Goal: Task Accomplishment & Management: Complete application form

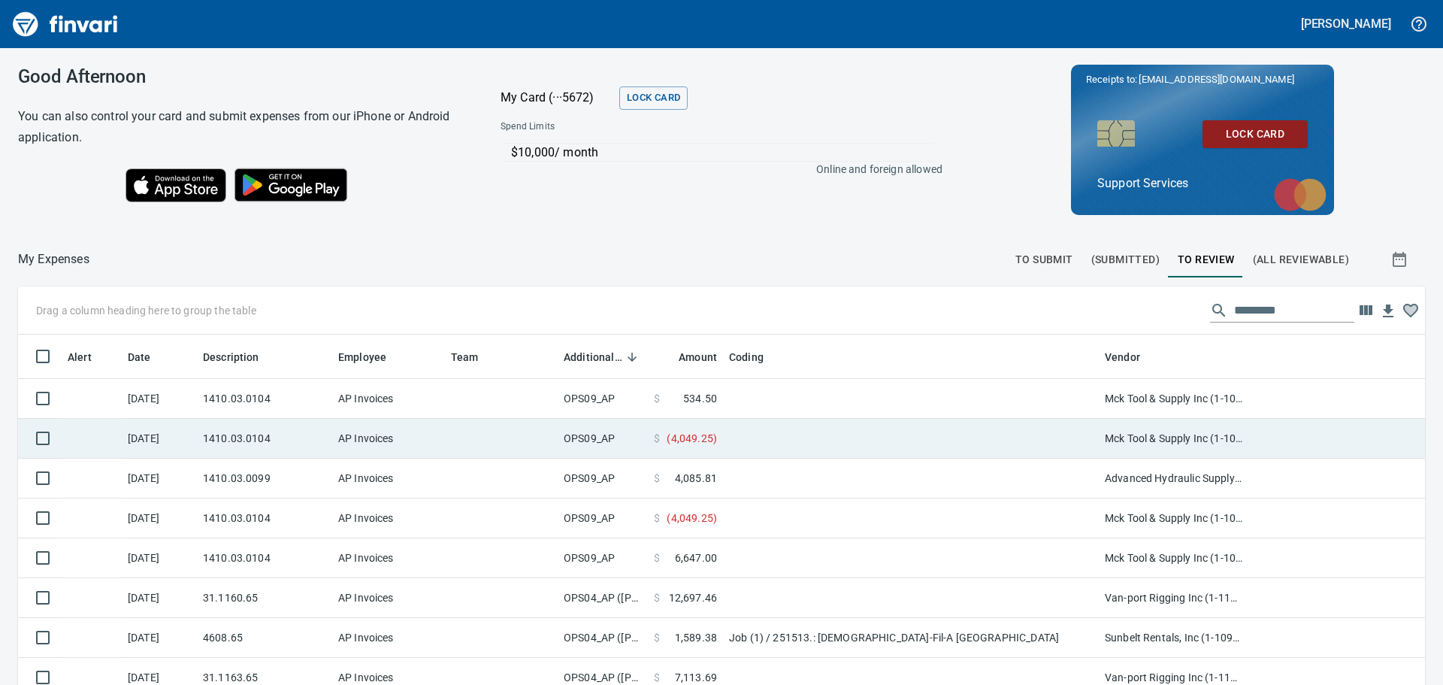
scroll to position [508, 1373]
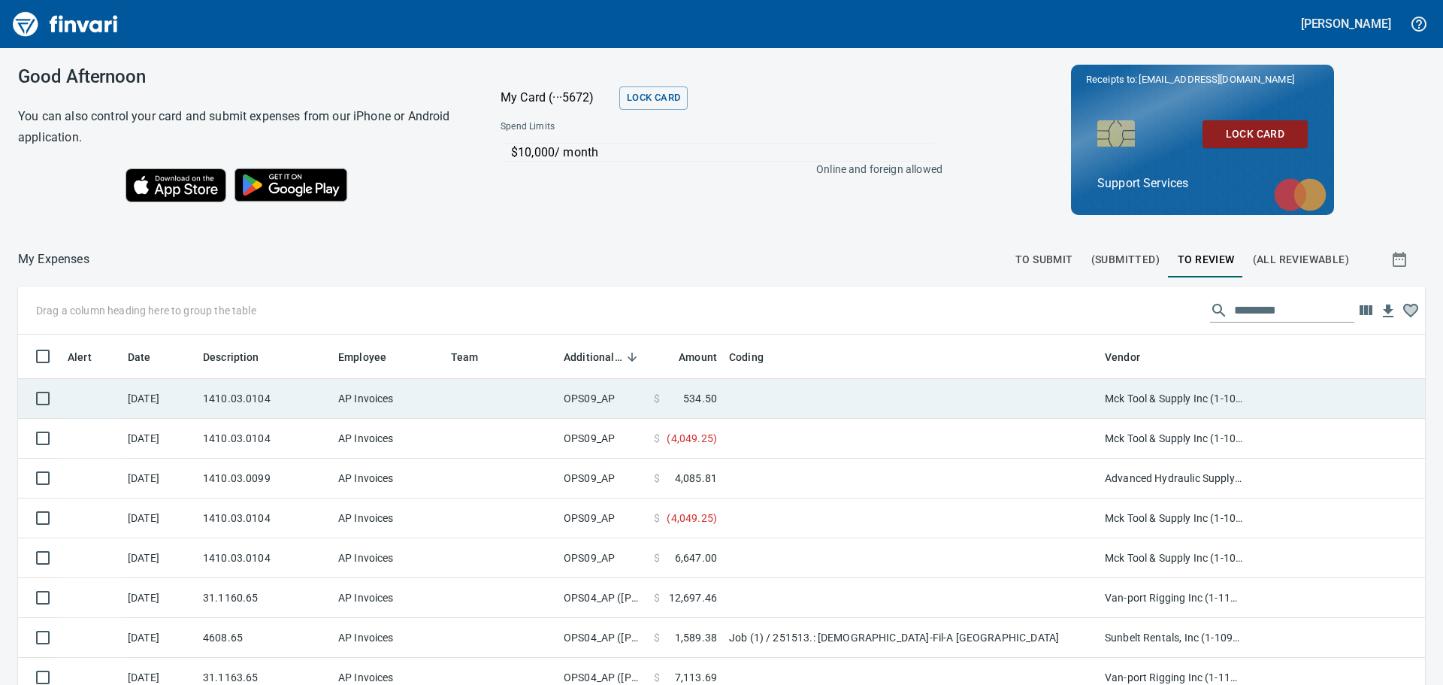
click at [733, 398] on td at bounding box center [911, 399] width 376 height 40
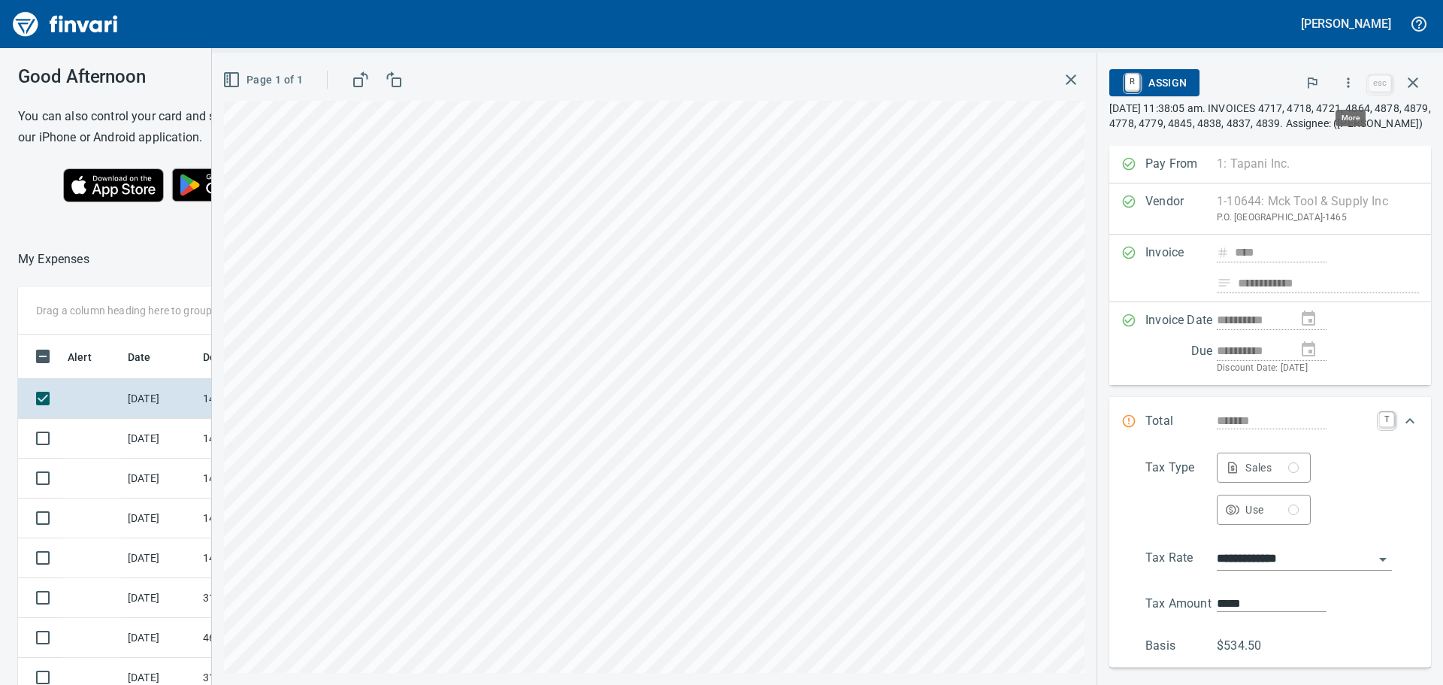
scroll to position [497, 998]
click at [1067, 87] on icon "button" at bounding box center [1071, 80] width 18 height 18
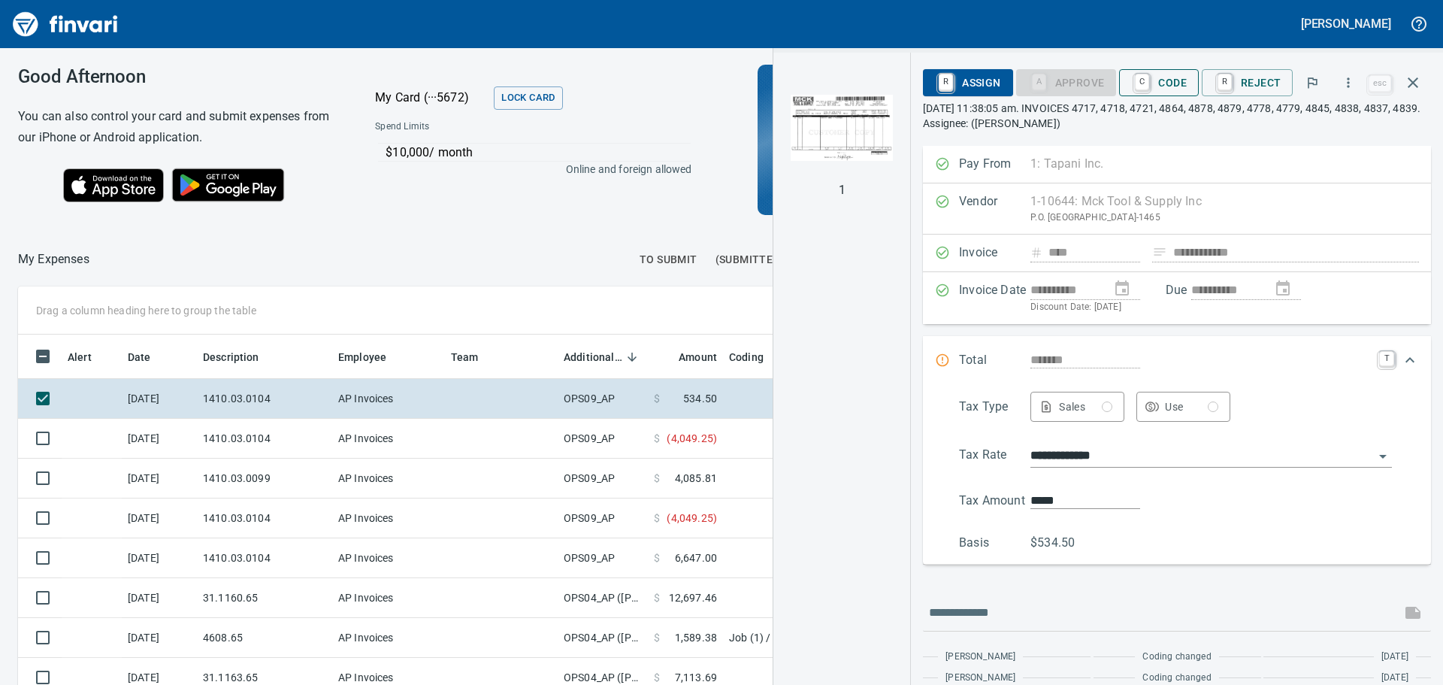
click at [1173, 70] on span "C Code" at bounding box center [1159, 83] width 56 height 26
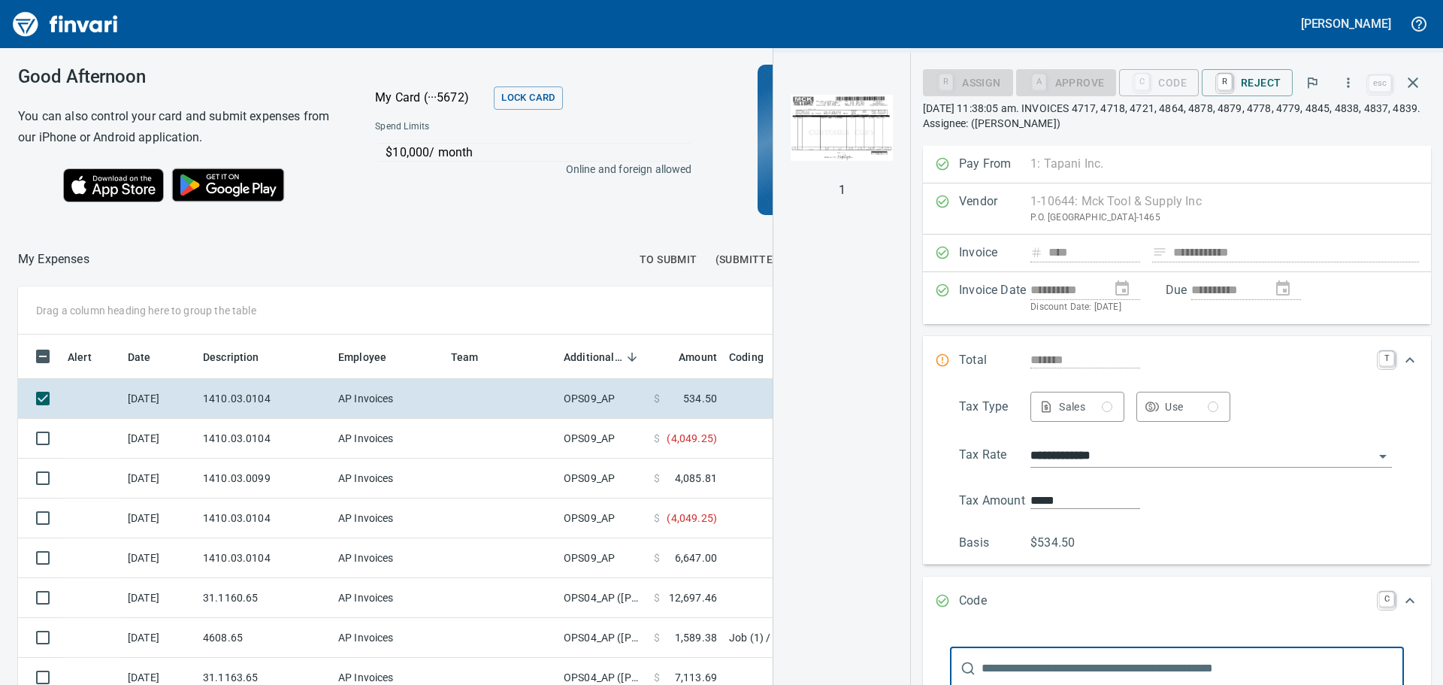
scroll to position [5, 0]
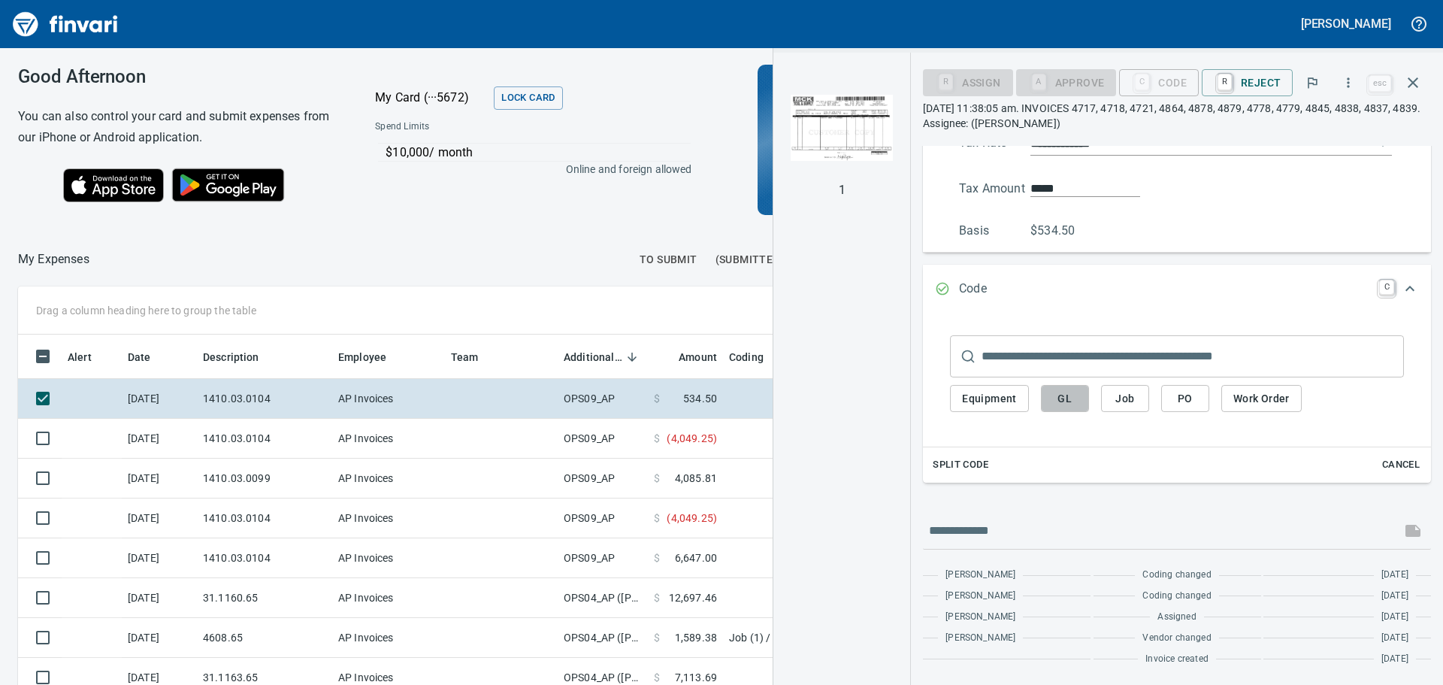
click at [1064, 400] on span "GL" at bounding box center [1065, 398] width 24 height 19
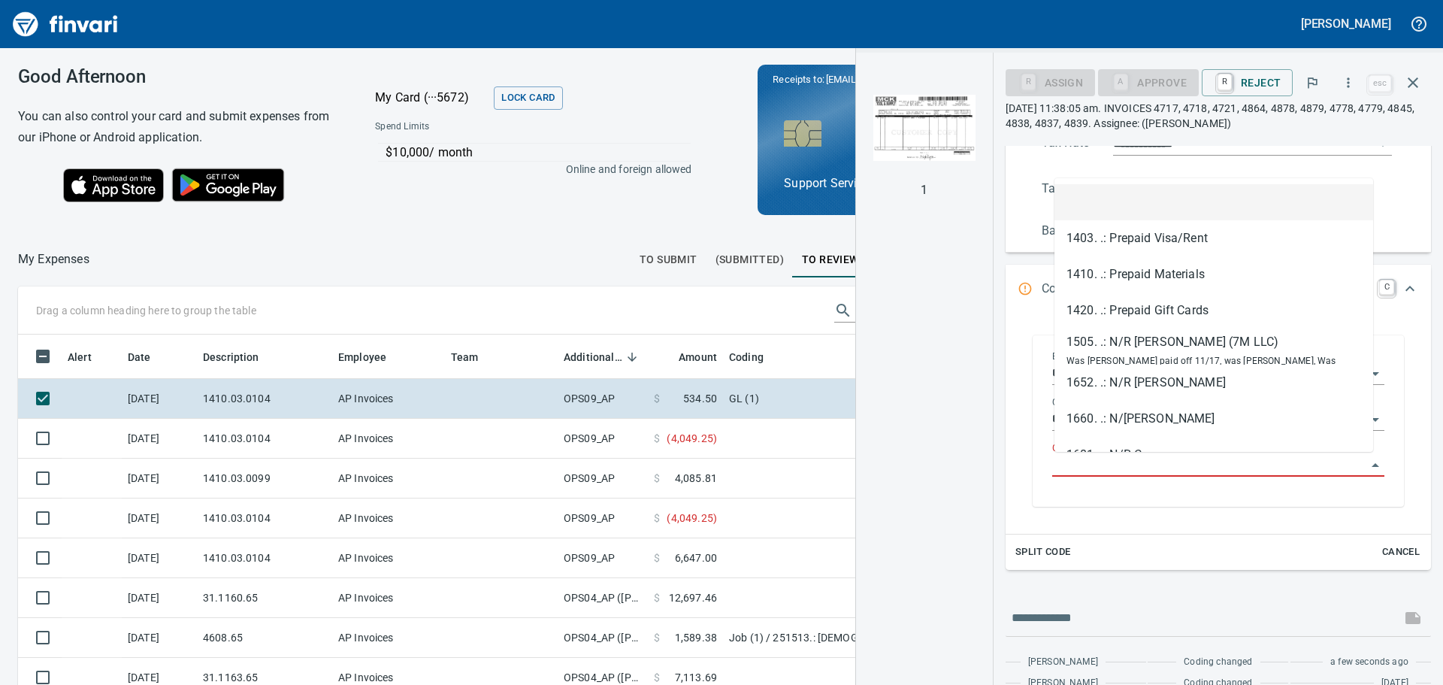
click at [1104, 462] on input "GL Account" at bounding box center [1209, 465] width 314 height 21
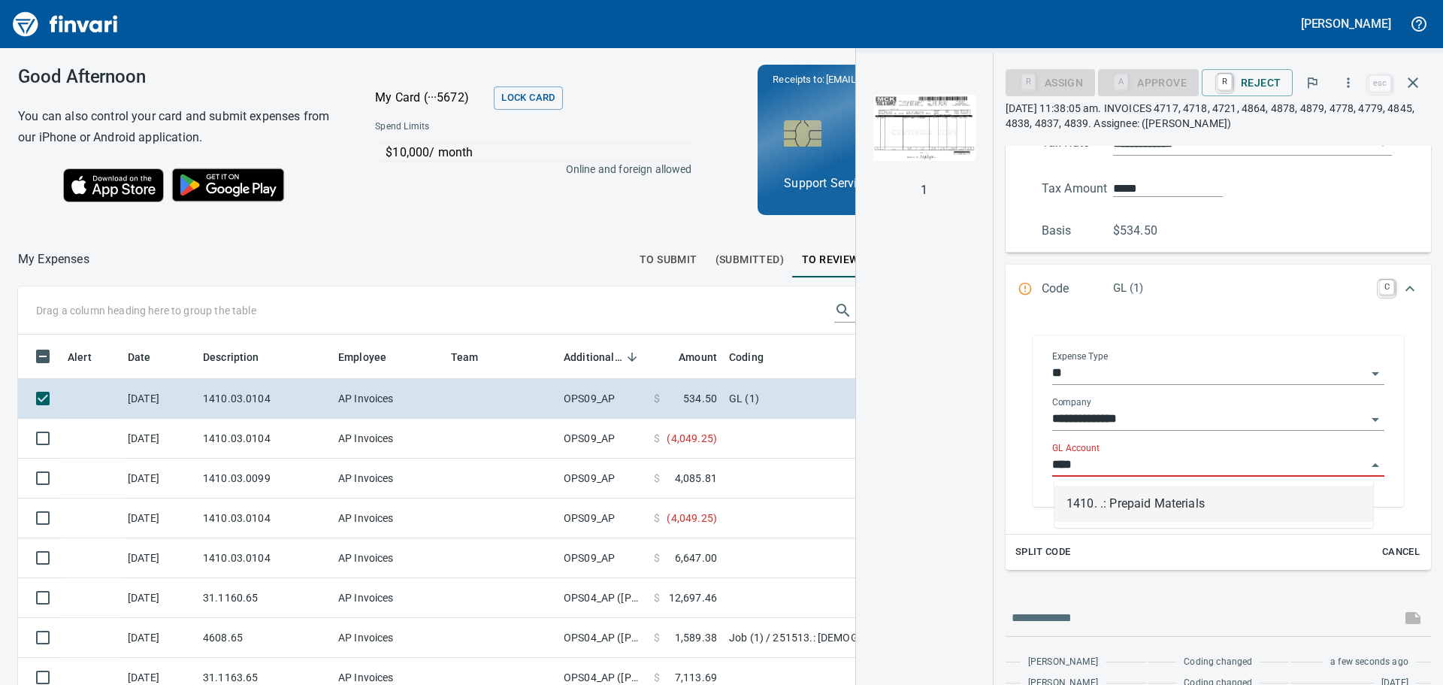
scroll to position [497, 998]
click at [1128, 511] on li "1410. .: Prepaid Materials" at bounding box center [1214, 504] width 319 height 36
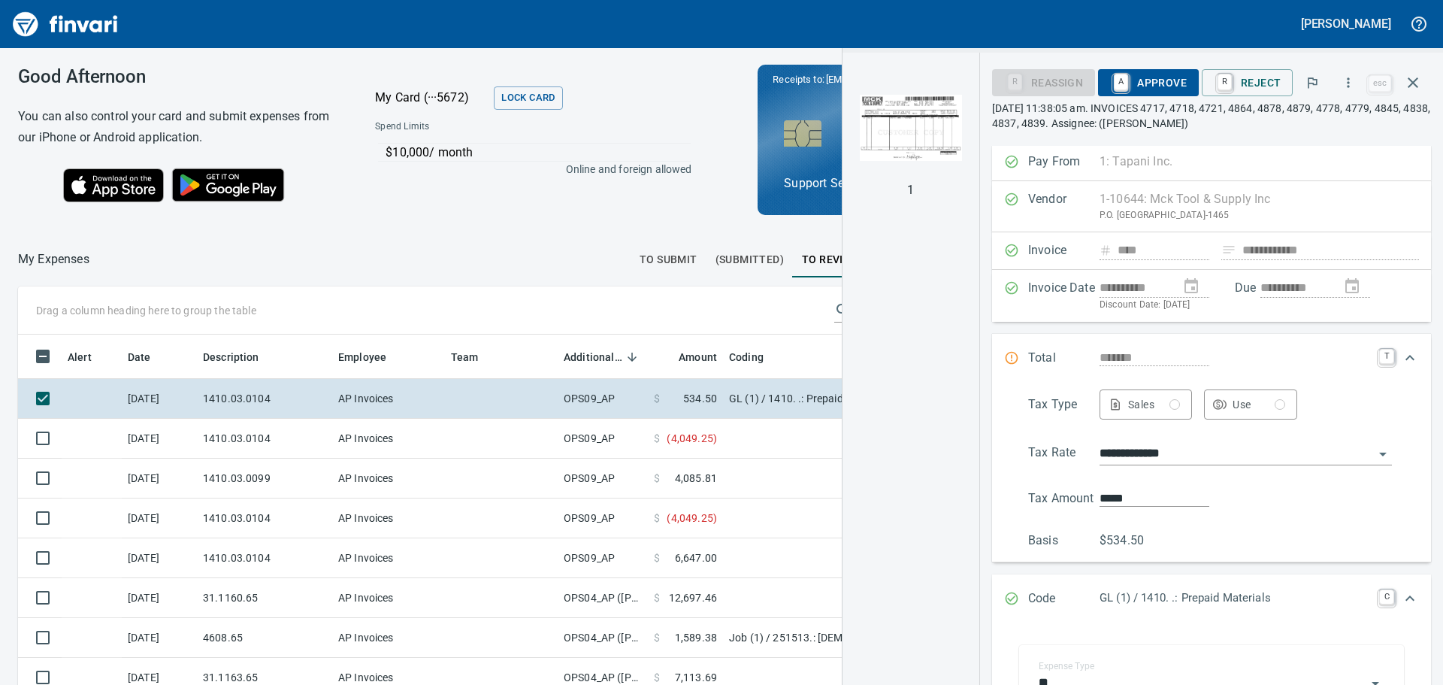
scroll to position [0, 0]
type input "**********"
click at [1173, 79] on span "A Approve" at bounding box center [1148, 83] width 77 height 26
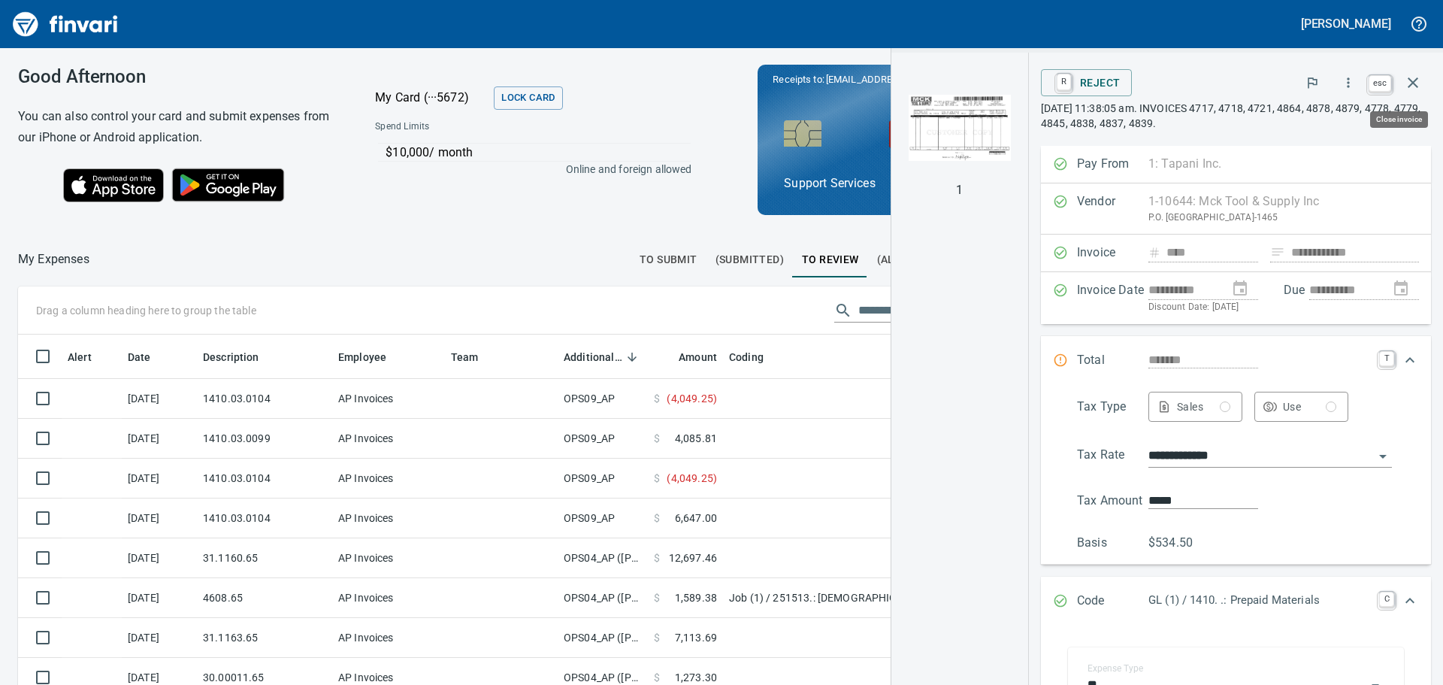
scroll to position [497, 998]
click at [1419, 86] on icon "button" at bounding box center [1413, 83] width 18 height 18
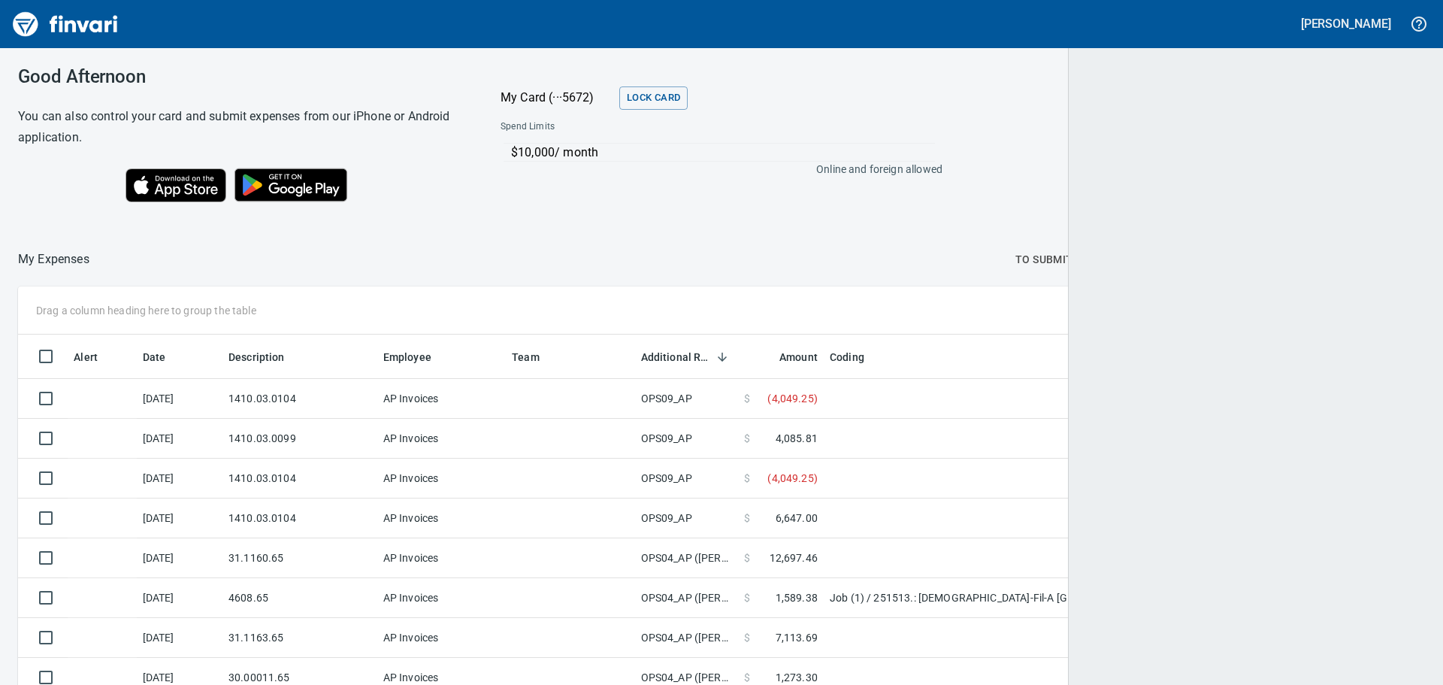
scroll to position [508, 1373]
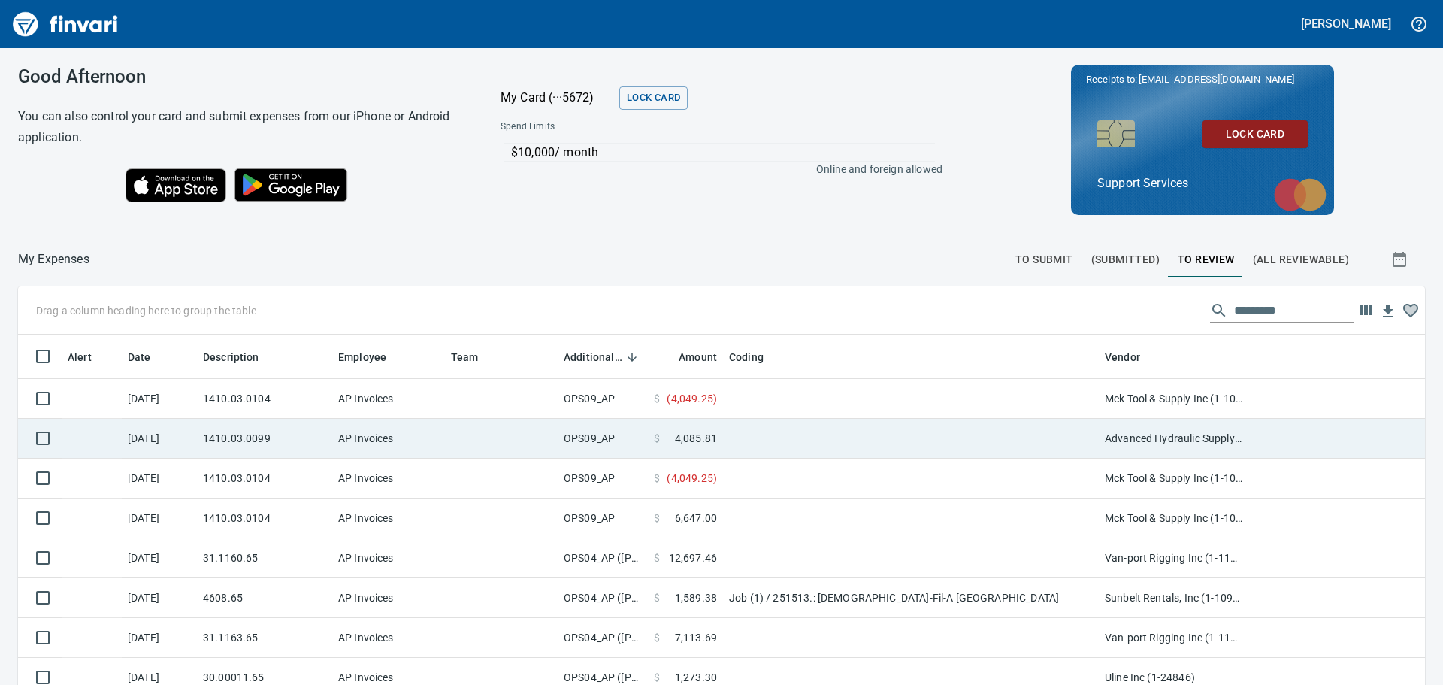
click at [734, 442] on td at bounding box center [911, 439] width 376 height 40
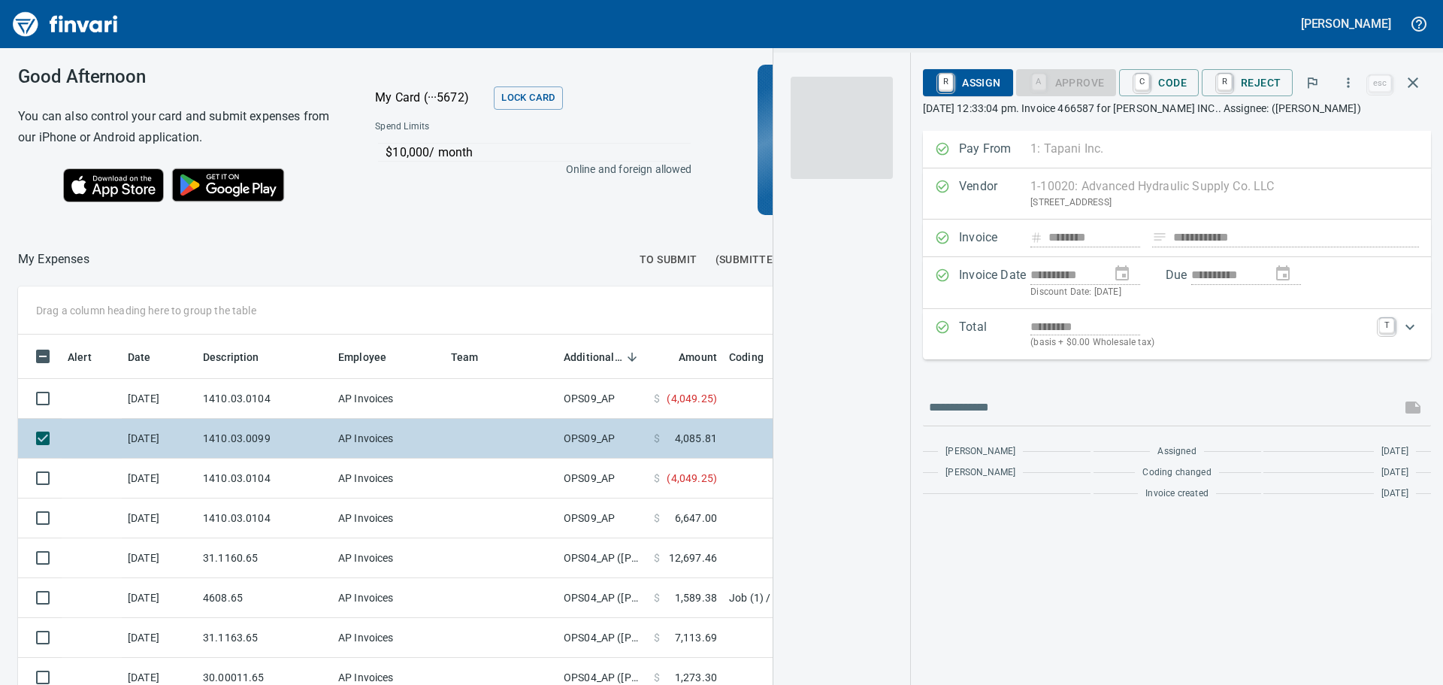
scroll to position [497, 998]
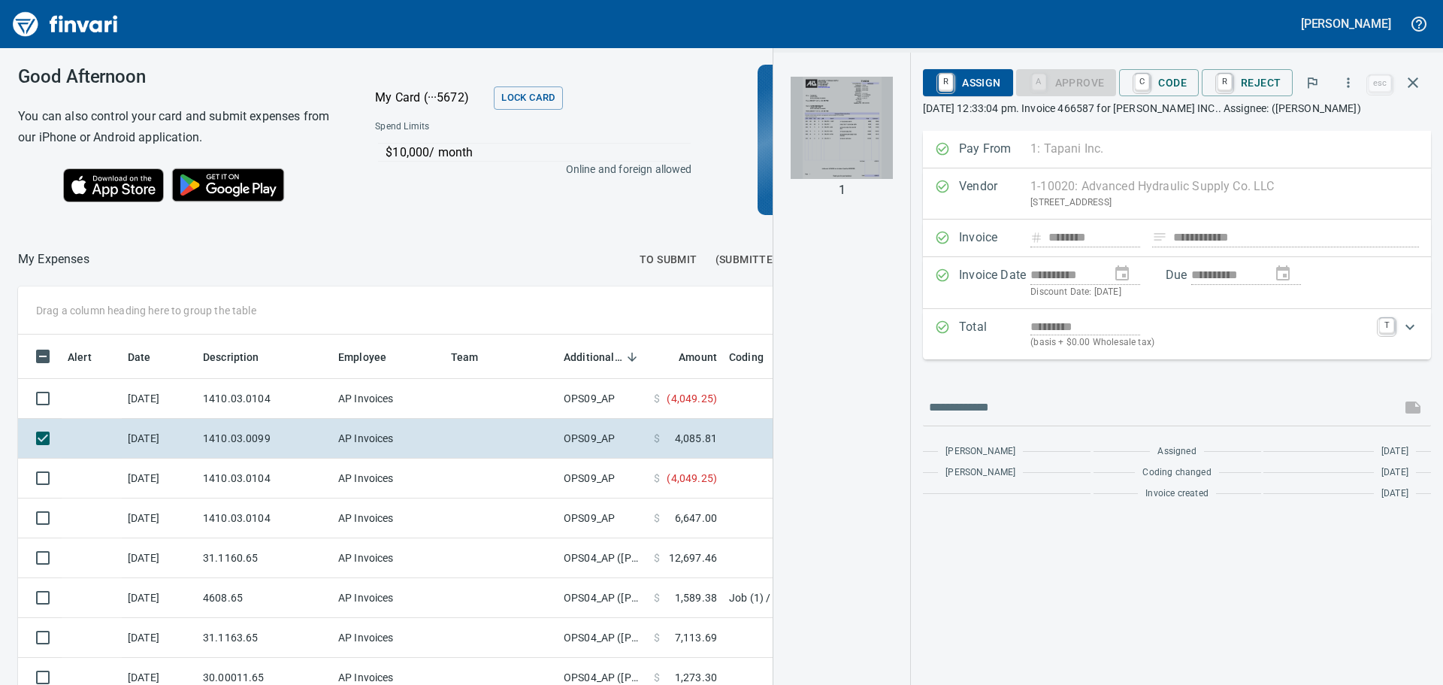
click at [840, 126] on img "button" at bounding box center [842, 128] width 102 height 102
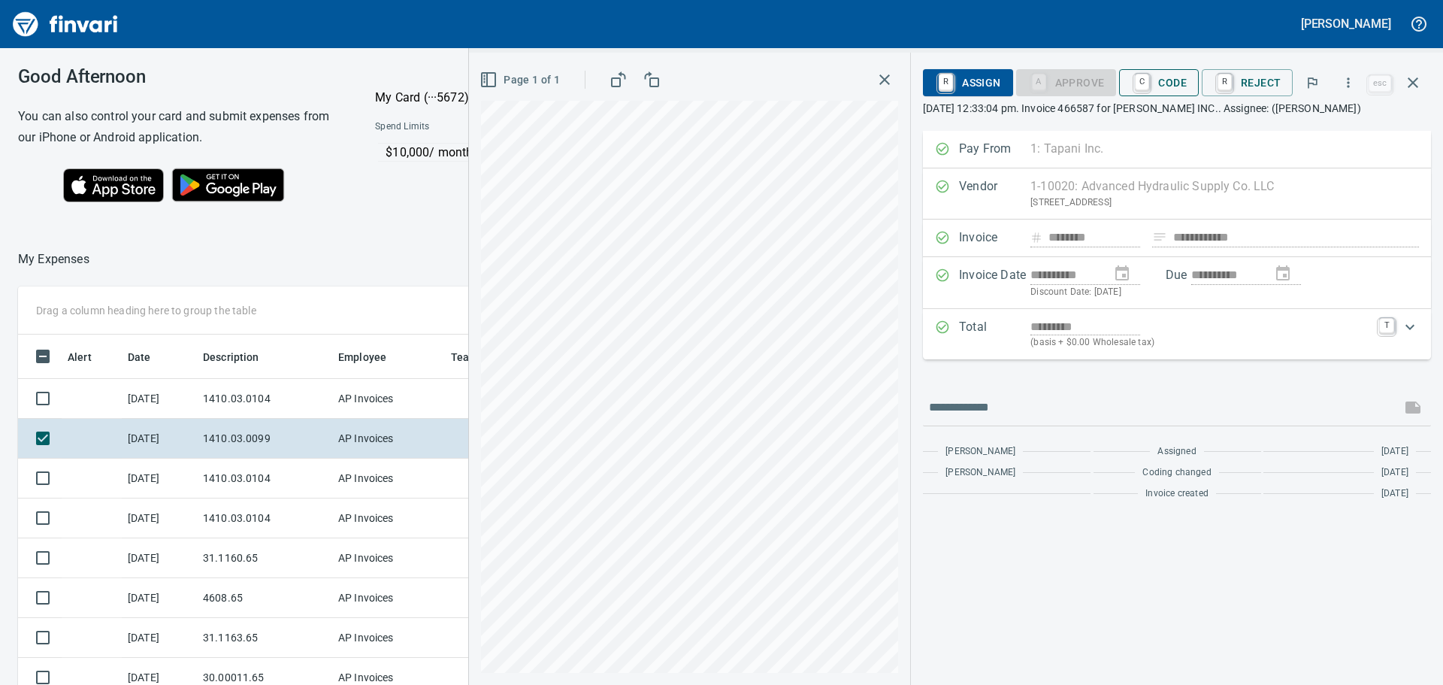
click at [1180, 80] on span "C Code" at bounding box center [1159, 83] width 56 height 26
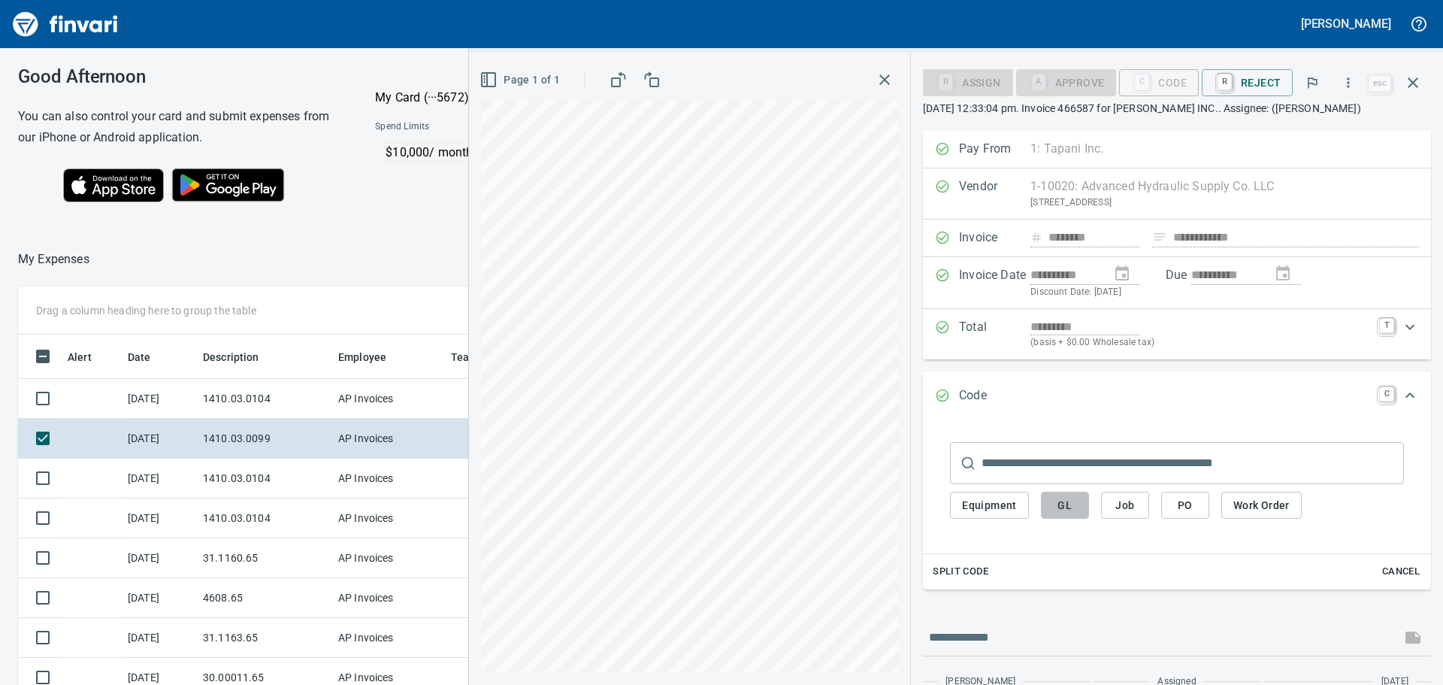
click at [1073, 504] on span "GL" at bounding box center [1065, 505] width 24 height 19
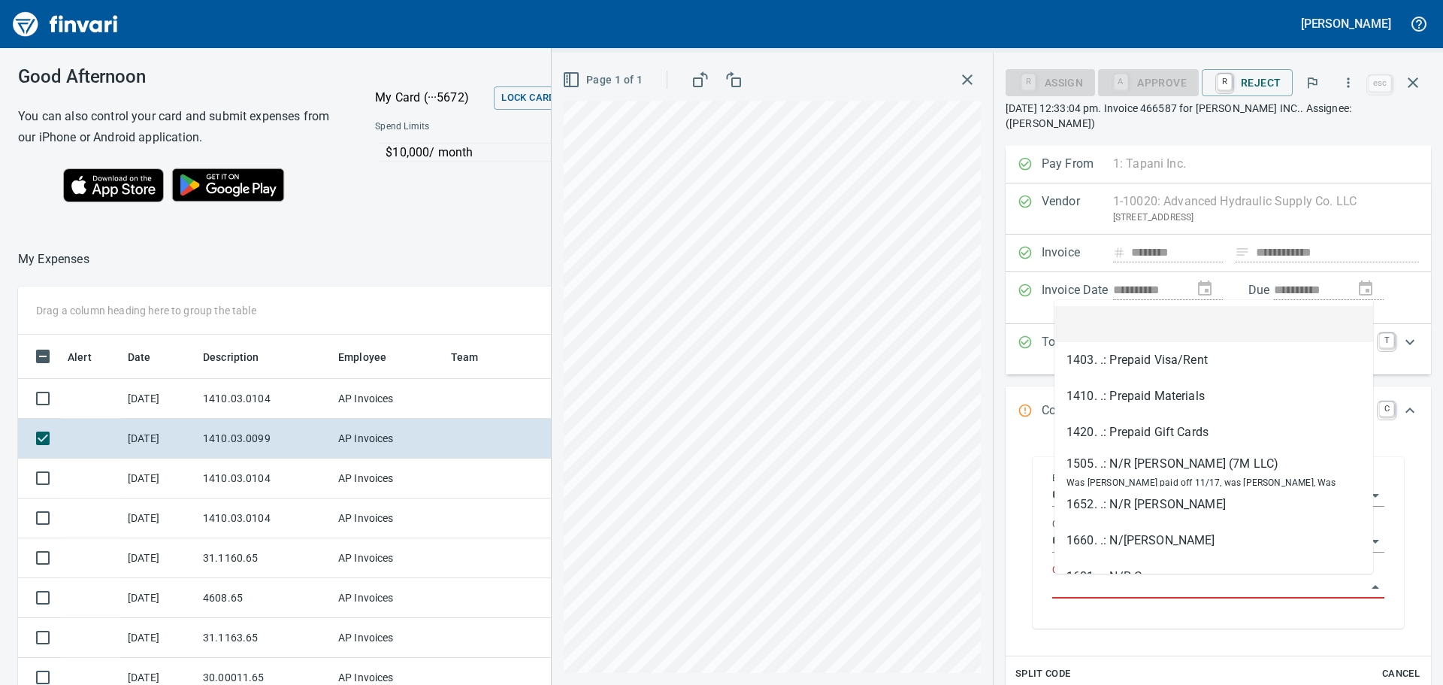
click at [1116, 592] on input "GL Account" at bounding box center [1209, 587] width 314 height 21
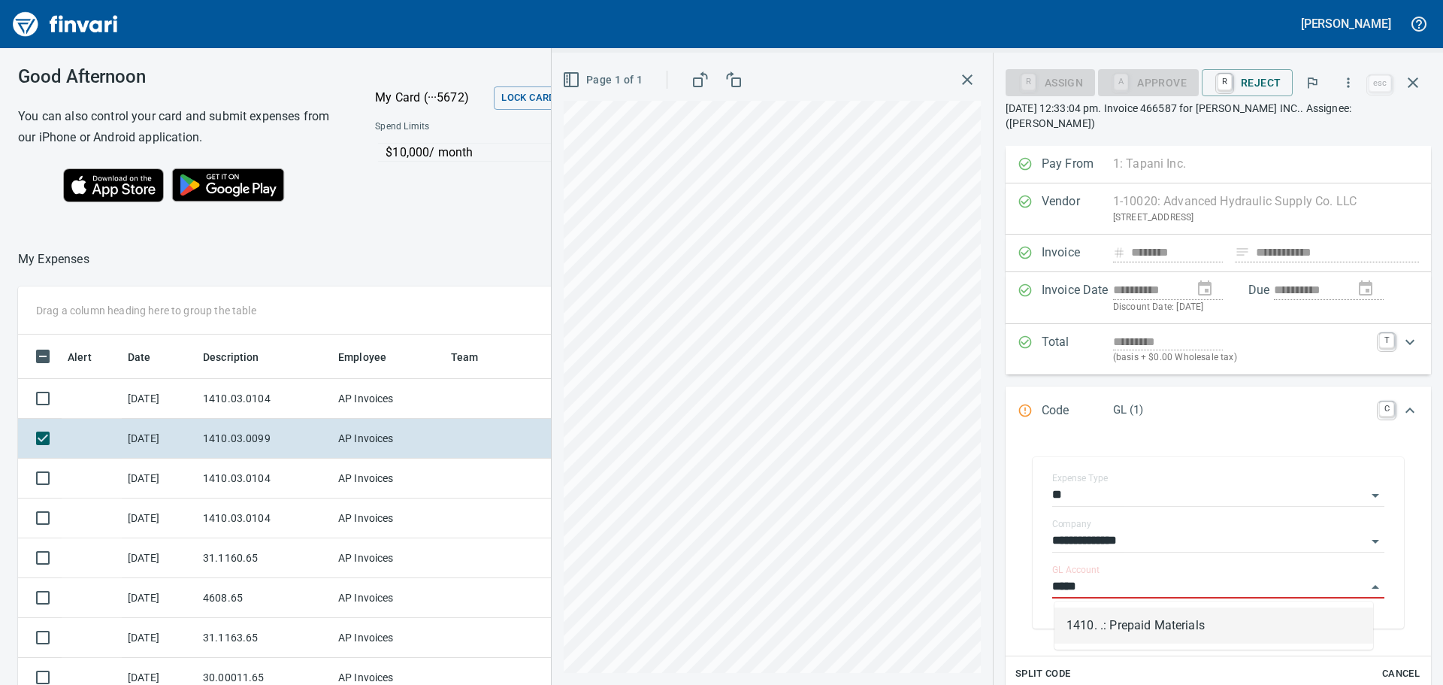
click at [1149, 619] on li "1410. .: Prepaid Materials" at bounding box center [1214, 625] width 319 height 36
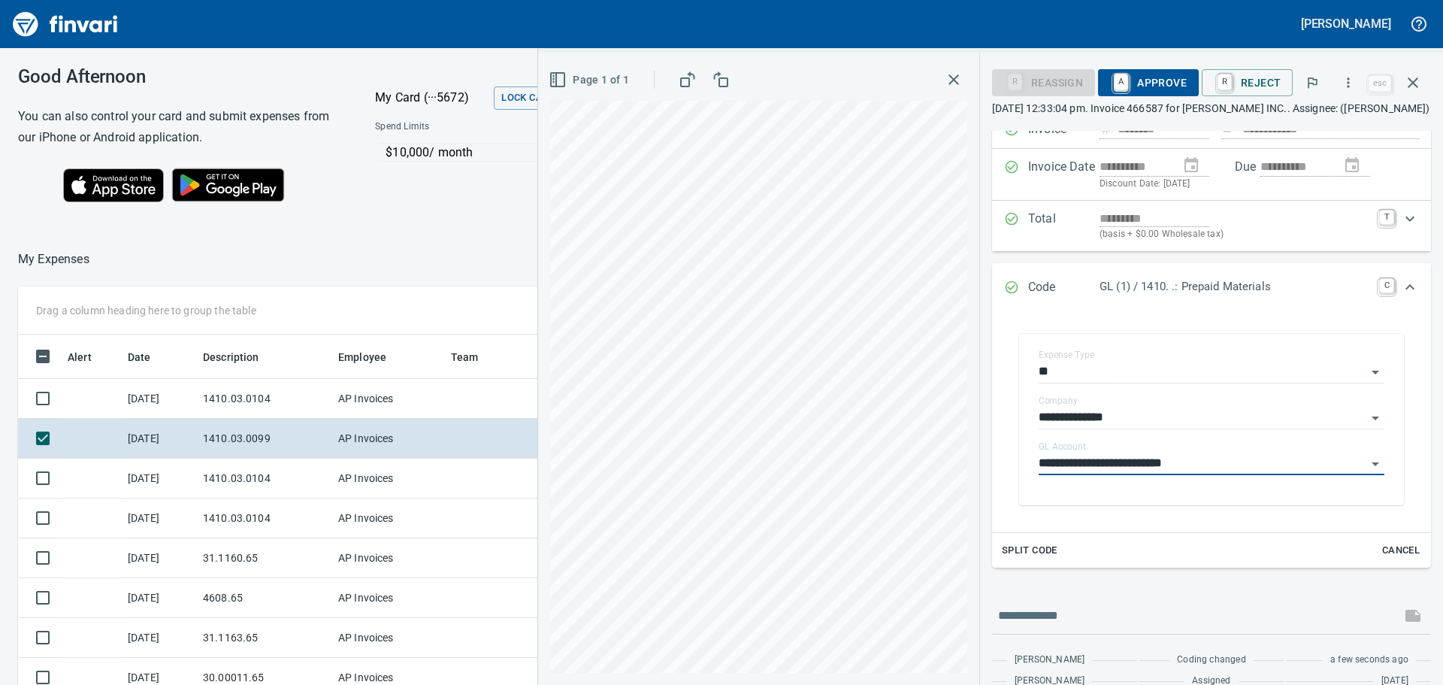
scroll to position [0, 0]
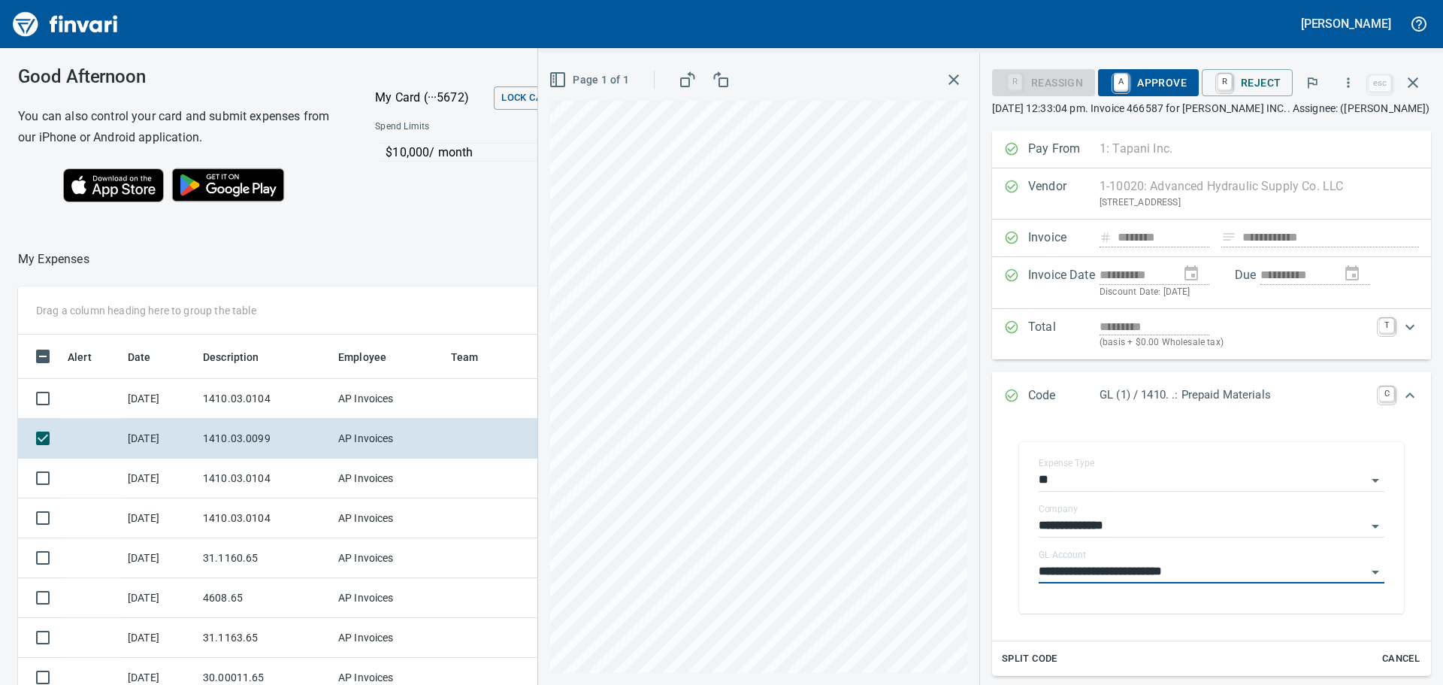
type input "**********"
click at [1166, 86] on span "A Approve" at bounding box center [1148, 83] width 77 height 26
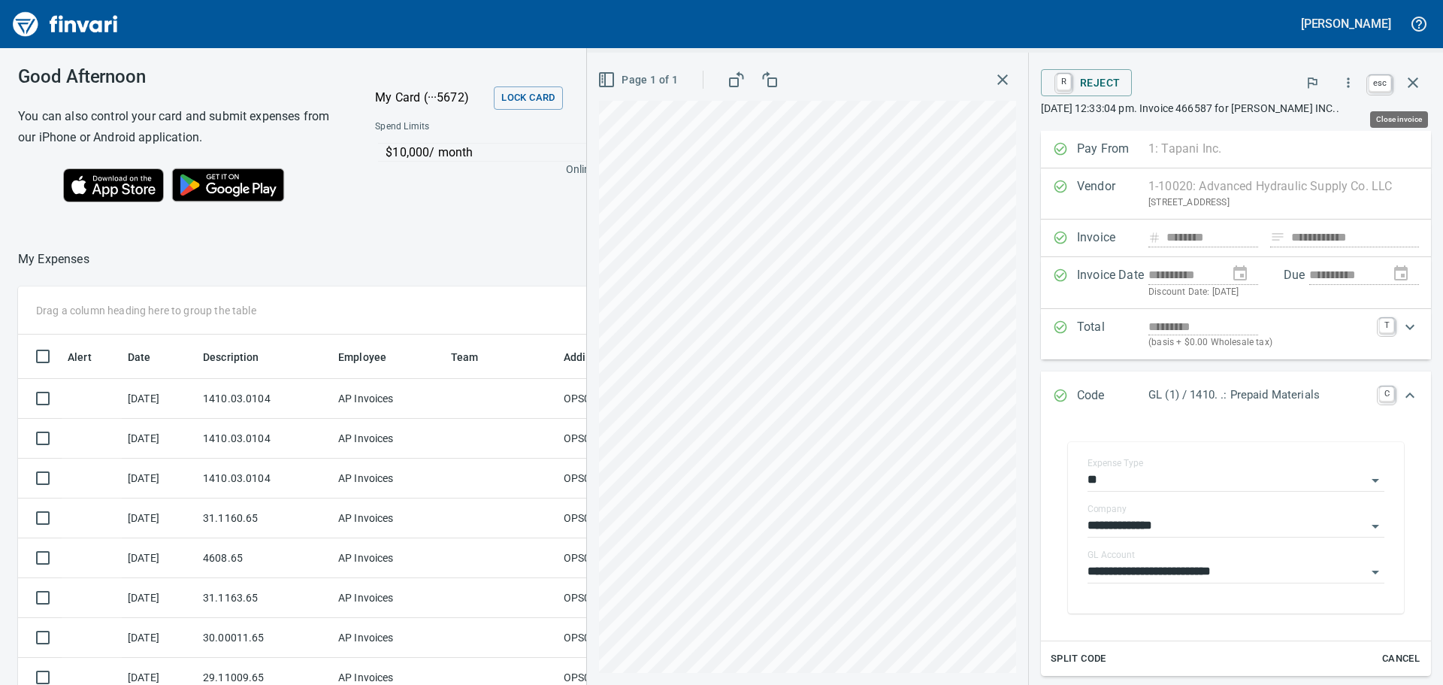
scroll to position [497, 998]
click at [1405, 81] on icon "button" at bounding box center [1413, 83] width 18 height 18
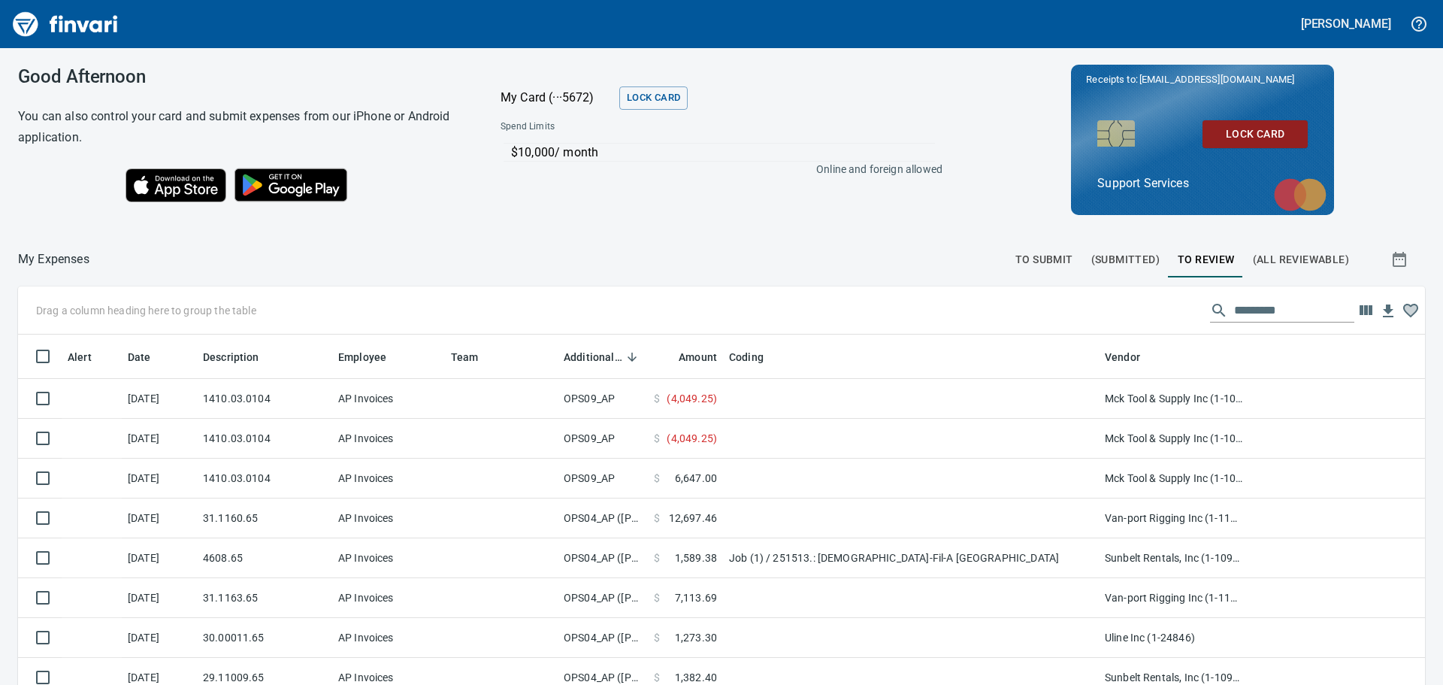
scroll to position [508, 1370]
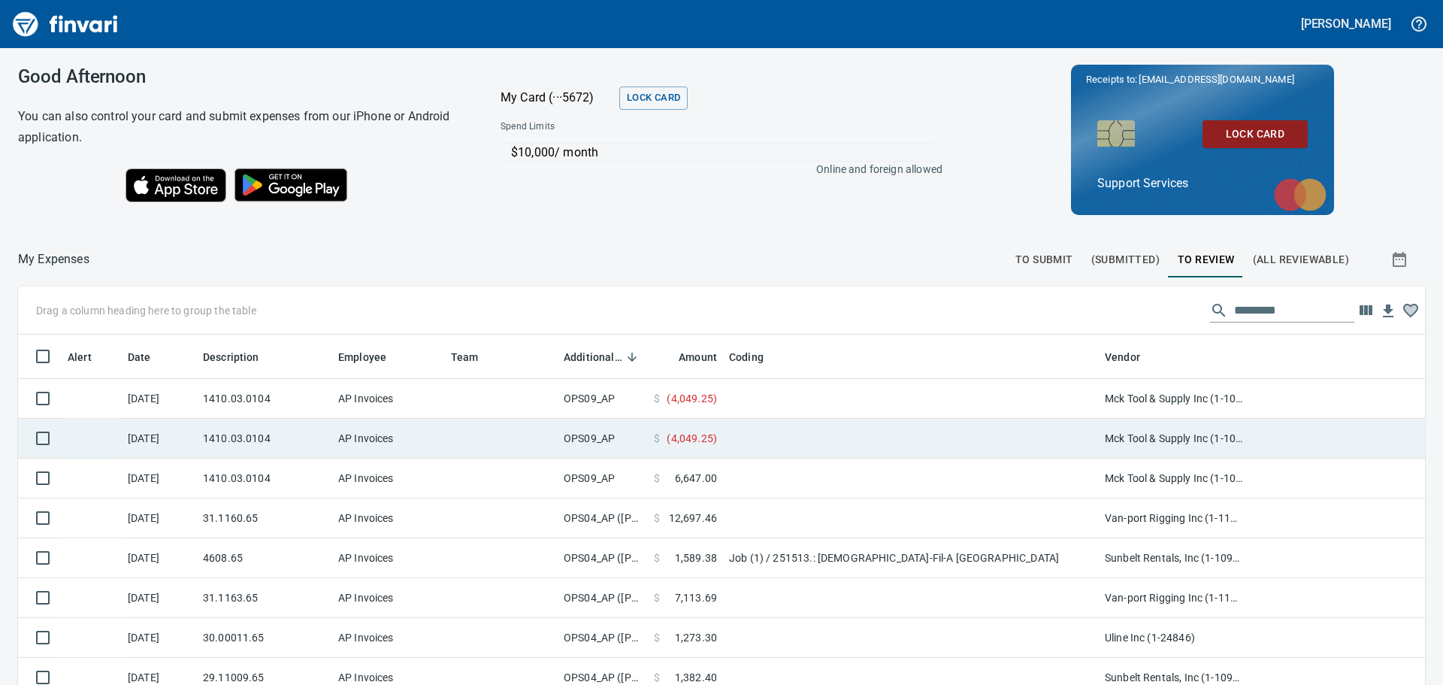
click at [960, 456] on td at bounding box center [911, 439] width 376 height 40
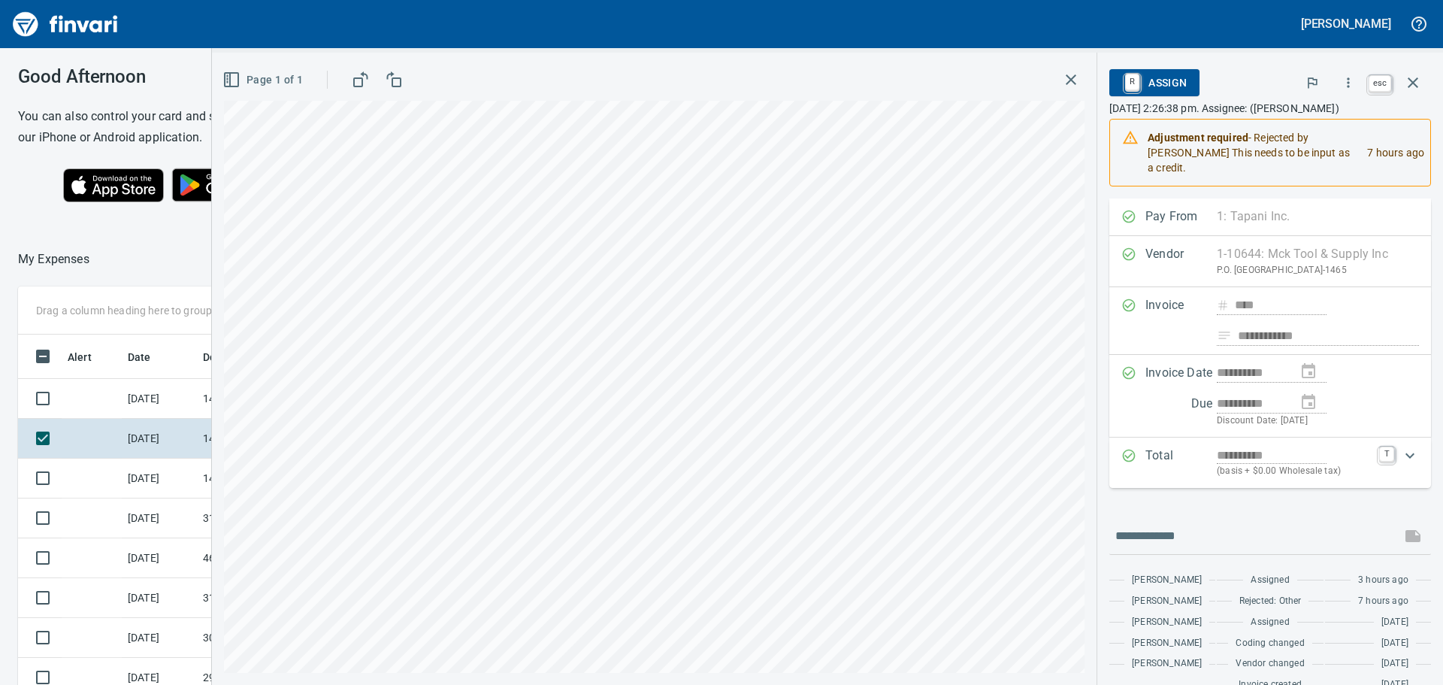
scroll to position [497, 998]
click at [1422, 86] on button "button" at bounding box center [1413, 83] width 36 height 36
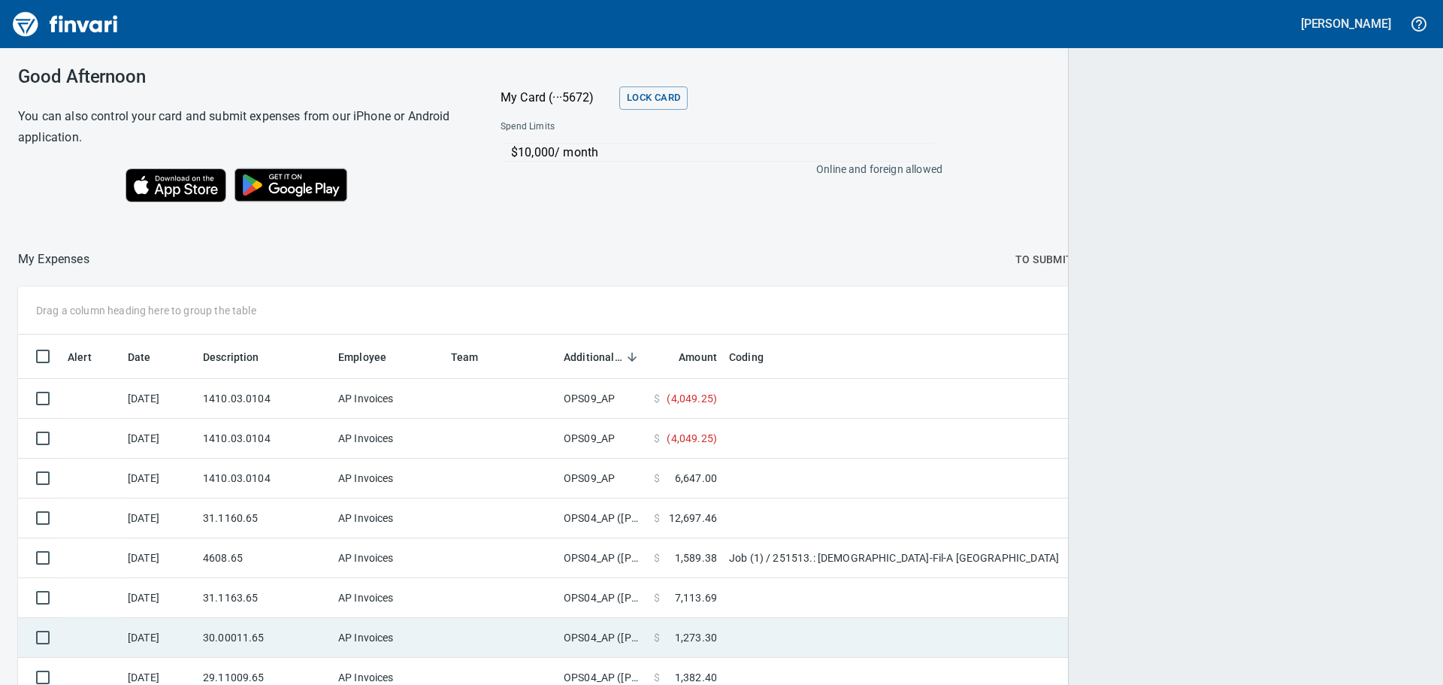
scroll to position [2, 2]
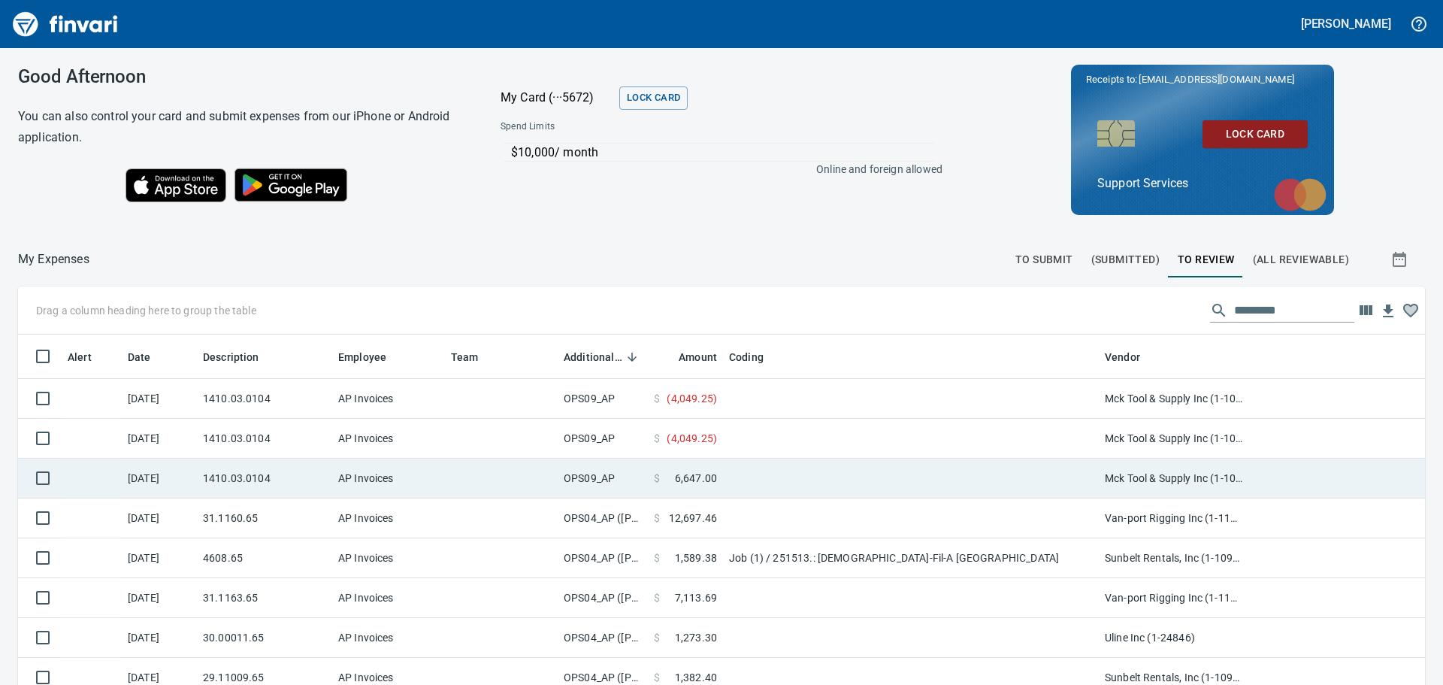
click at [810, 489] on td at bounding box center [911, 479] width 376 height 40
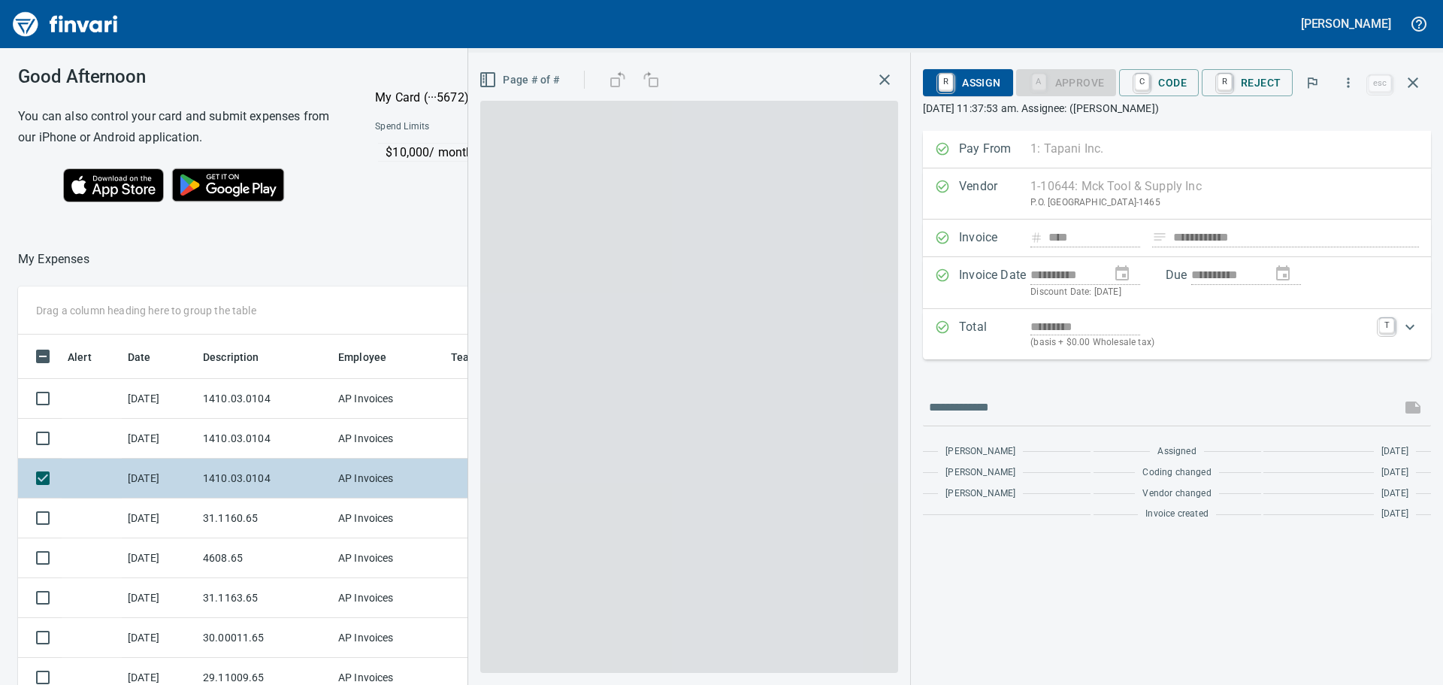
scroll to position [497, 998]
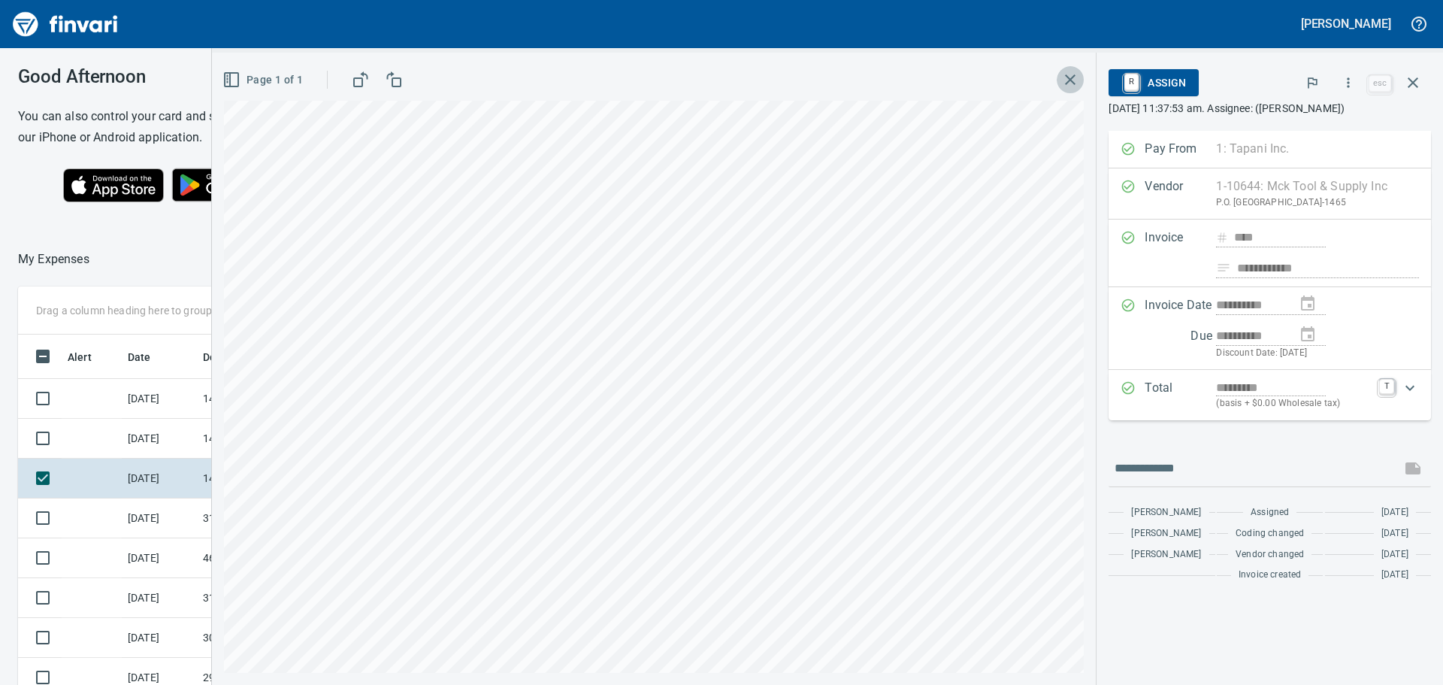
click at [1070, 74] on icon "button" at bounding box center [1070, 80] width 18 height 18
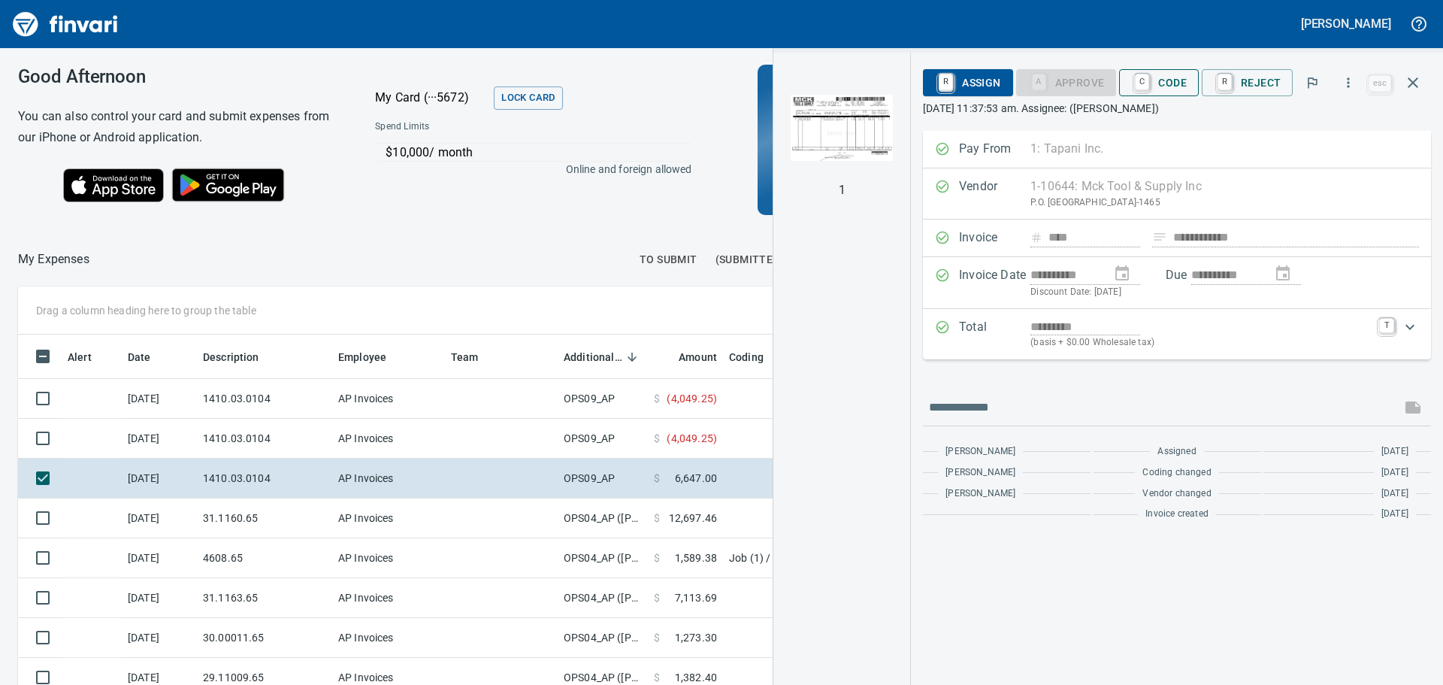
click at [1184, 86] on span "C Code" at bounding box center [1159, 83] width 56 height 26
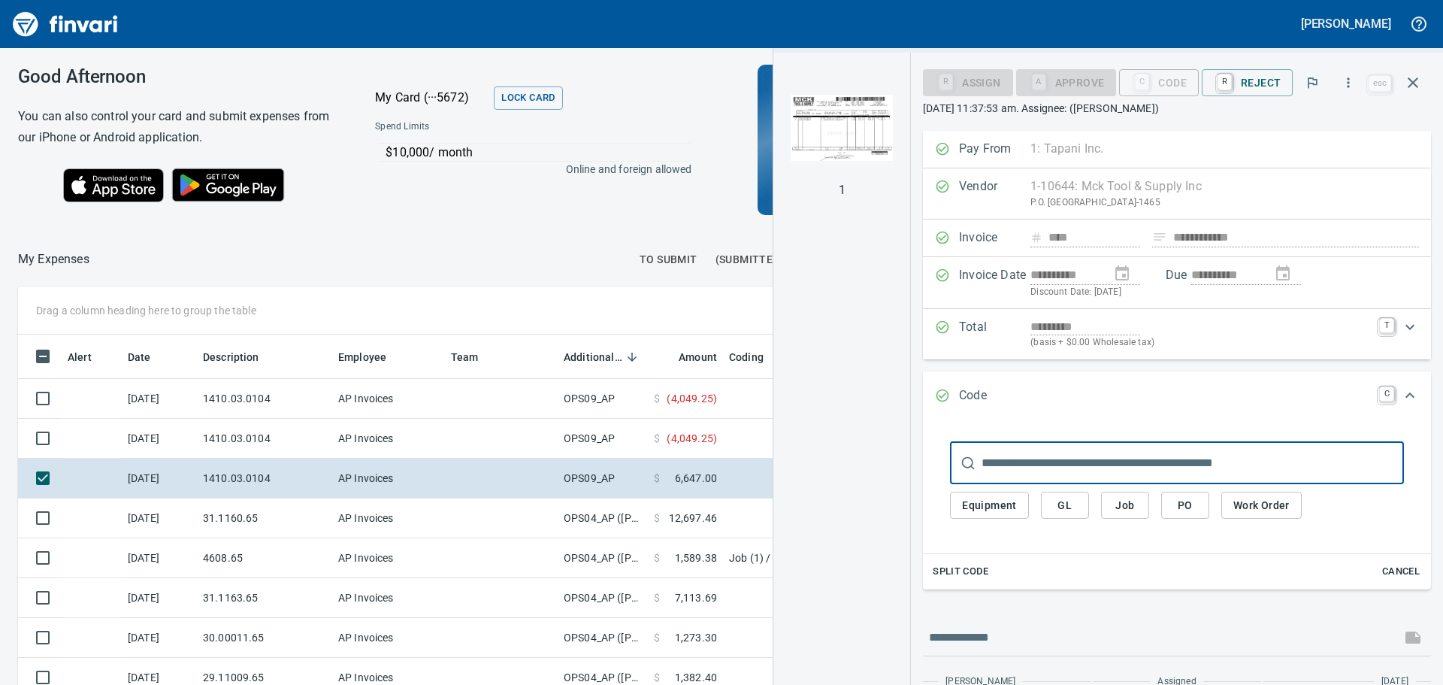
click at [1085, 504] on button "GL" at bounding box center [1065, 506] width 48 height 28
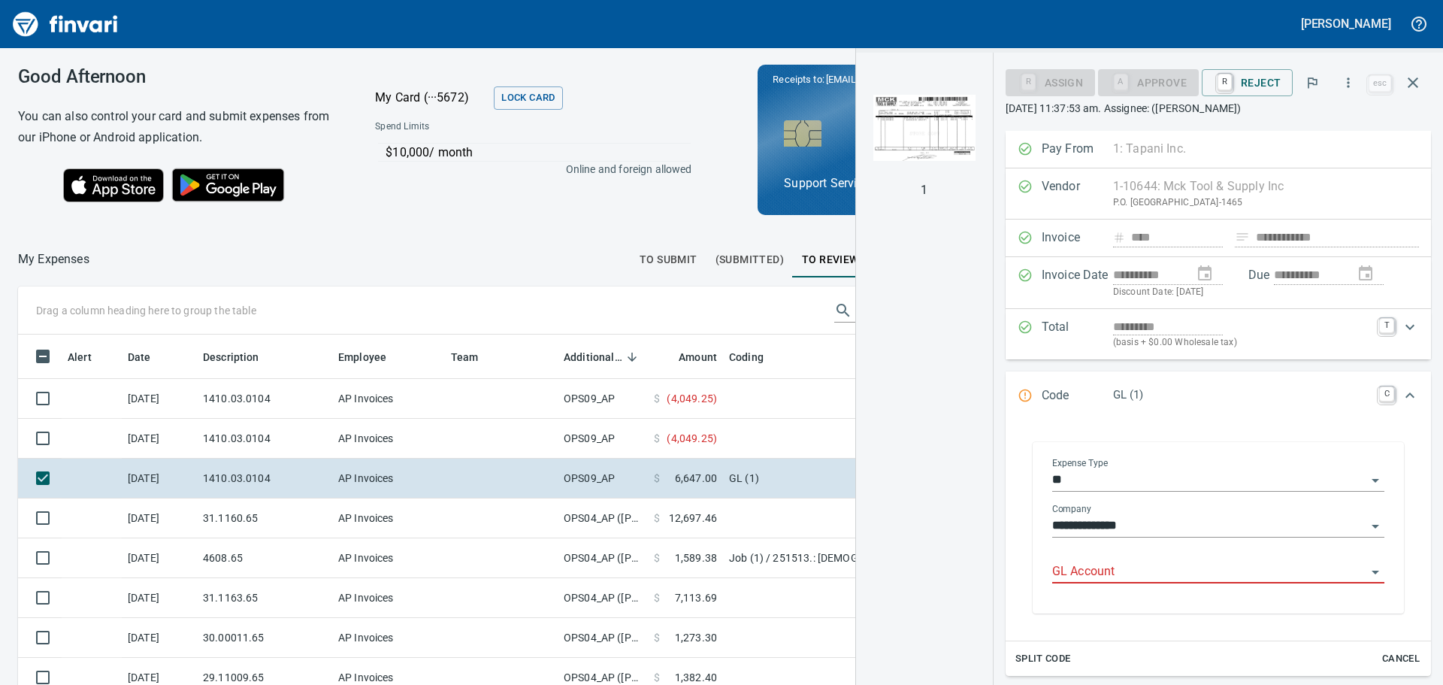
click at [1101, 559] on div "GL Account" at bounding box center [1218, 567] width 332 height 34
click at [1161, 619] on li "1410. .: Prepaid Materials" at bounding box center [1214, 610] width 319 height 36
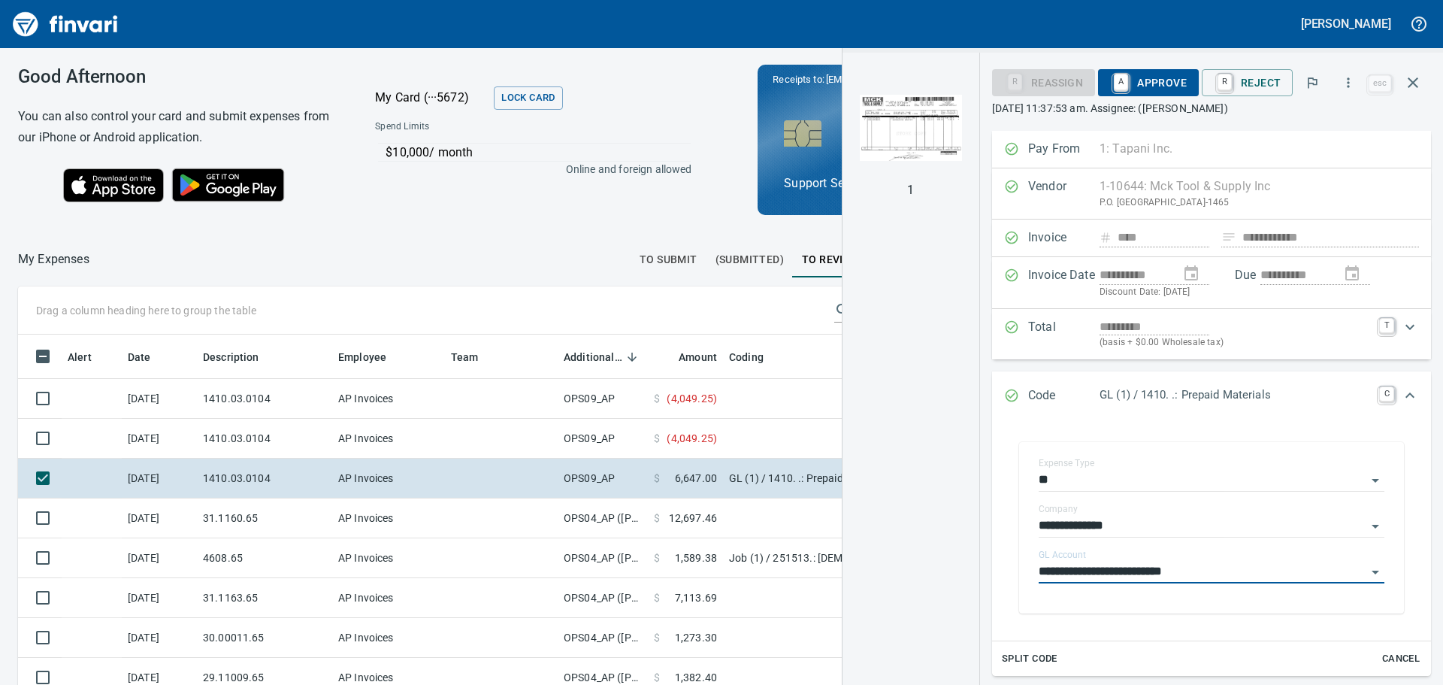
type input "**********"
click at [1150, 84] on span "A Approve" at bounding box center [1148, 83] width 77 height 26
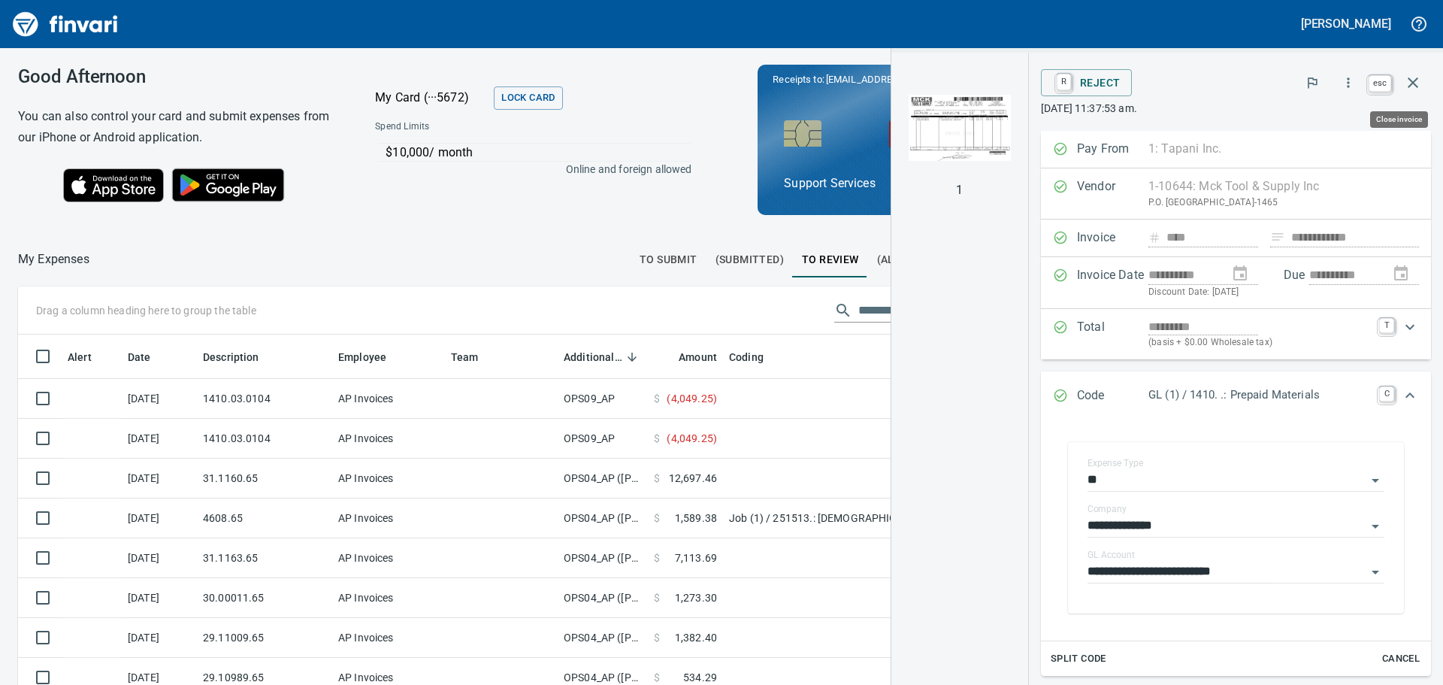
click at [1416, 83] on icon "button" at bounding box center [1413, 83] width 18 height 18
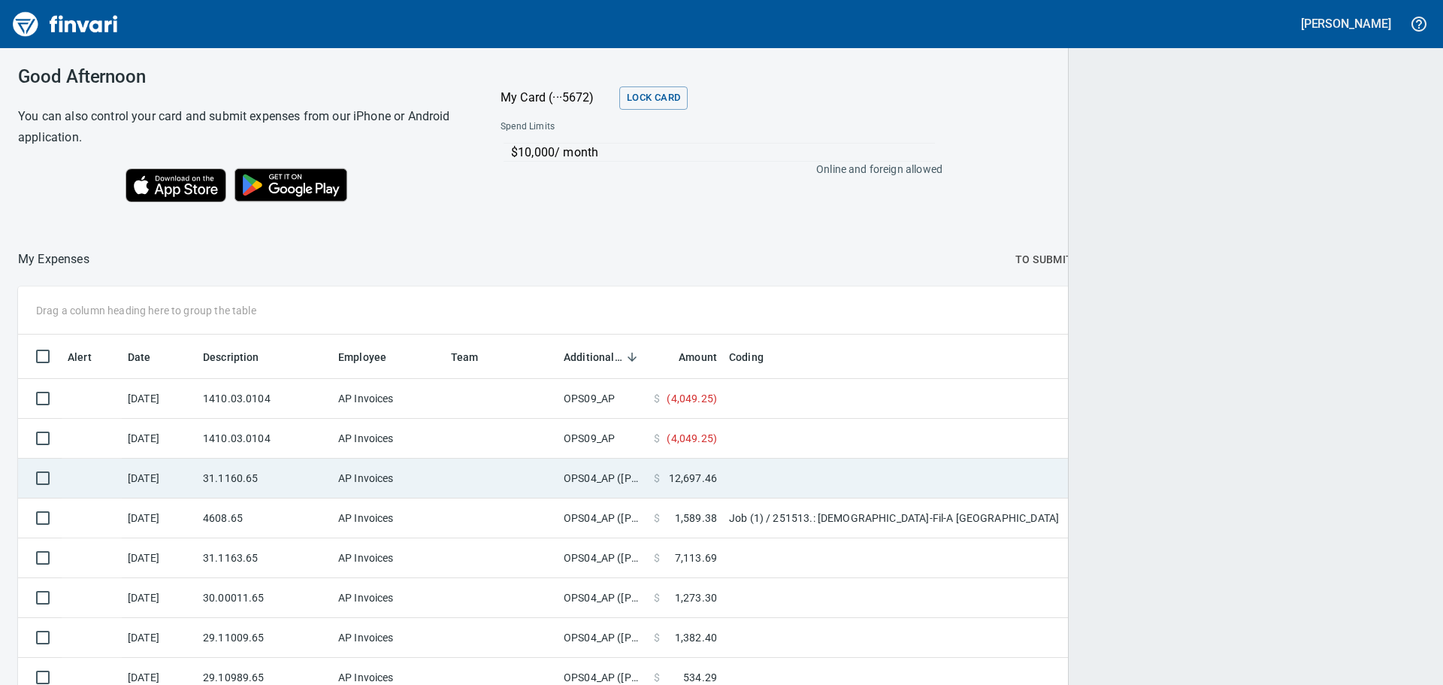
scroll to position [2, 2]
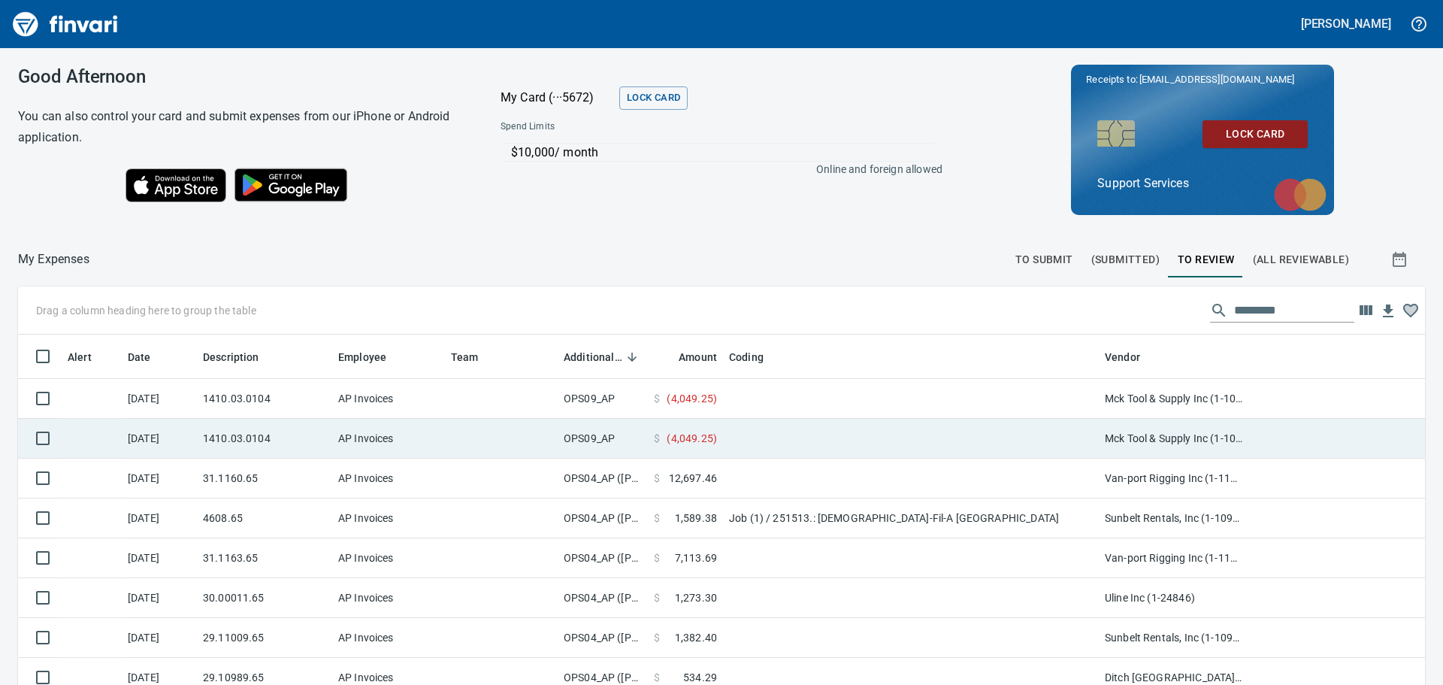
click at [822, 431] on td at bounding box center [911, 439] width 376 height 40
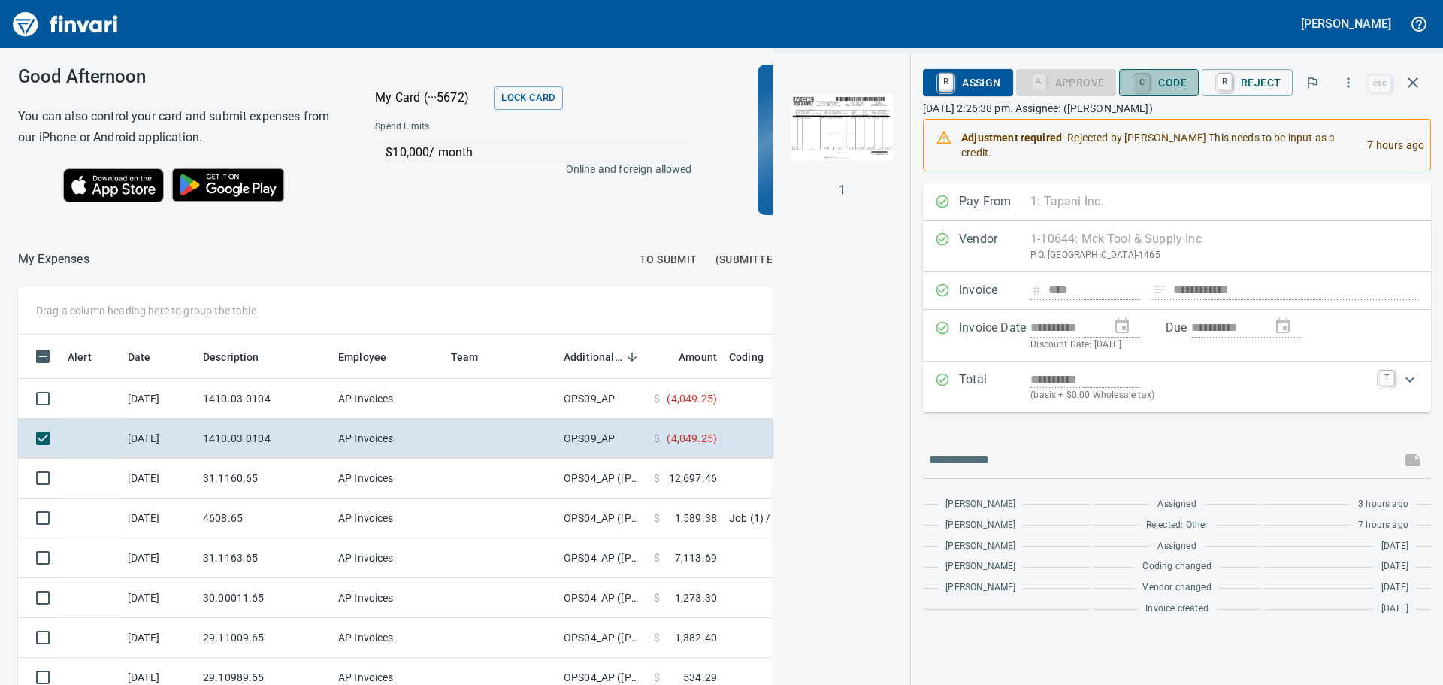
click at [1149, 89] on link "C" at bounding box center [1142, 82] width 14 height 17
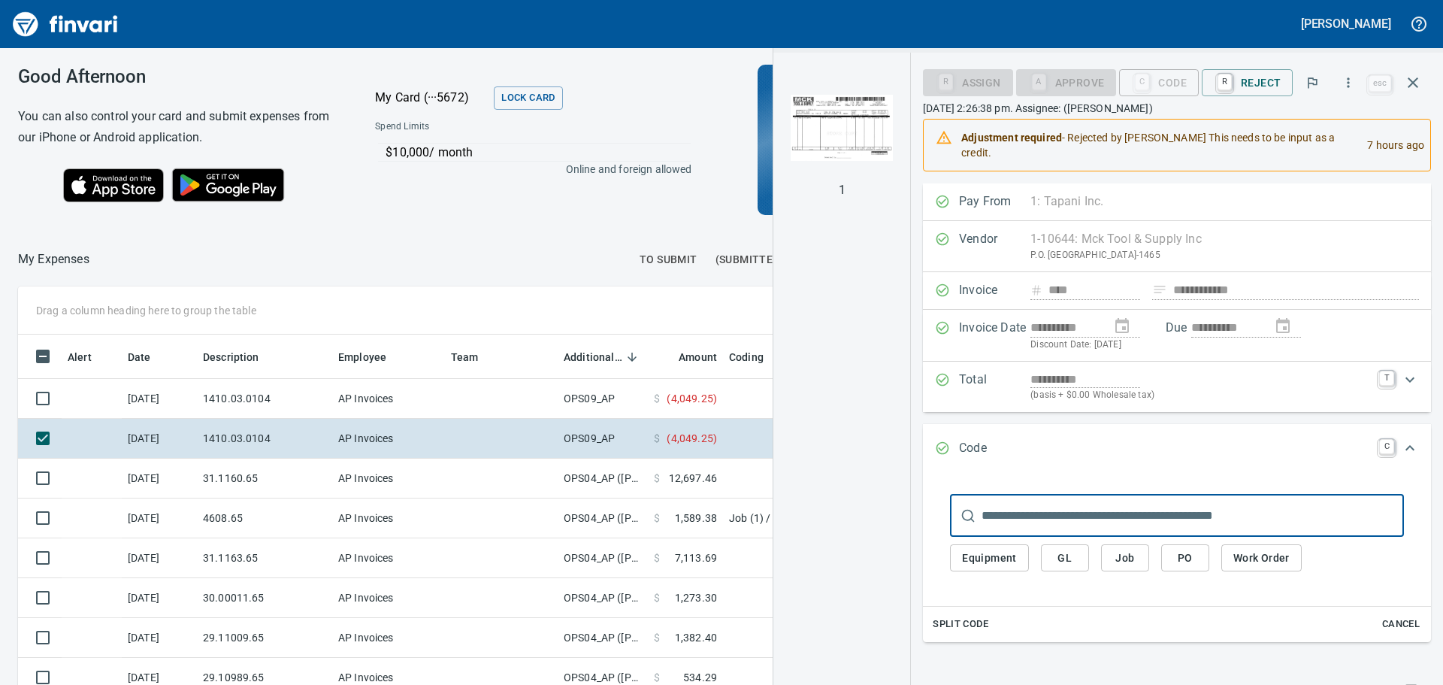
click at [1080, 556] on button "GL" at bounding box center [1065, 558] width 48 height 28
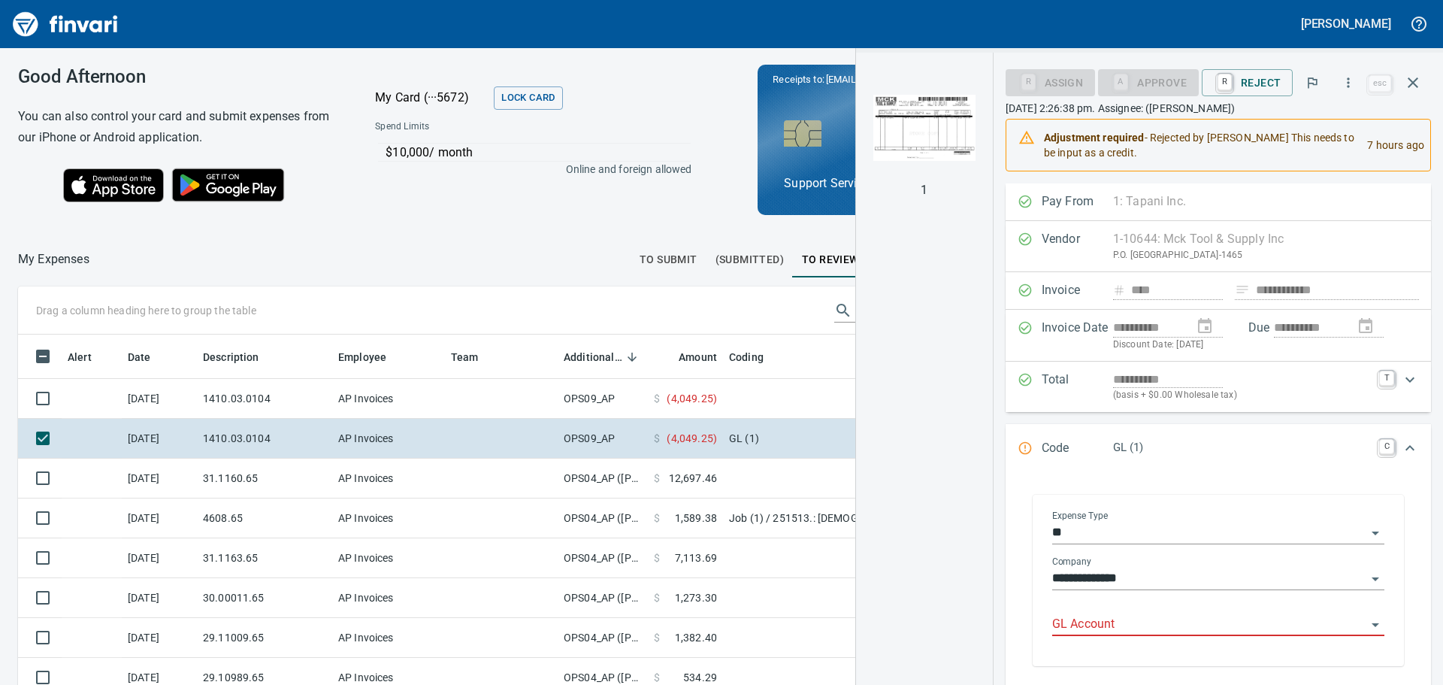
click at [1113, 630] on input "GL Account" at bounding box center [1209, 624] width 314 height 21
click at [1102, 587] on li "1410. .: Prepaid Materials" at bounding box center [1214, 587] width 319 height 36
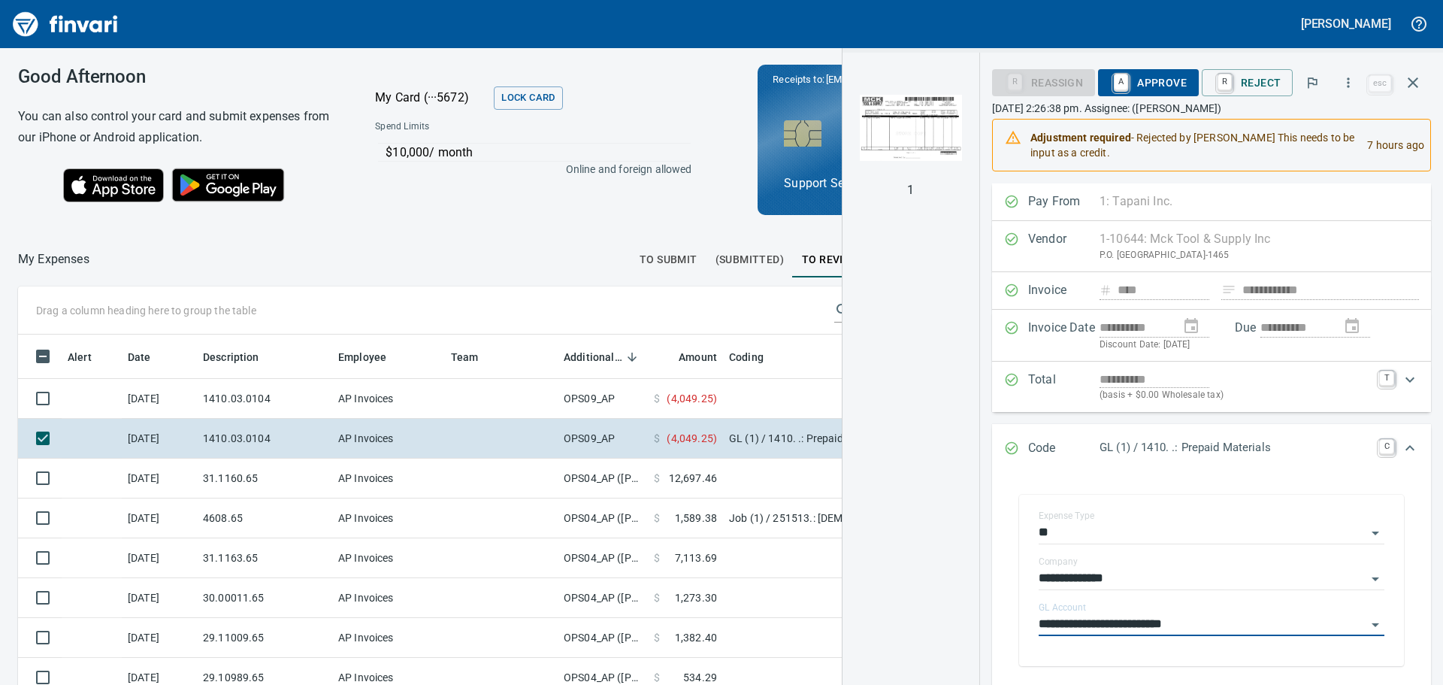
type input "**********"
click at [1173, 82] on span "A Approve" at bounding box center [1148, 83] width 77 height 26
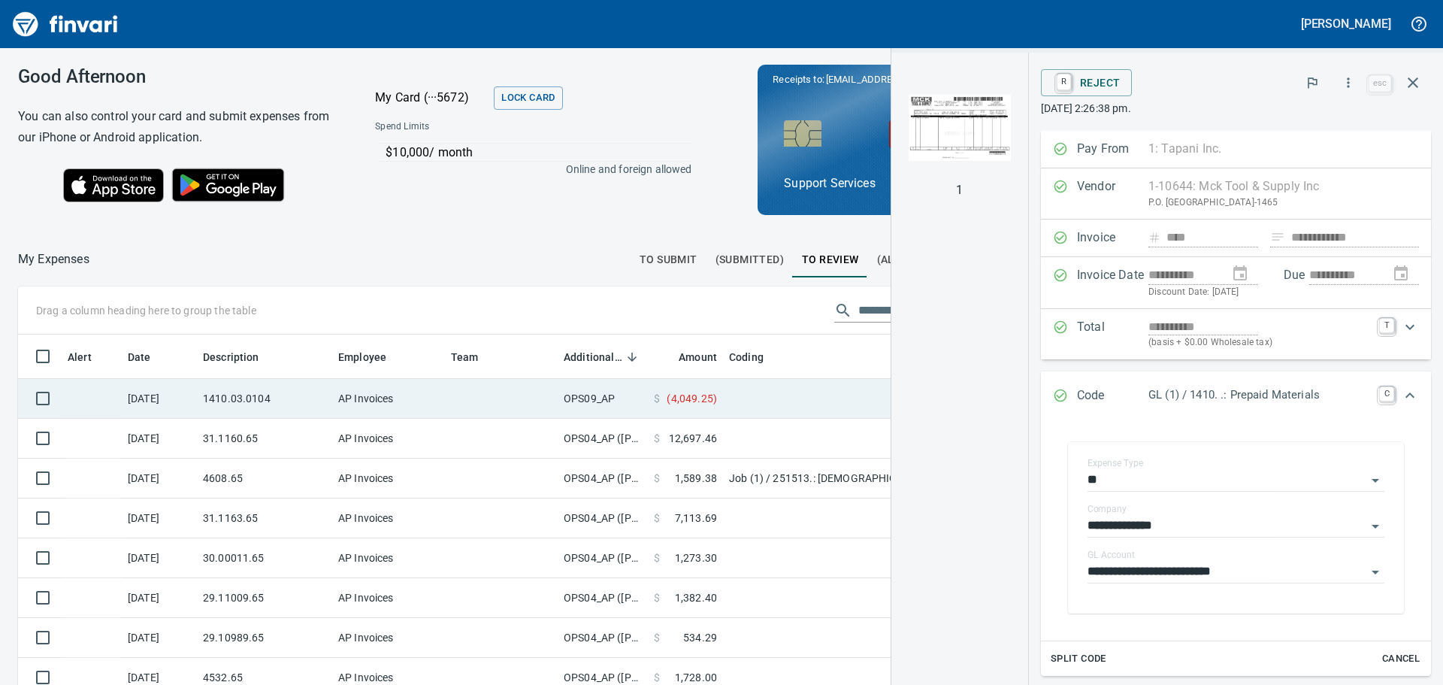
click at [777, 415] on td at bounding box center [911, 399] width 376 height 40
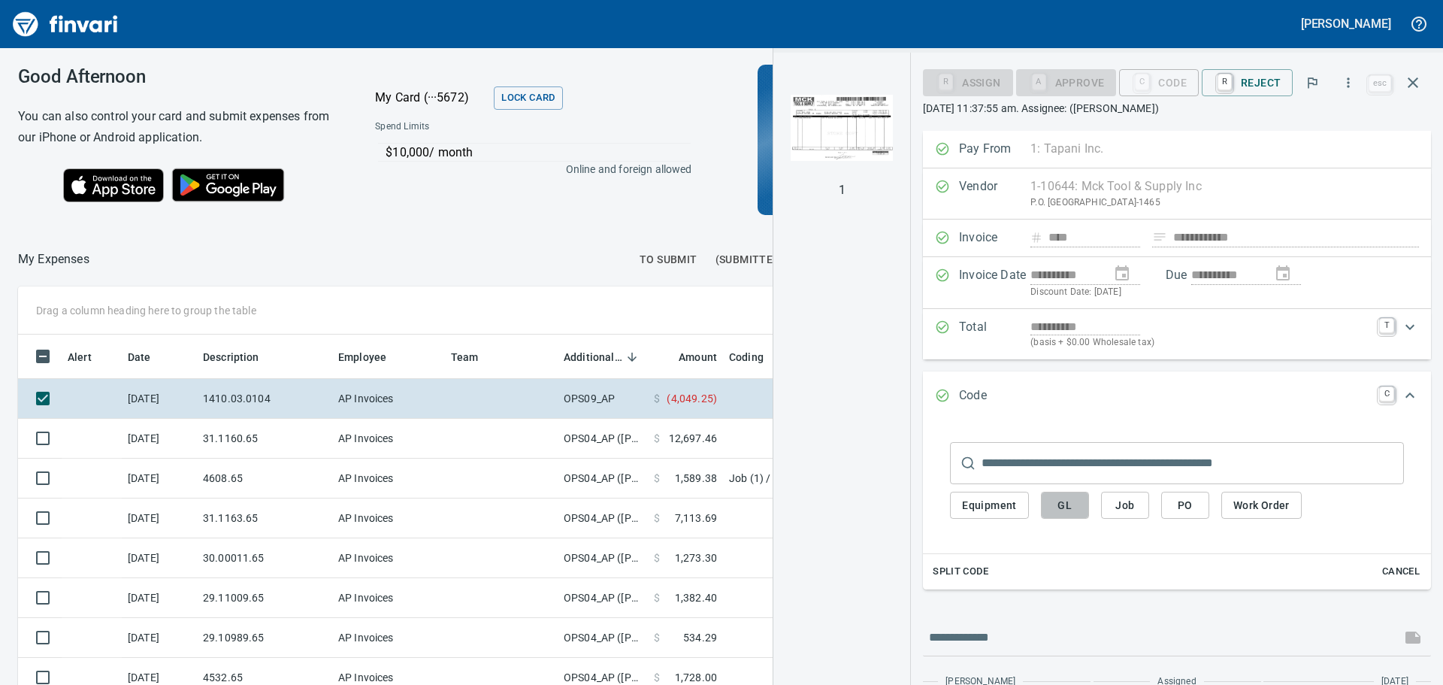
click at [1060, 504] on span "GL" at bounding box center [1065, 505] width 24 height 19
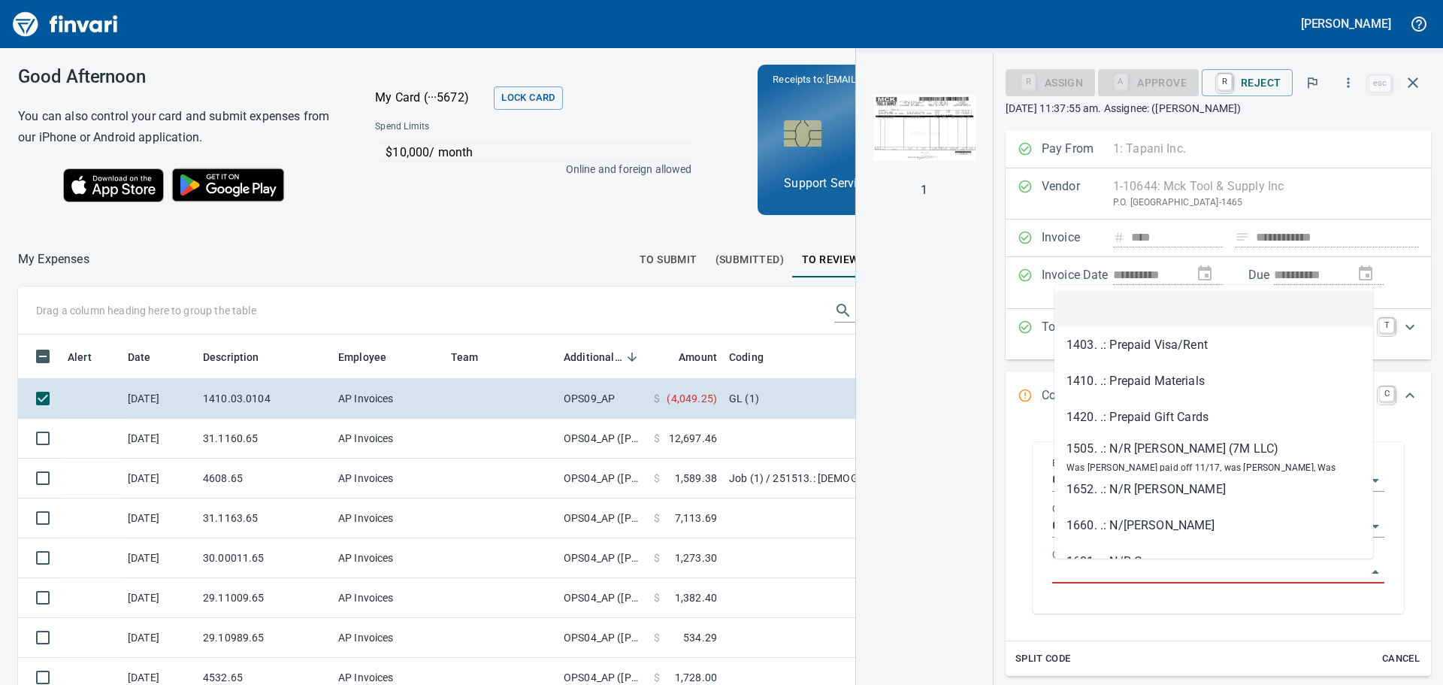
click at [1085, 571] on input "GL Account" at bounding box center [1209, 572] width 314 height 21
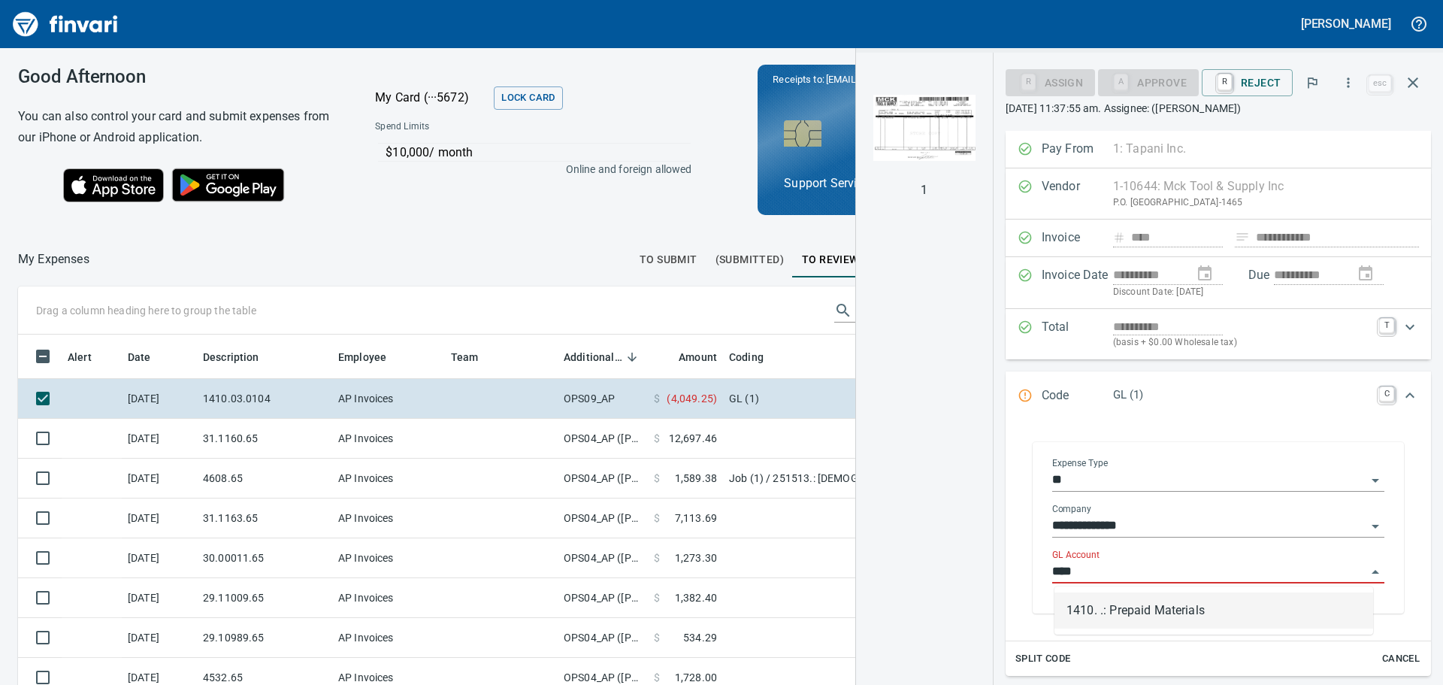
scroll to position [497, 998]
click at [1112, 608] on li "1410. .: Prepaid Materials" at bounding box center [1214, 610] width 319 height 36
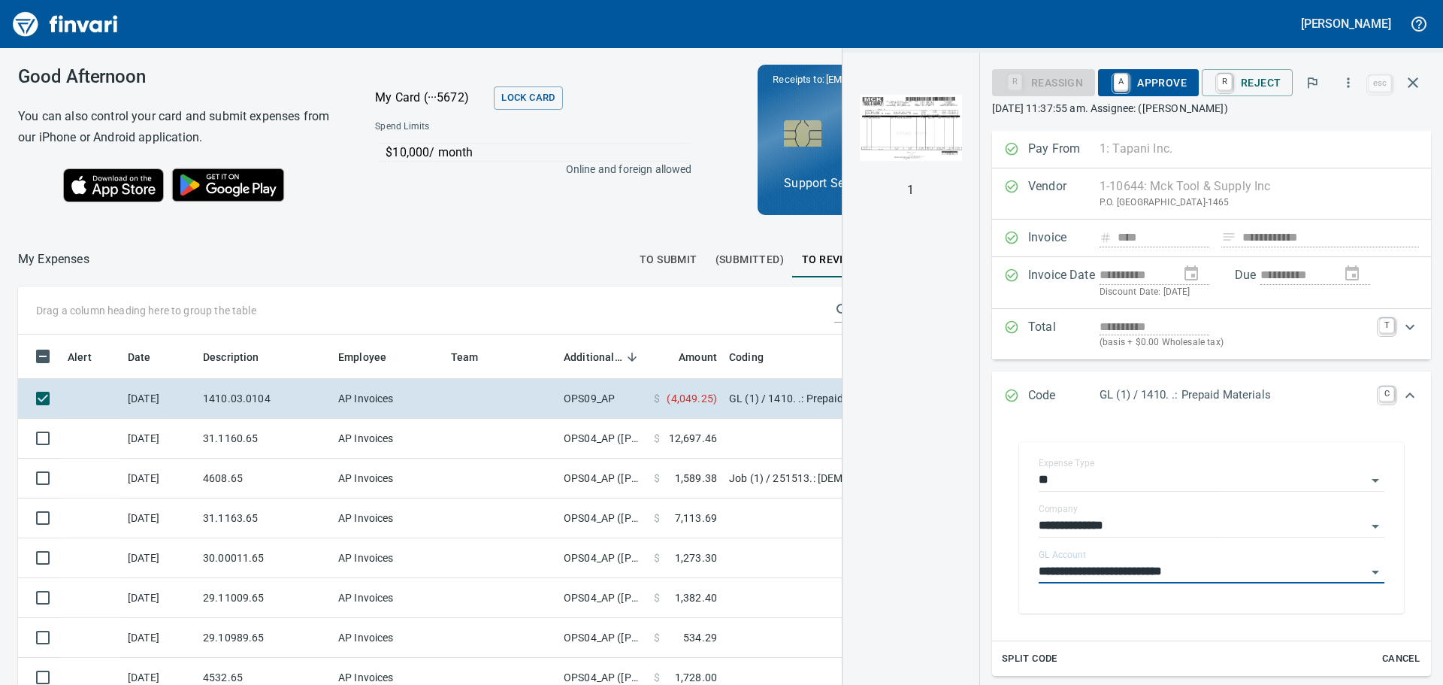
type input "**********"
click at [1142, 79] on span "A Approve" at bounding box center [1148, 83] width 77 height 26
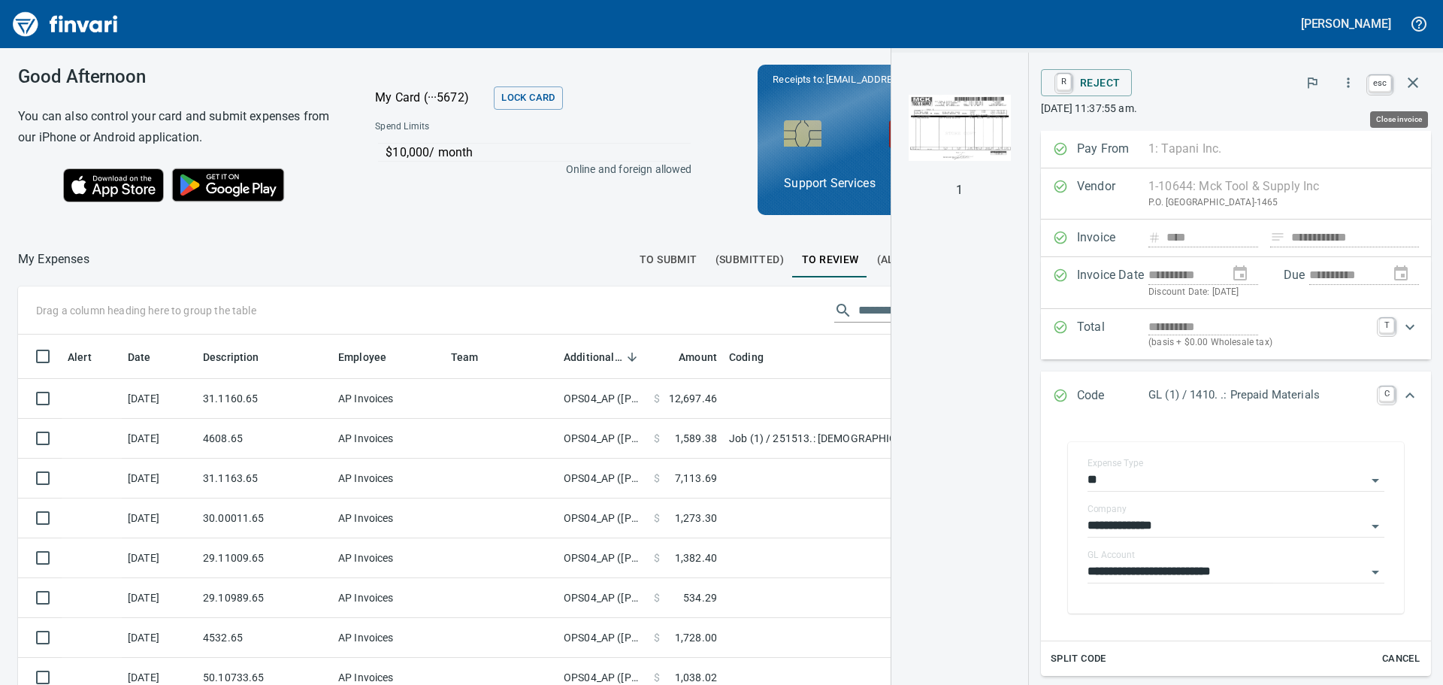
click at [1411, 75] on icon "button" at bounding box center [1413, 83] width 18 height 18
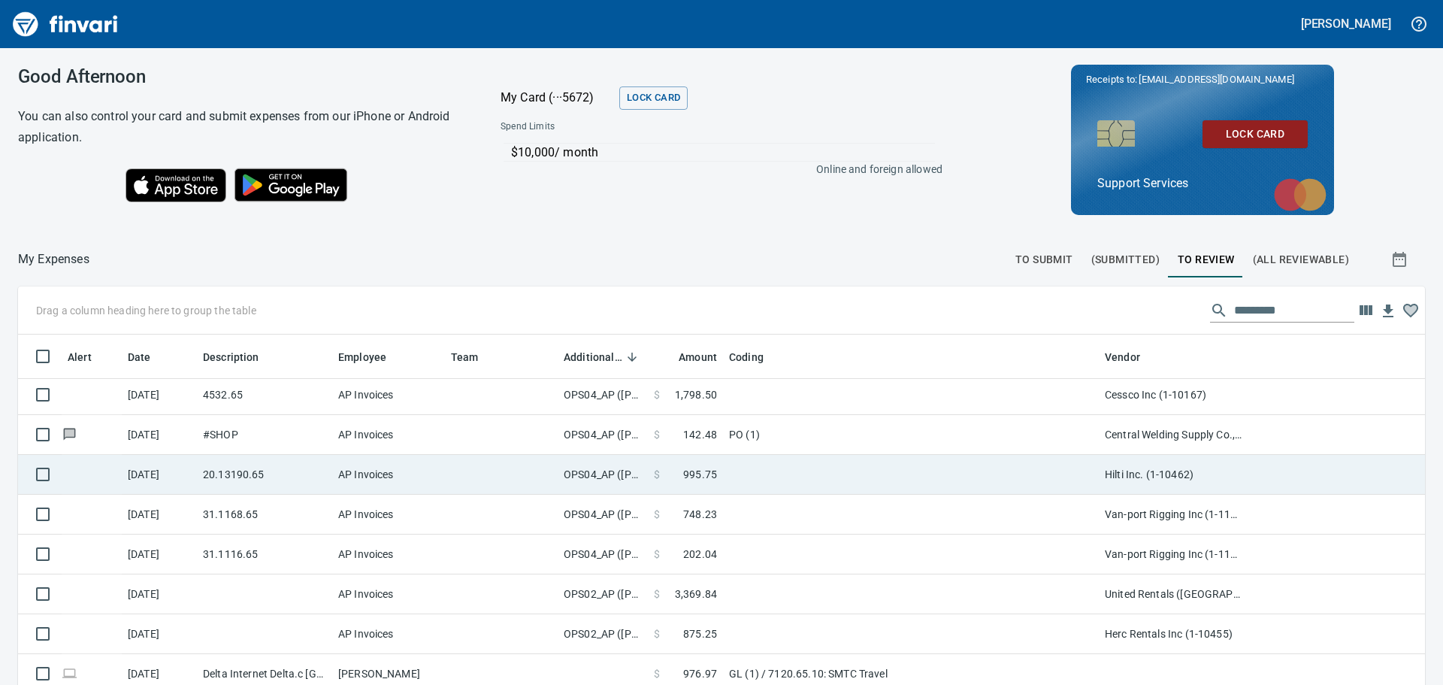
scroll to position [169, 0]
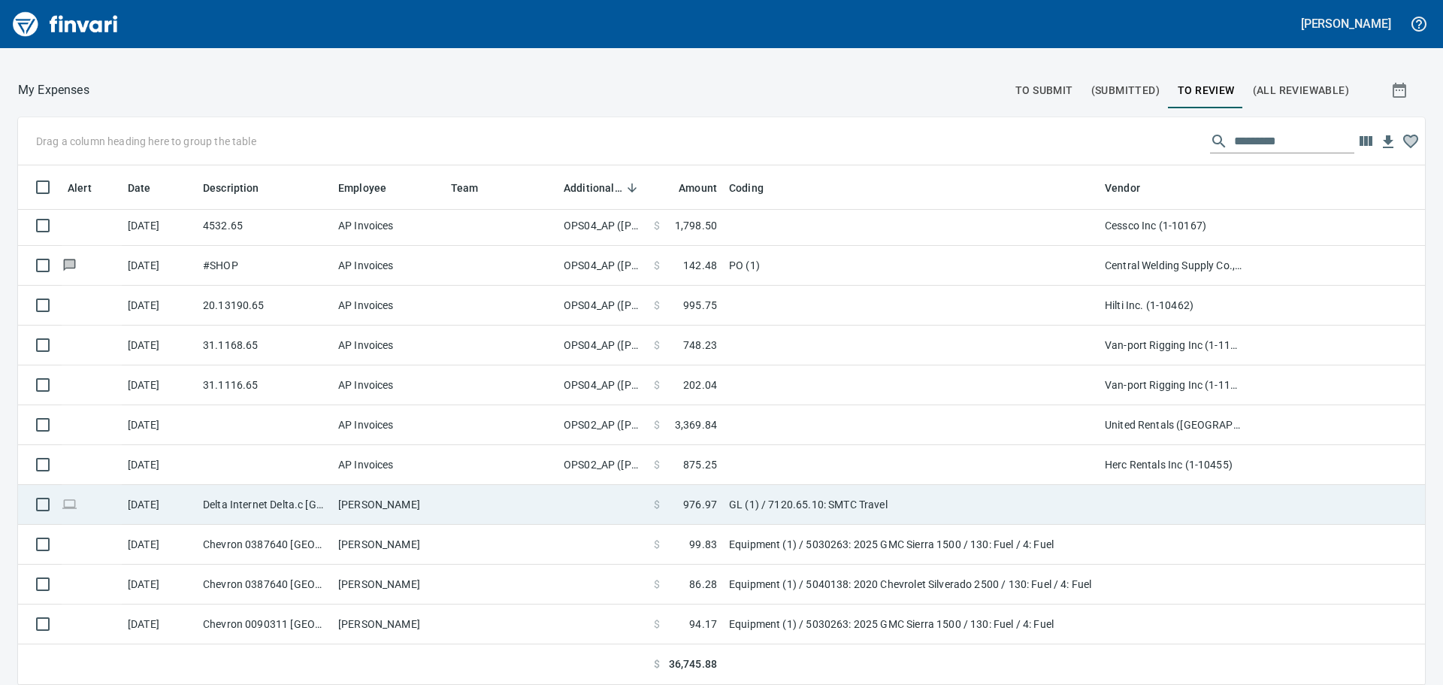
click at [84, 511] on td at bounding box center [92, 505] width 60 height 40
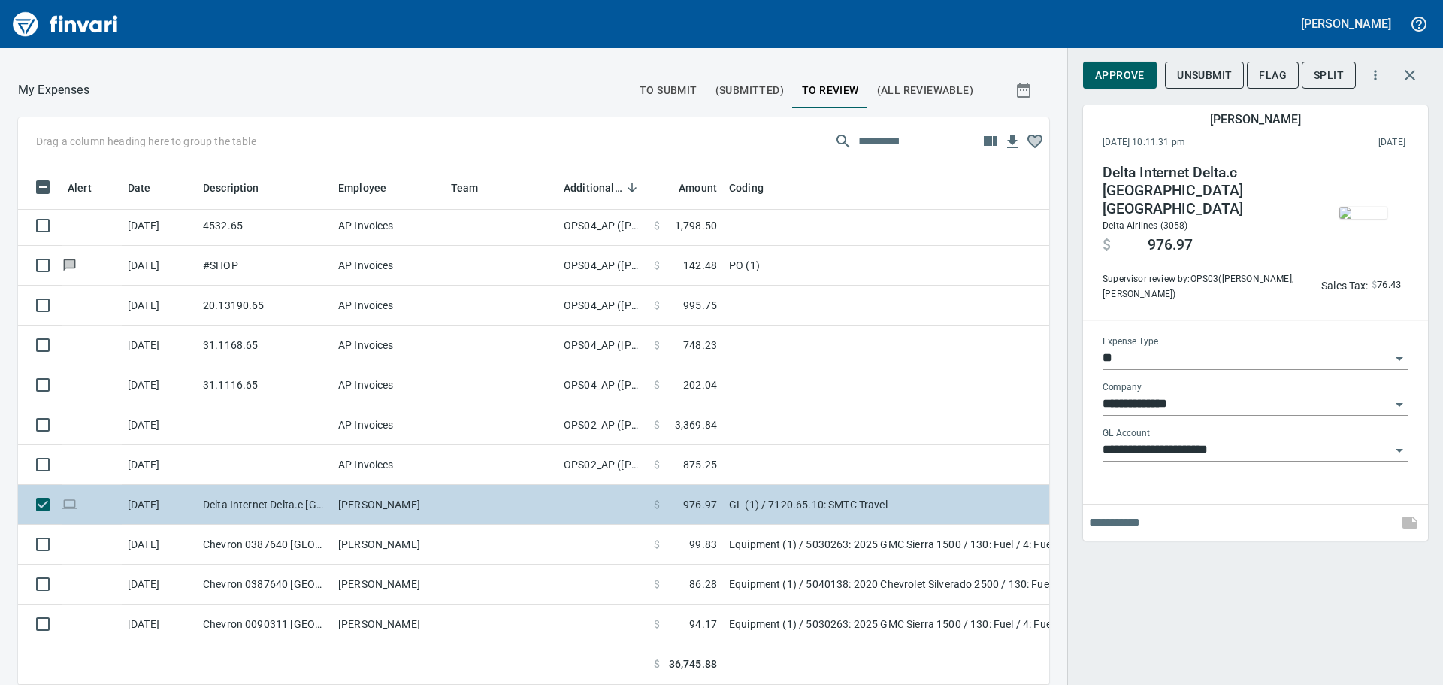
scroll to position [497, 998]
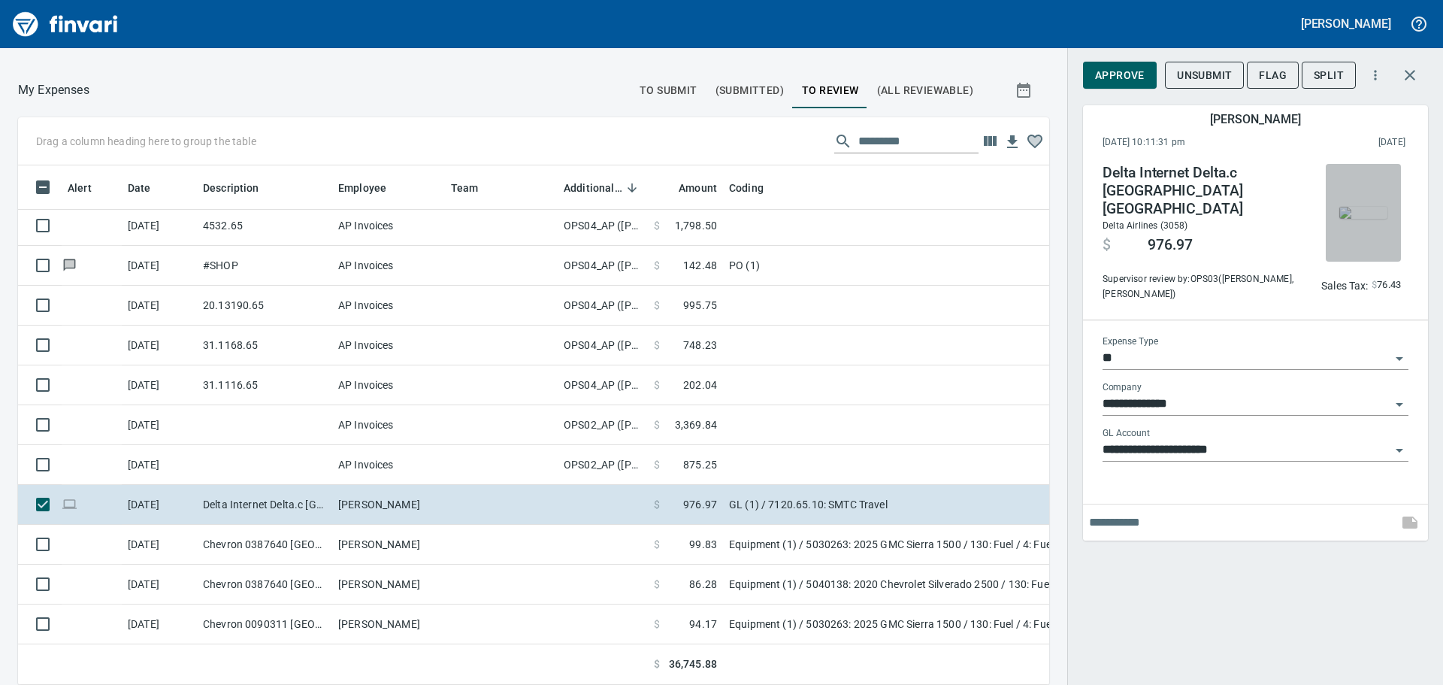
click at [1373, 212] on img "button" at bounding box center [1364, 213] width 48 height 12
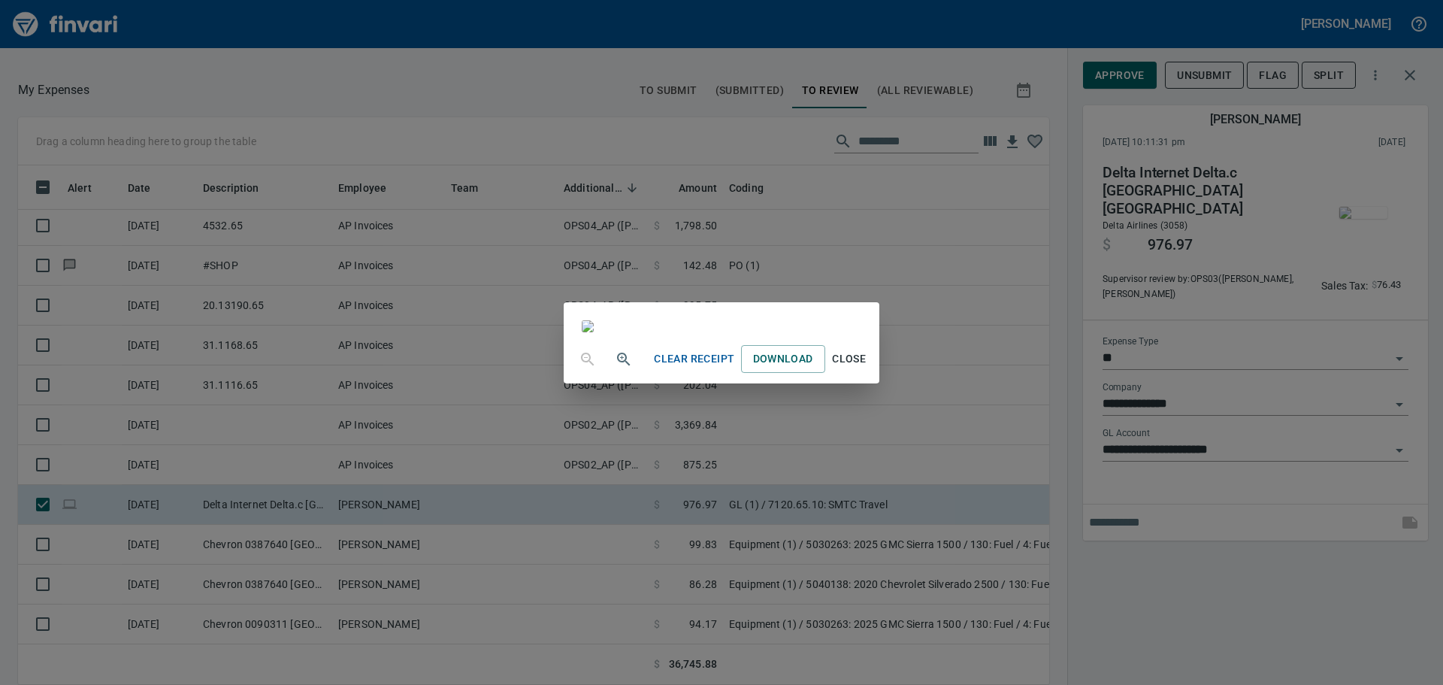
scroll to position [0, 0]
click at [867, 368] on span "Close" at bounding box center [849, 359] width 36 height 19
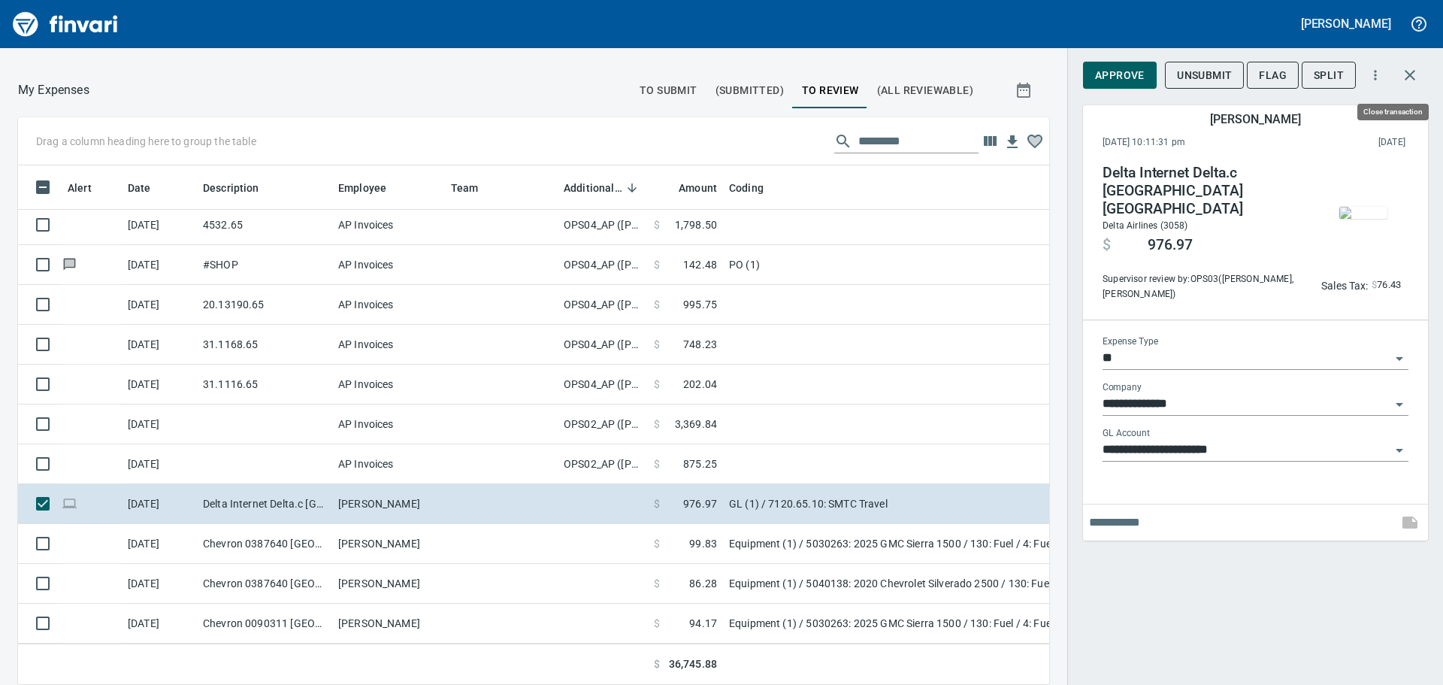
scroll to position [497, 998]
click at [1406, 63] on button "button" at bounding box center [1410, 75] width 36 height 36
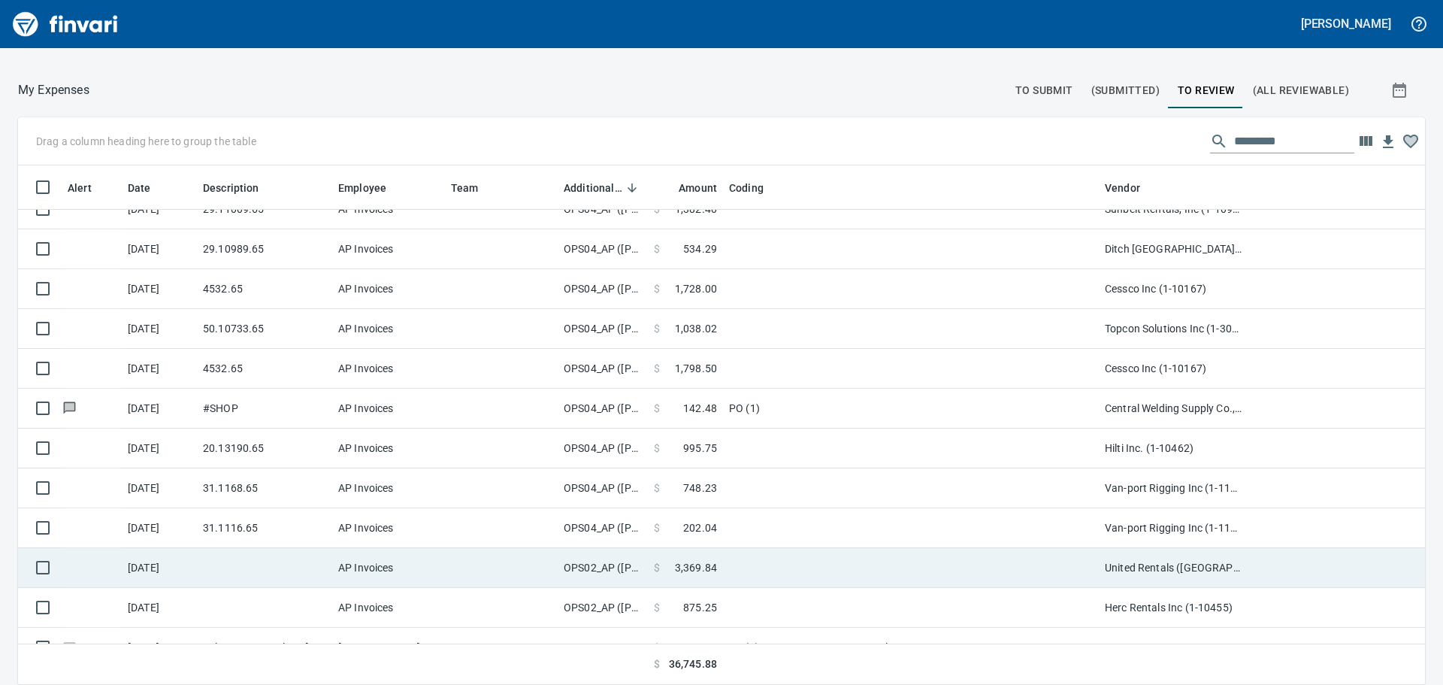
scroll to position [322, 0]
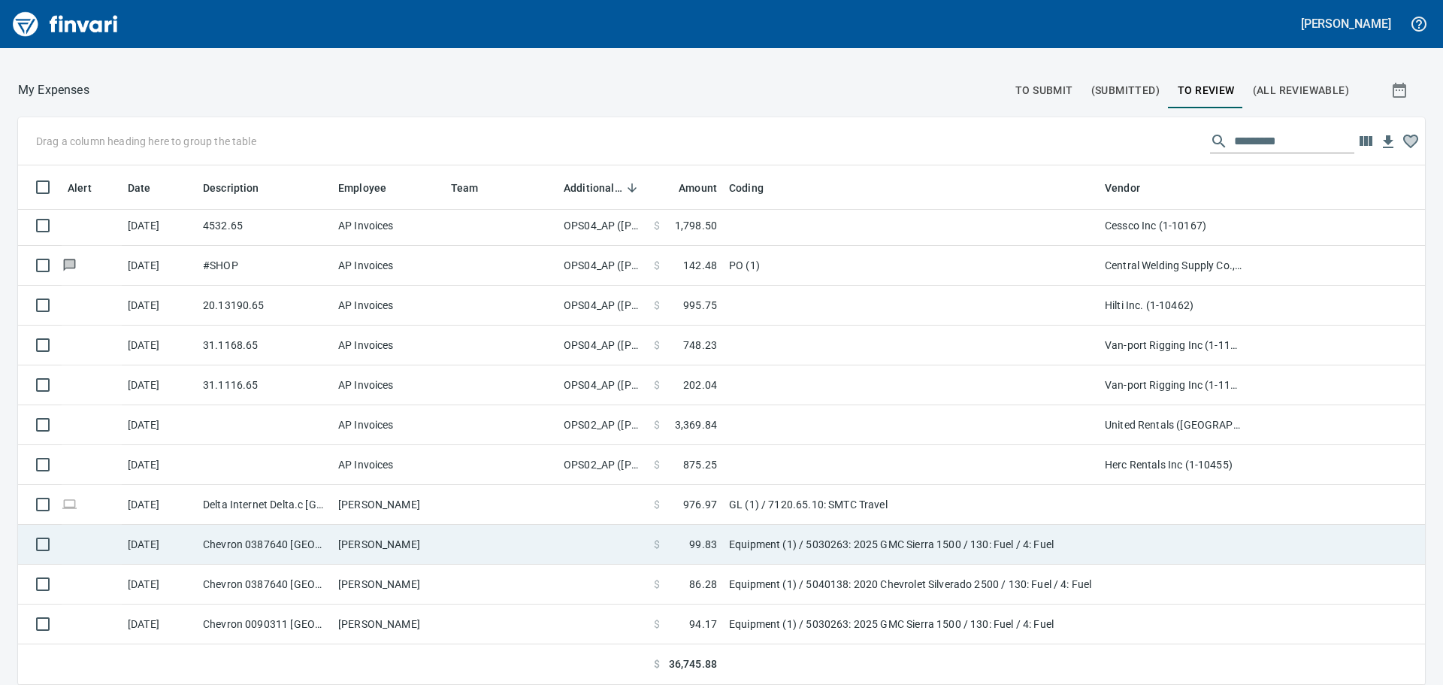
click at [803, 537] on td "Equipment (1) / 5030263: 2025 GMC Sierra 1500 / 130: Fuel / 4: Fuel" at bounding box center [911, 545] width 376 height 40
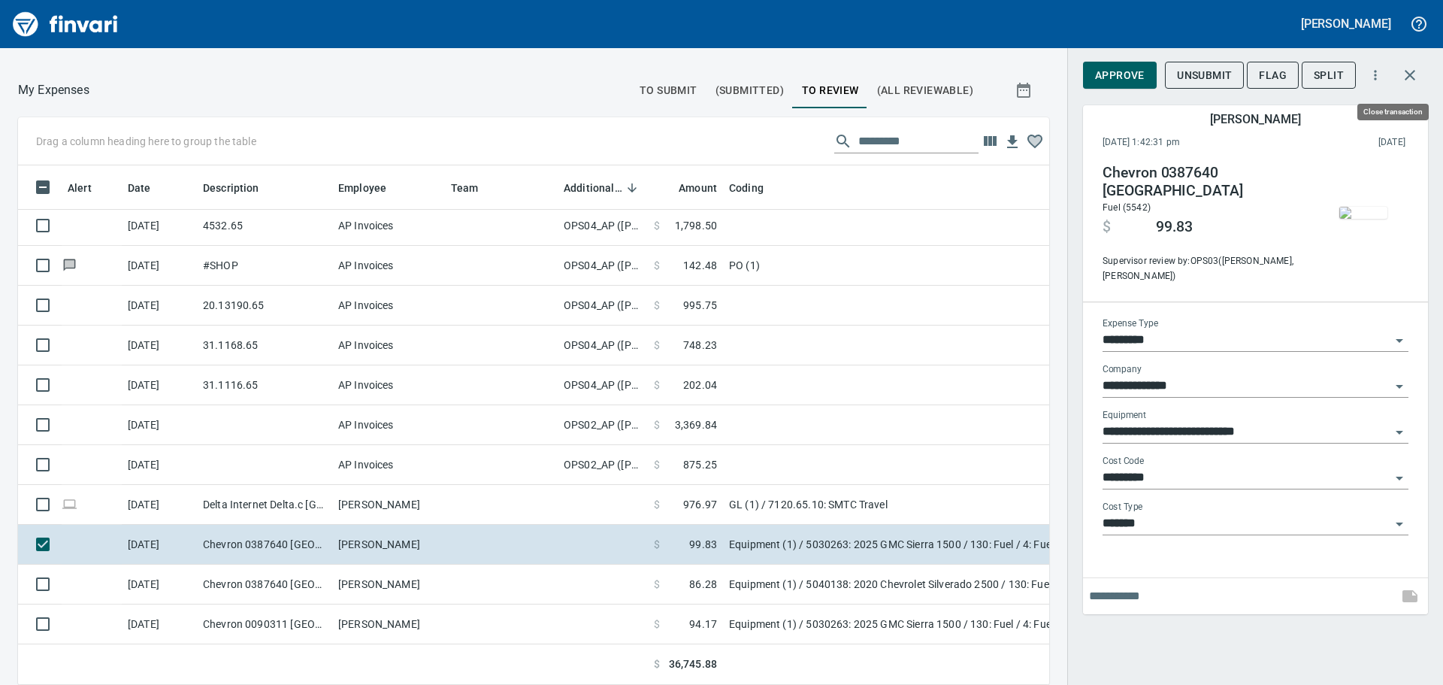
scroll to position [497, 998]
click at [1408, 83] on icon "button" at bounding box center [1410, 75] width 18 height 18
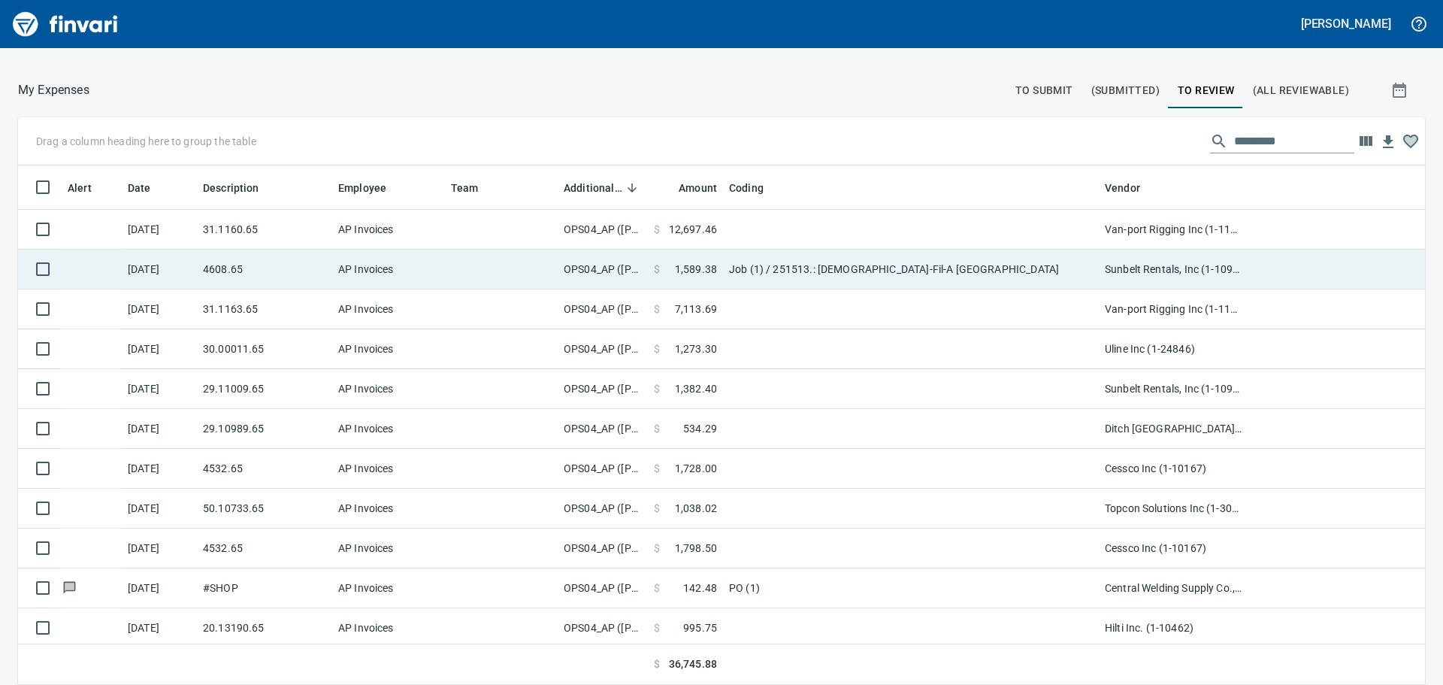
click at [332, 285] on td "AP Invoices" at bounding box center [388, 270] width 113 height 40
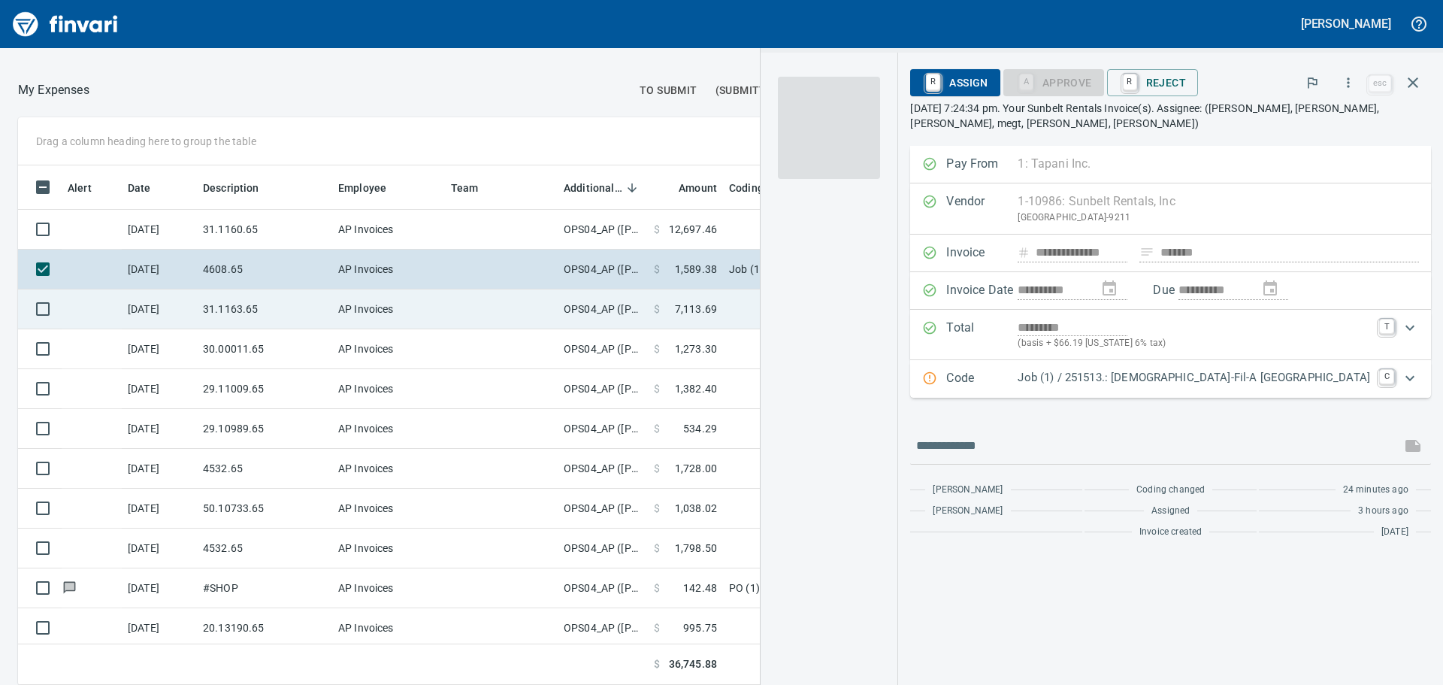
scroll to position [497, 998]
click at [658, 313] on span "$" at bounding box center [657, 308] width 6 height 15
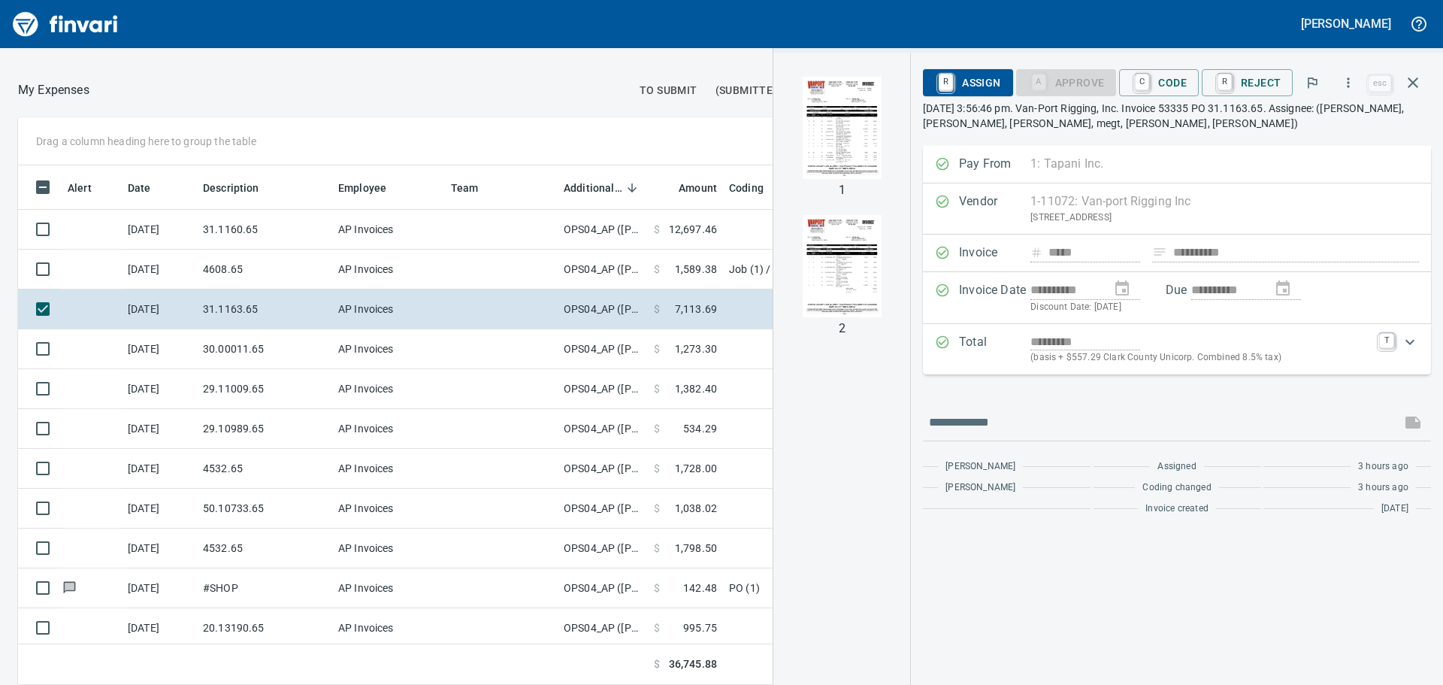
click at [847, 141] on img "button" at bounding box center [842, 128] width 102 height 102
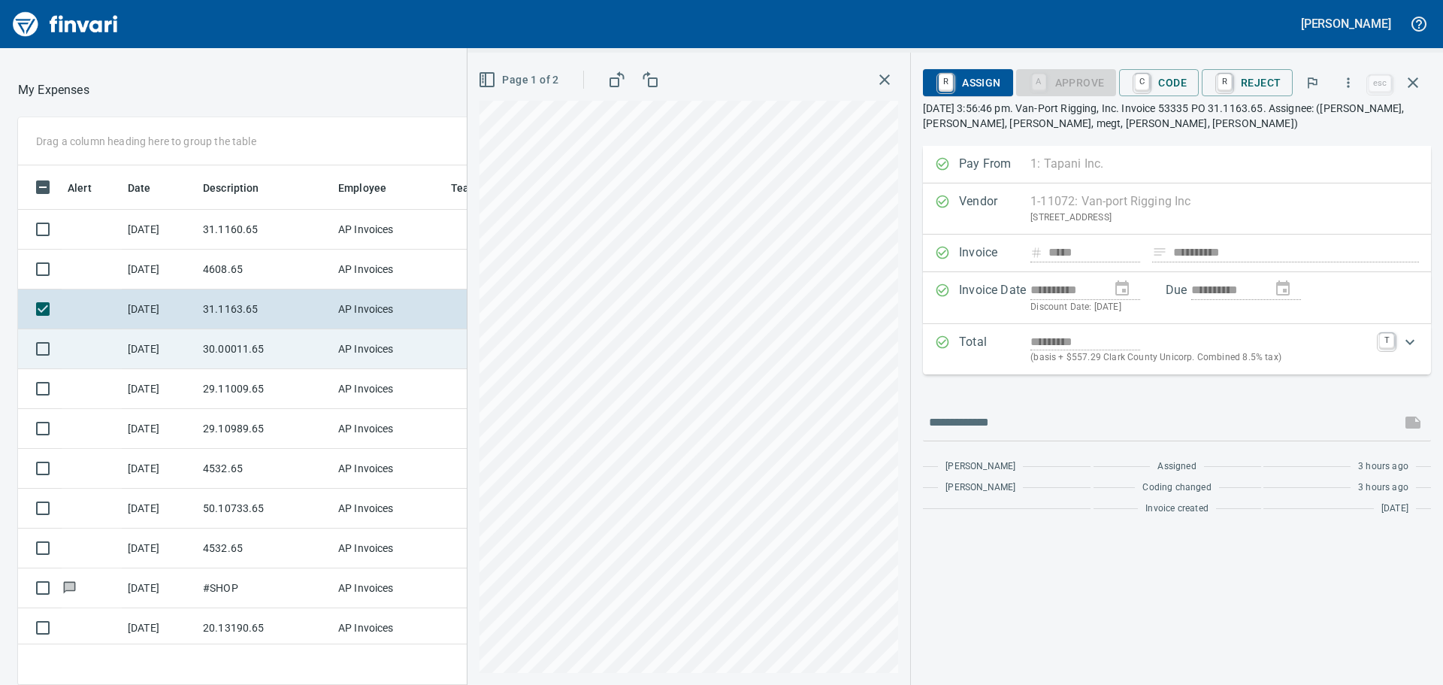
click at [224, 342] on div "Drag a column heading here to group the table Alert Date Description Employee T…" at bounding box center [721, 401] width 1443 height 568
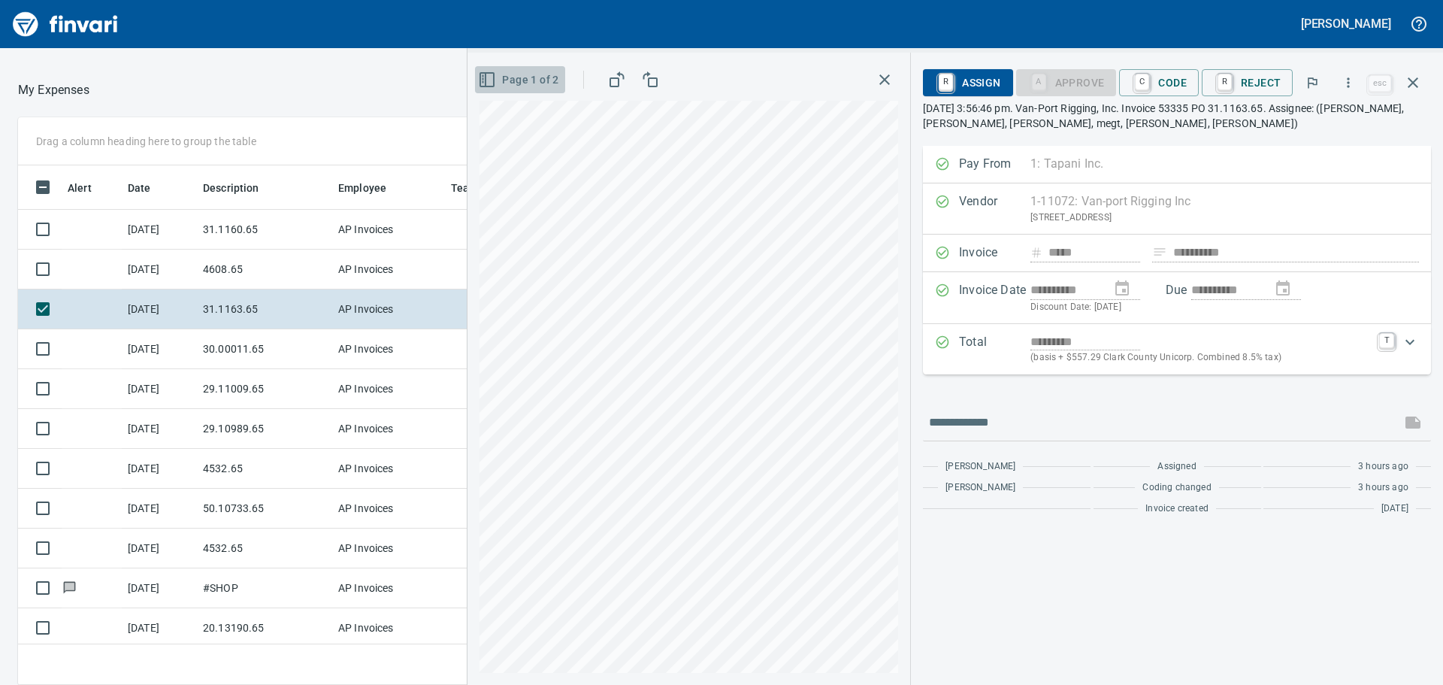
click at [540, 82] on span "Page 1 of 2" at bounding box center [519, 80] width 77 height 19
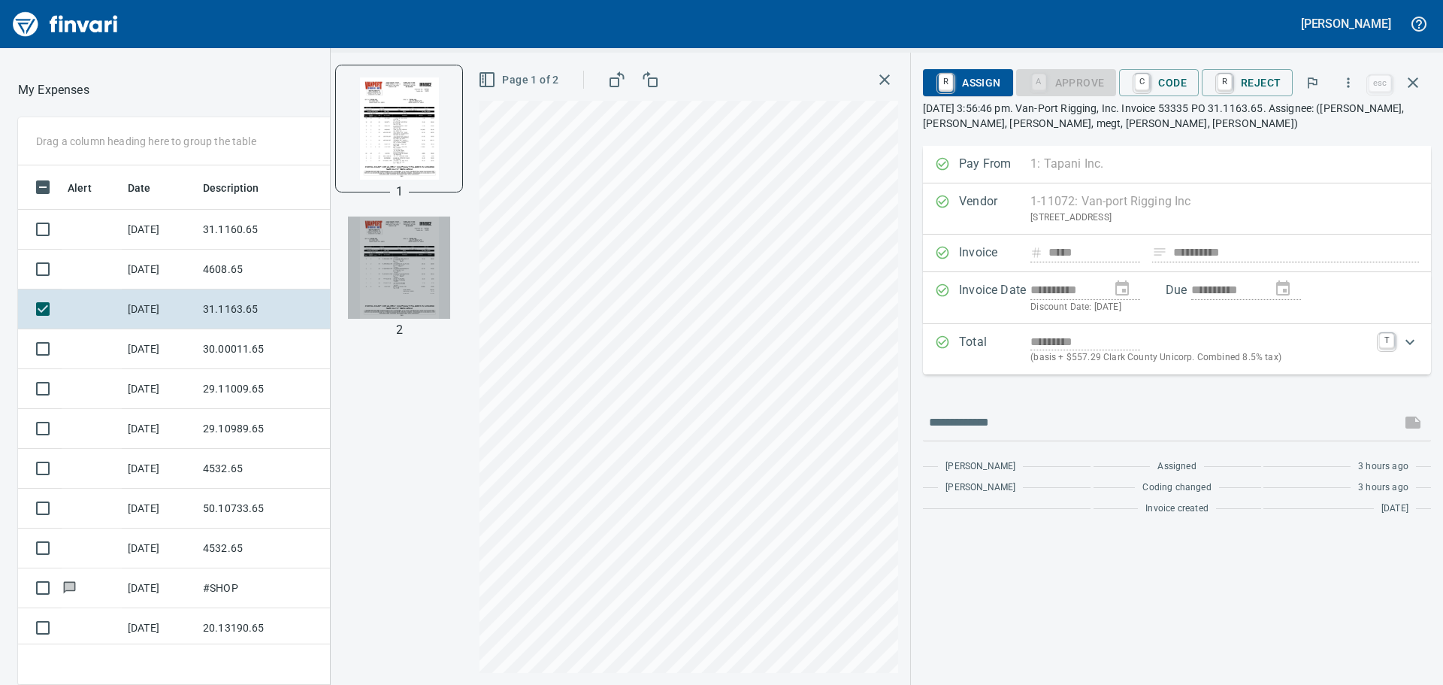
click at [437, 275] on img "button" at bounding box center [399, 267] width 102 height 102
drag, startPoint x: 541, startPoint y: 74, endPoint x: 550, endPoint y: 95, distance: 22.9
click at [540, 74] on span "Page 2 of 2" at bounding box center [519, 80] width 77 height 19
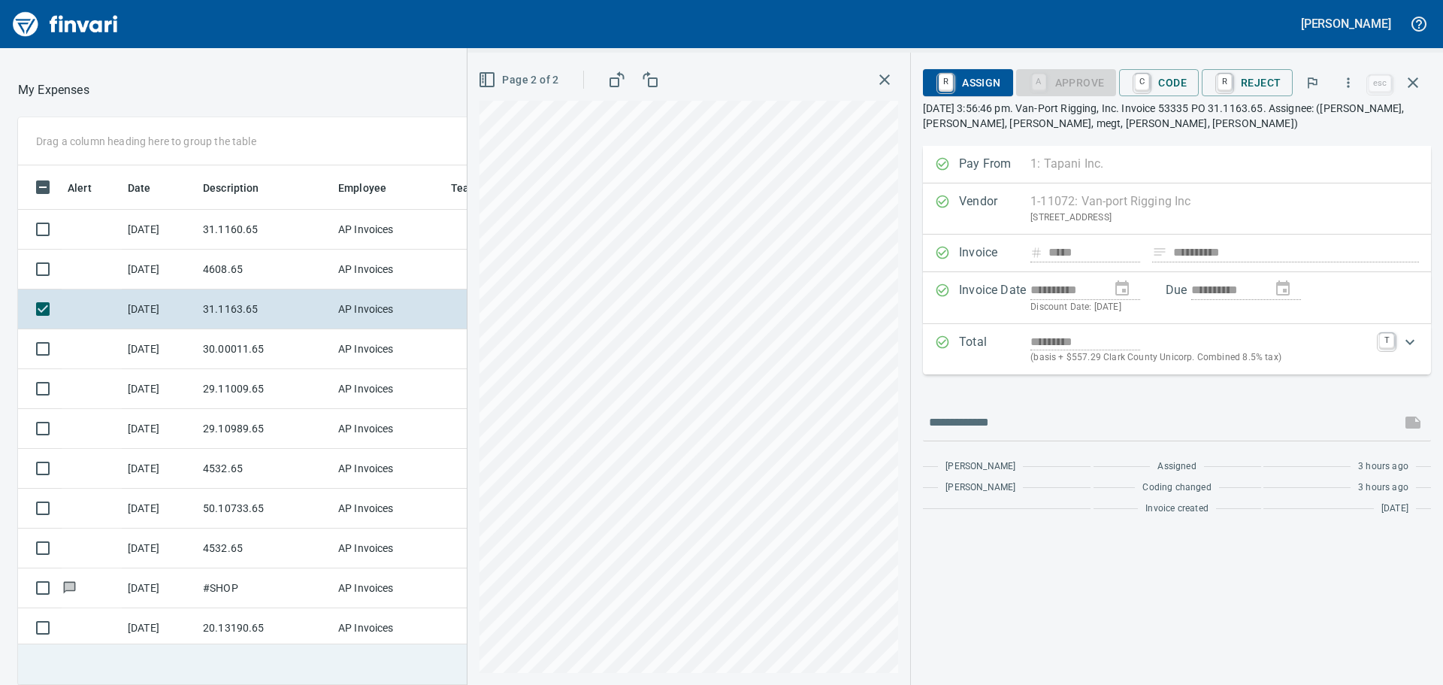
click at [468, 639] on div "Drag a column heading here to group the table Alert Date Description Employee T…" at bounding box center [721, 401] width 1443 height 568
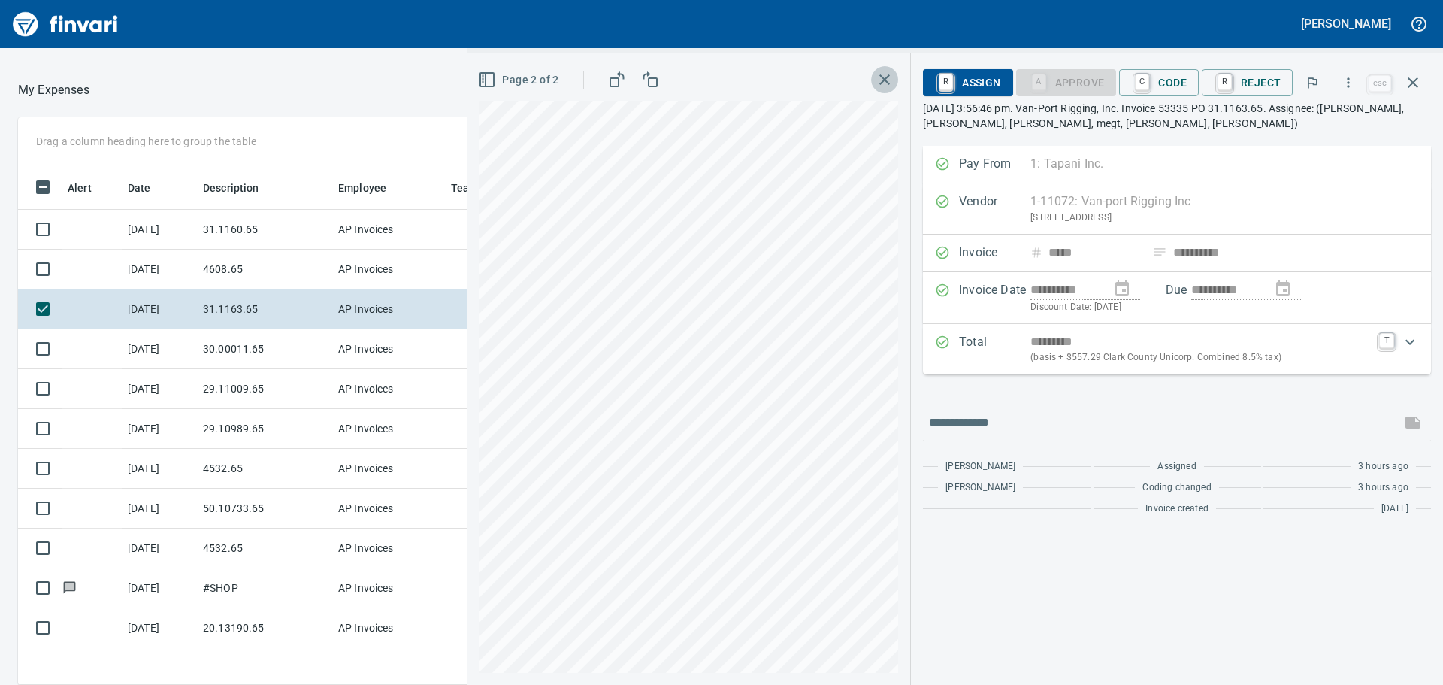
click at [889, 83] on icon "button" at bounding box center [885, 80] width 18 height 18
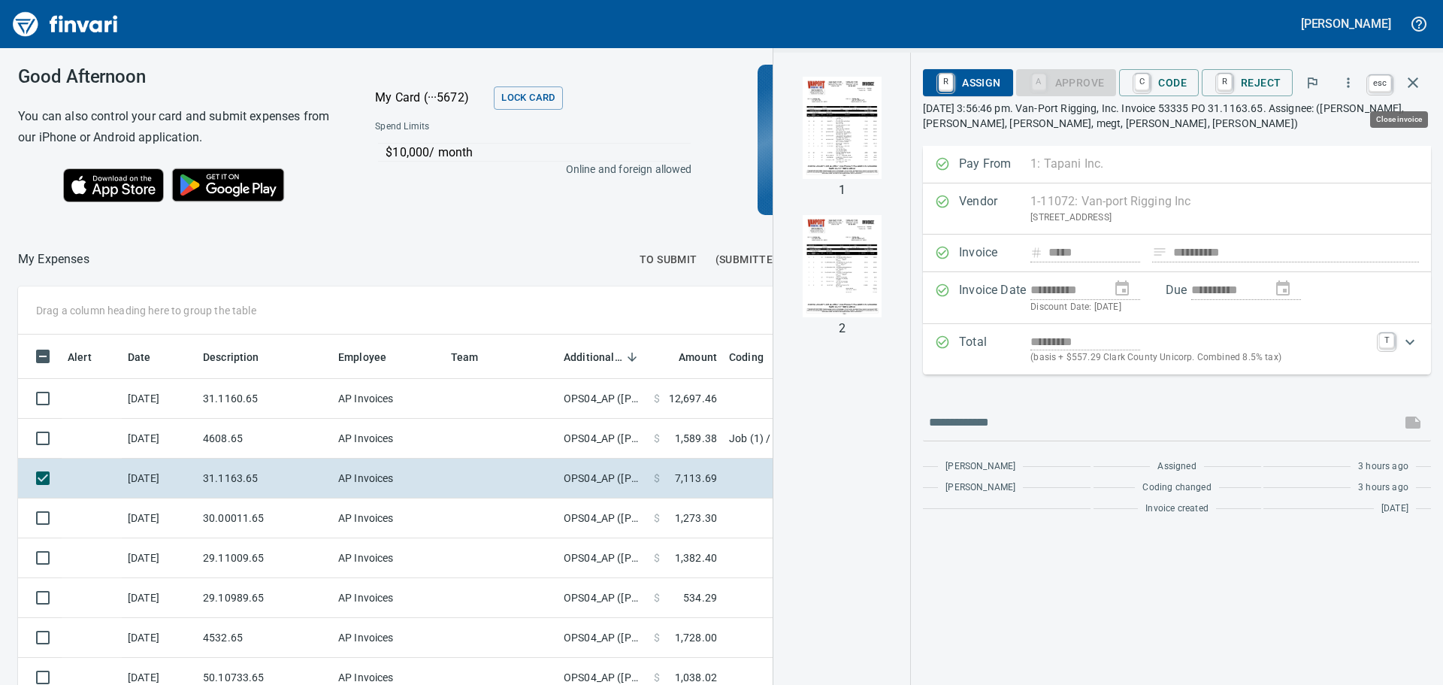
scroll to position [497, 998]
click at [1409, 80] on icon "button" at bounding box center [1413, 83] width 18 height 18
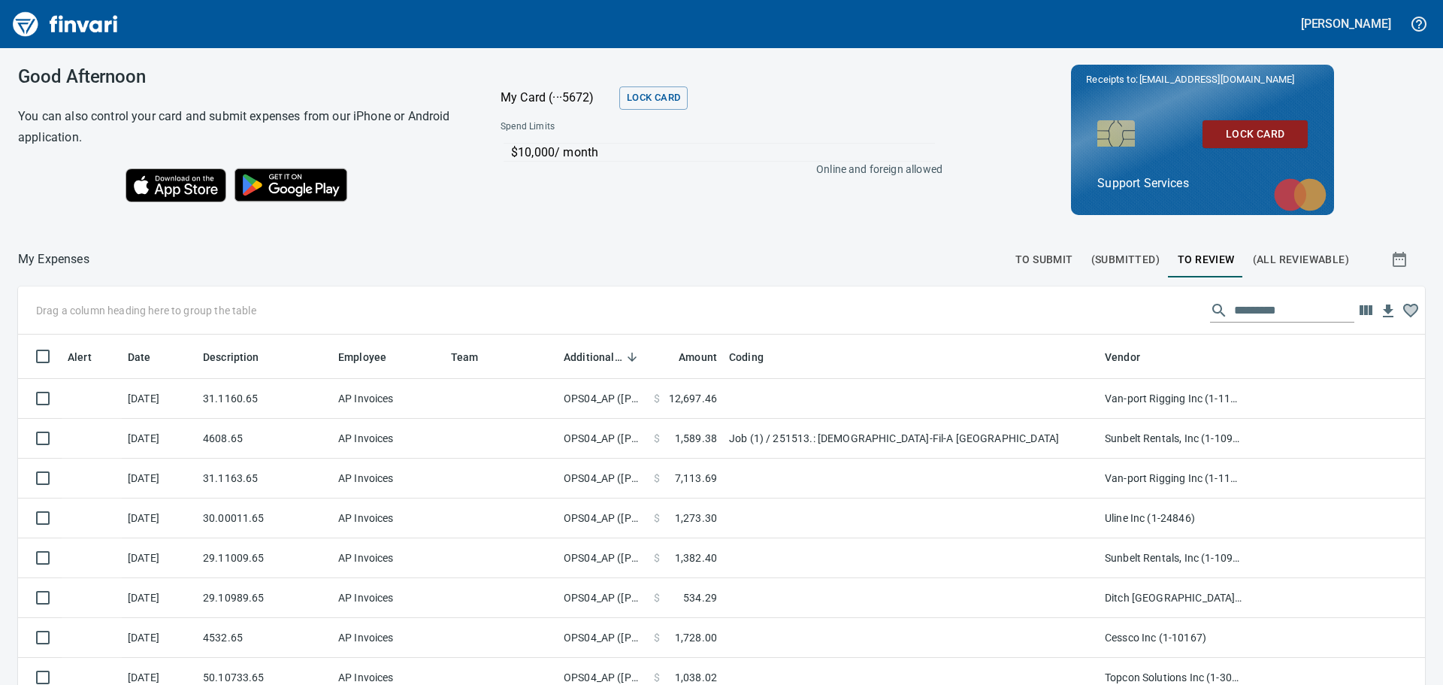
scroll to position [508, 1373]
click at [1037, 263] on span "To Submit" at bounding box center [1045, 259] width 58 height 19
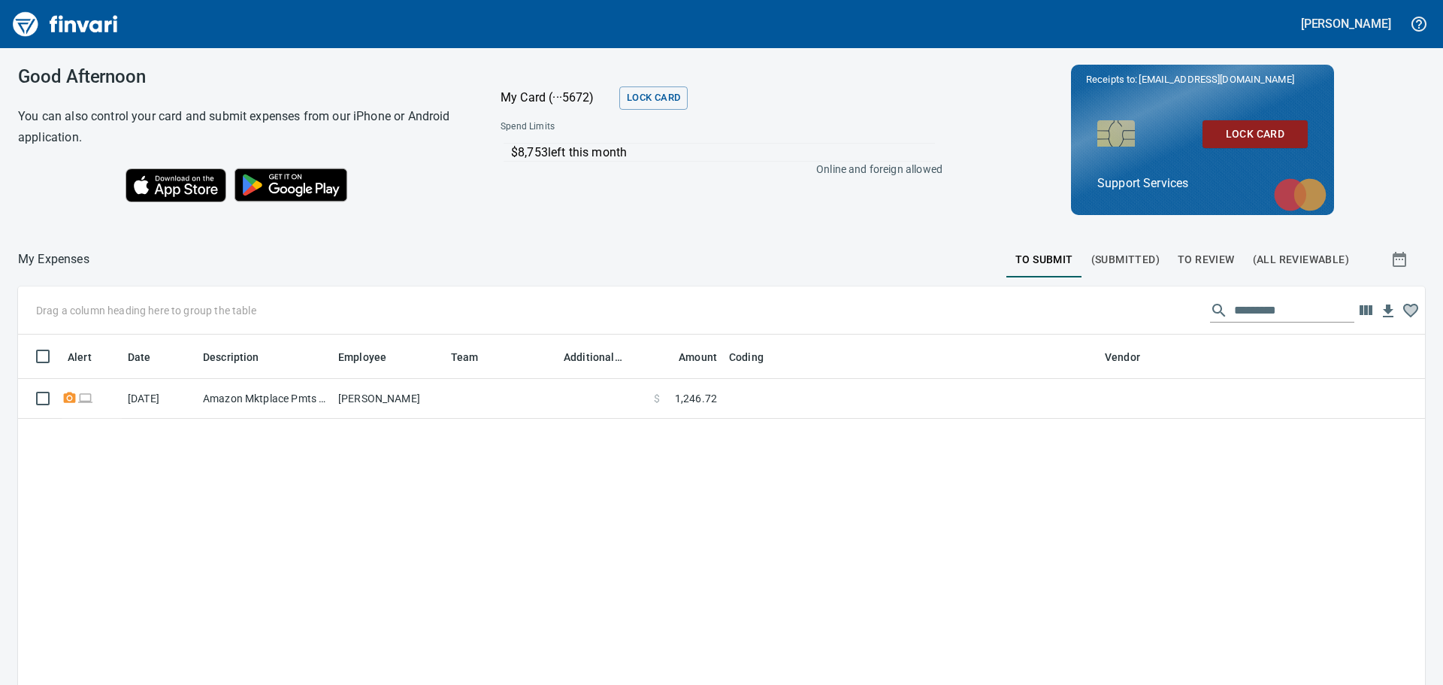
scroll to position [2, 2]
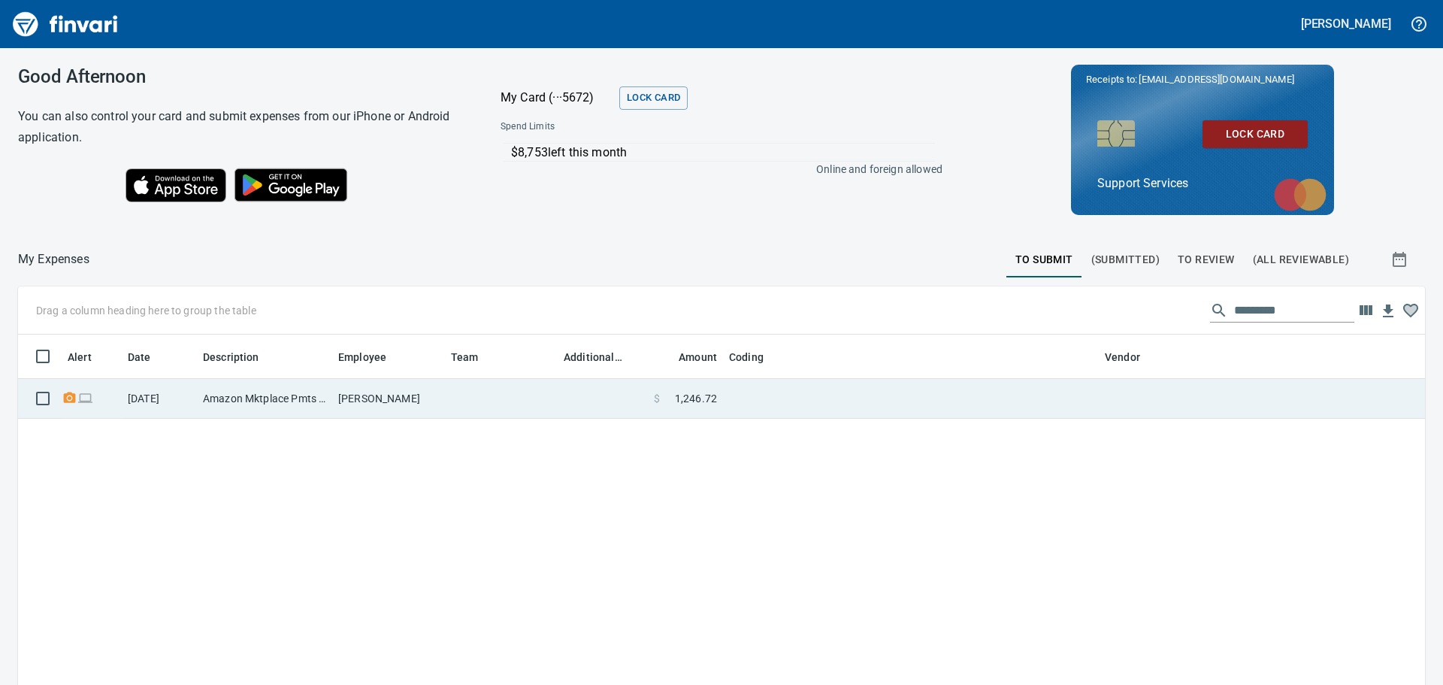
click at [440, 391] on td "[PERSON_NAME]" at bounding box center [388, 399] width 113 height 40
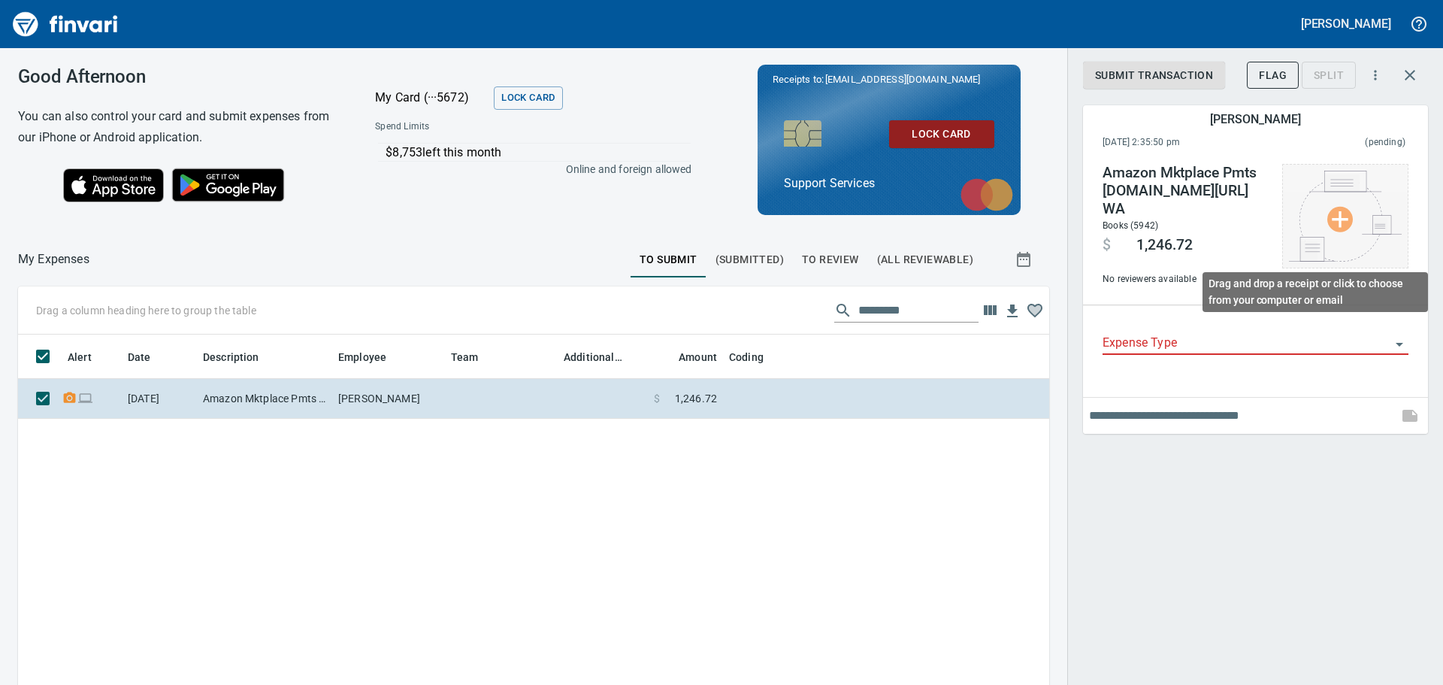
click at [1340, 215] on img at bounding box center [1345, 216] width 113 height 91
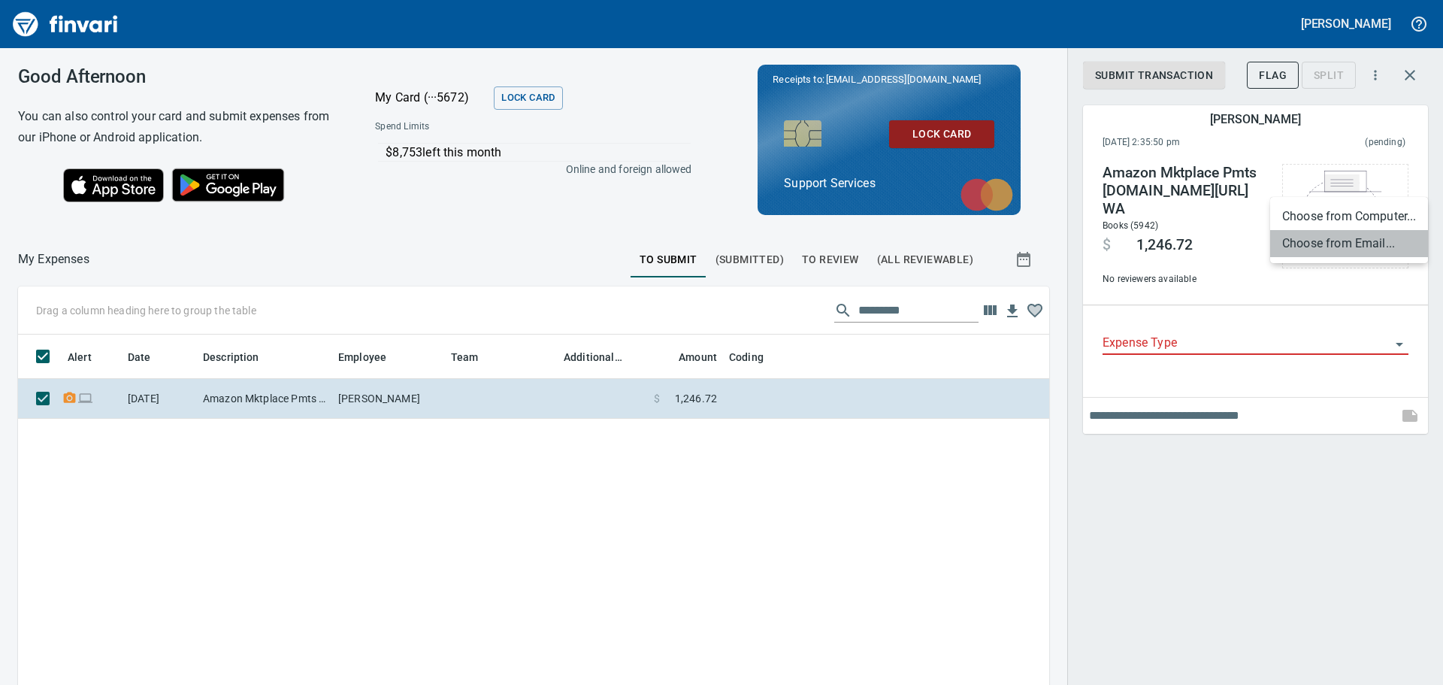
click at [1387, 238] on li "Choose from Email..." at bounding box center [1349, 243] width 158 height 27
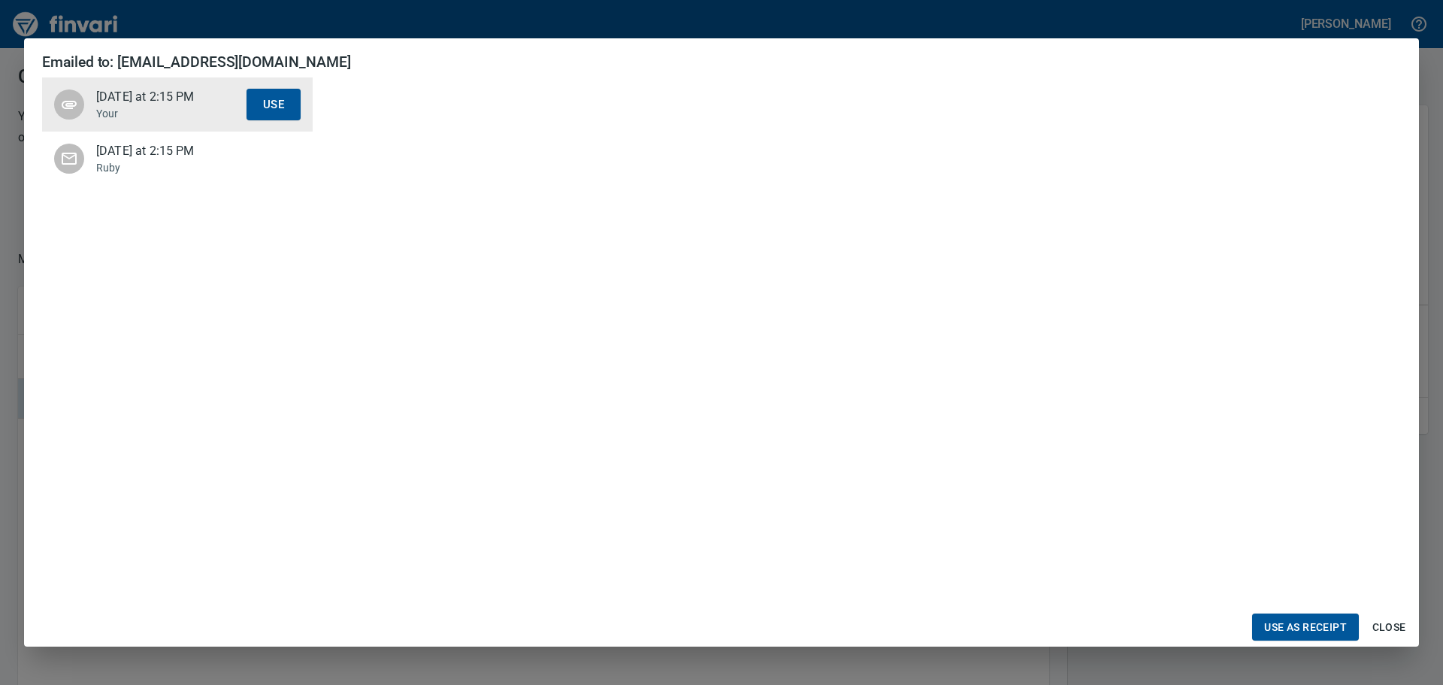
scroll to position [0, 0]
click at [1320, 627] on span "Use as Receipt" at bounding box center [1305, 627] width 83 height 19
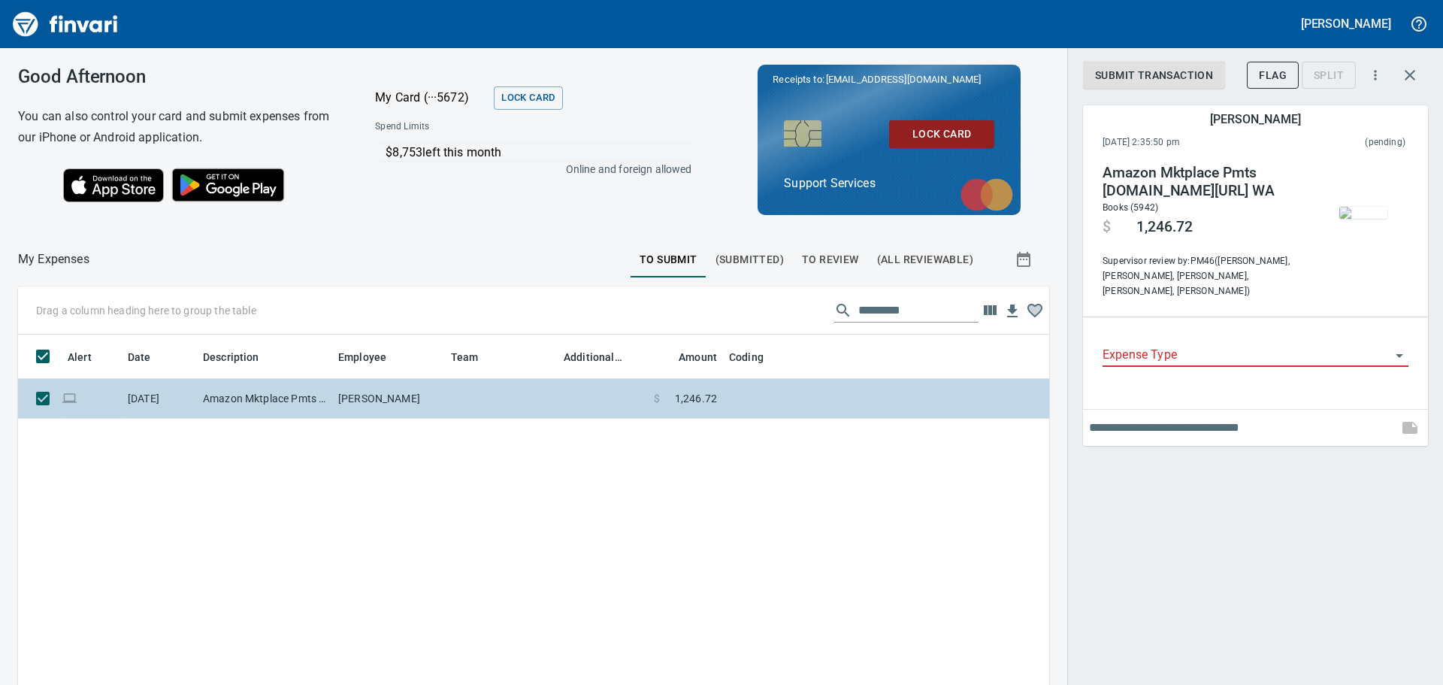
click at [568, 399] on td at bounding box center [603, 399] width 90 height 40
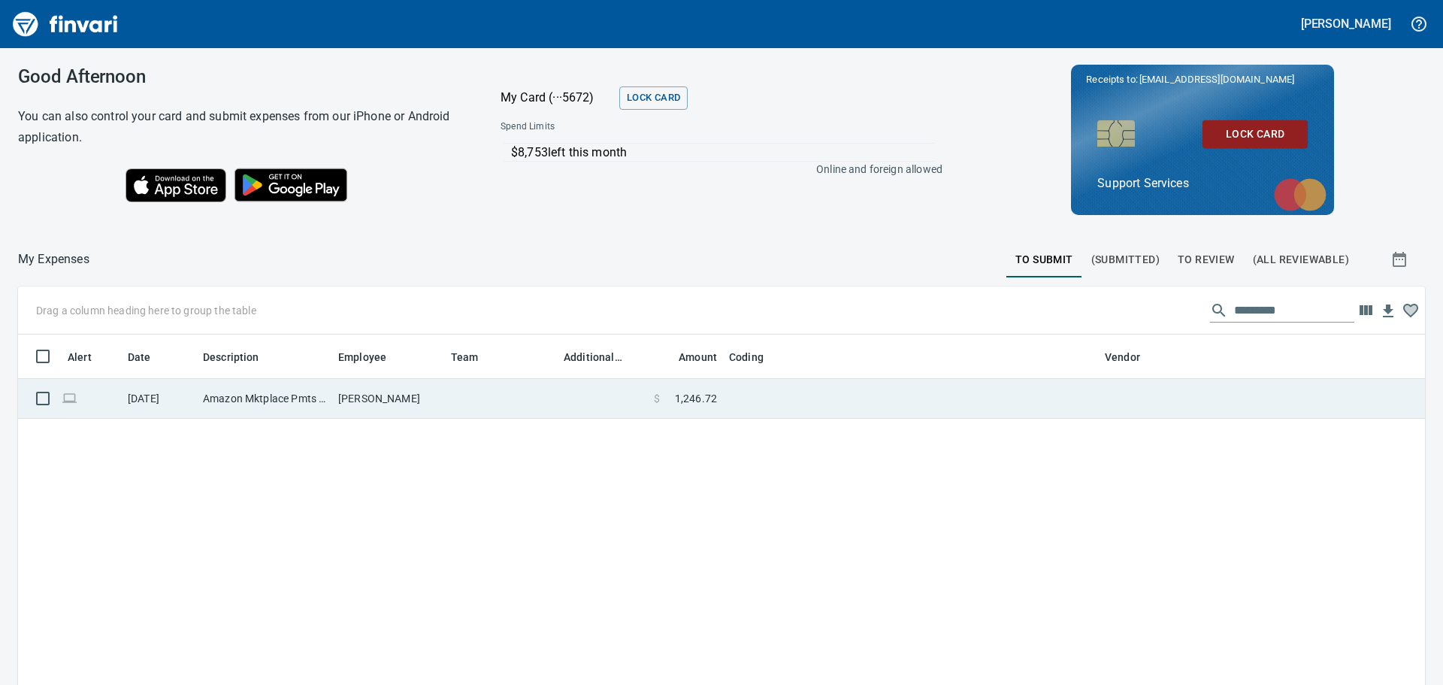
scroll to position [508, 1382]
click at [986, 404] on td at bounding box center [911, 399] width 376 height 40
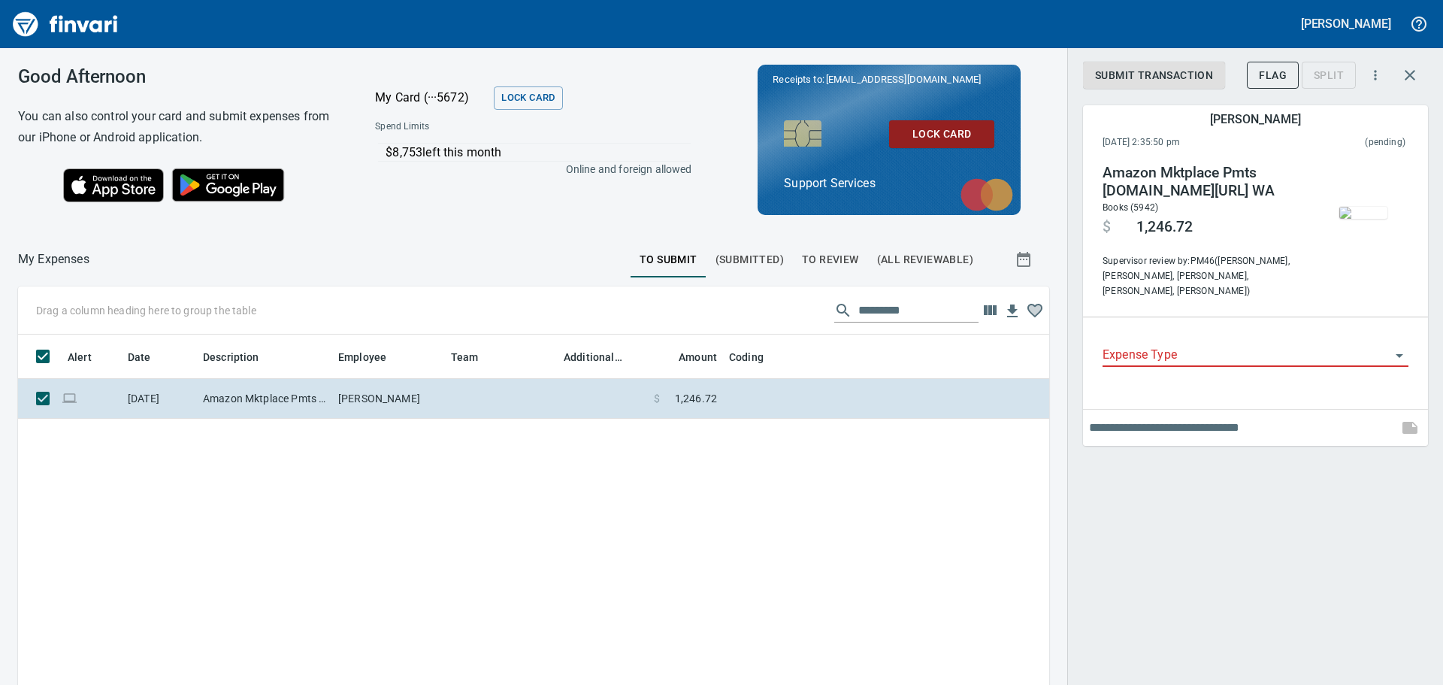
click at [1225, 345] on input "Expense Type" at bounding box center [1247, 355] width 288 height 21
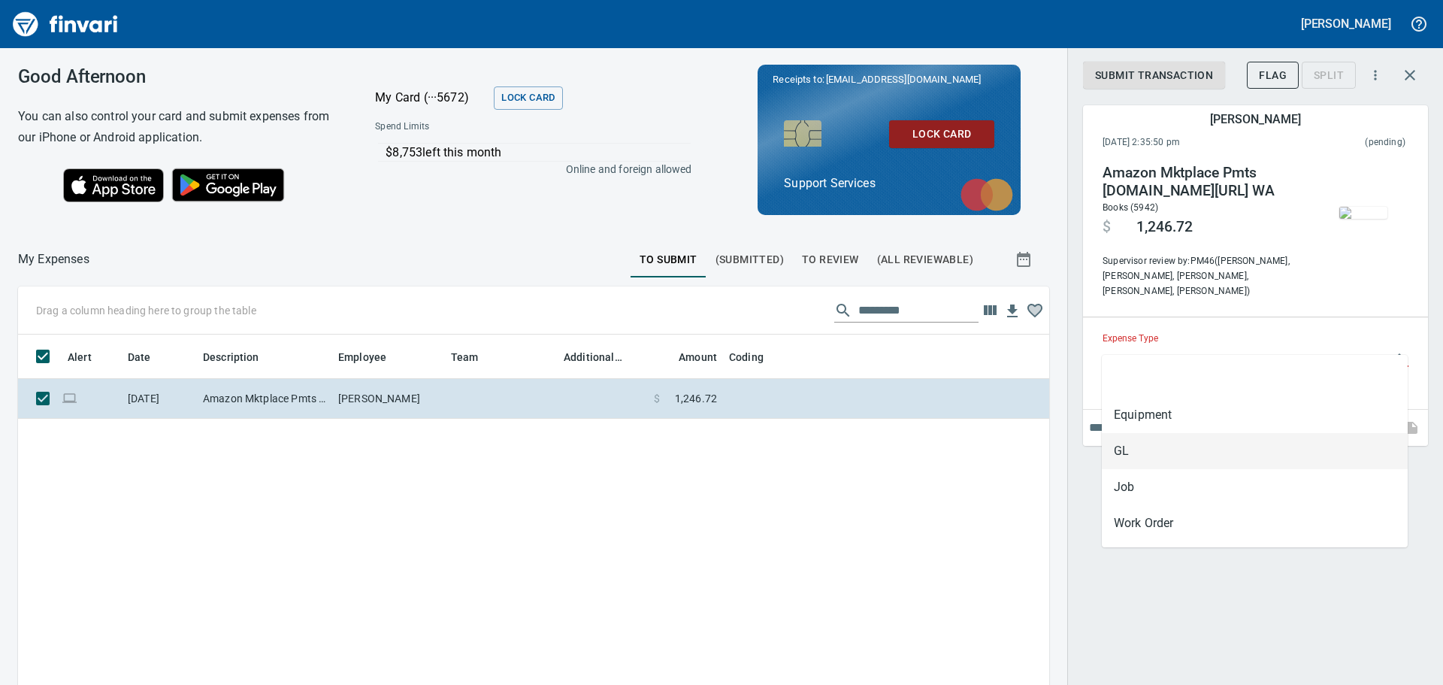
click at [1177, 446] on li "GL" at bounding box center [1255, 451] width 306 height 36
type input "**"
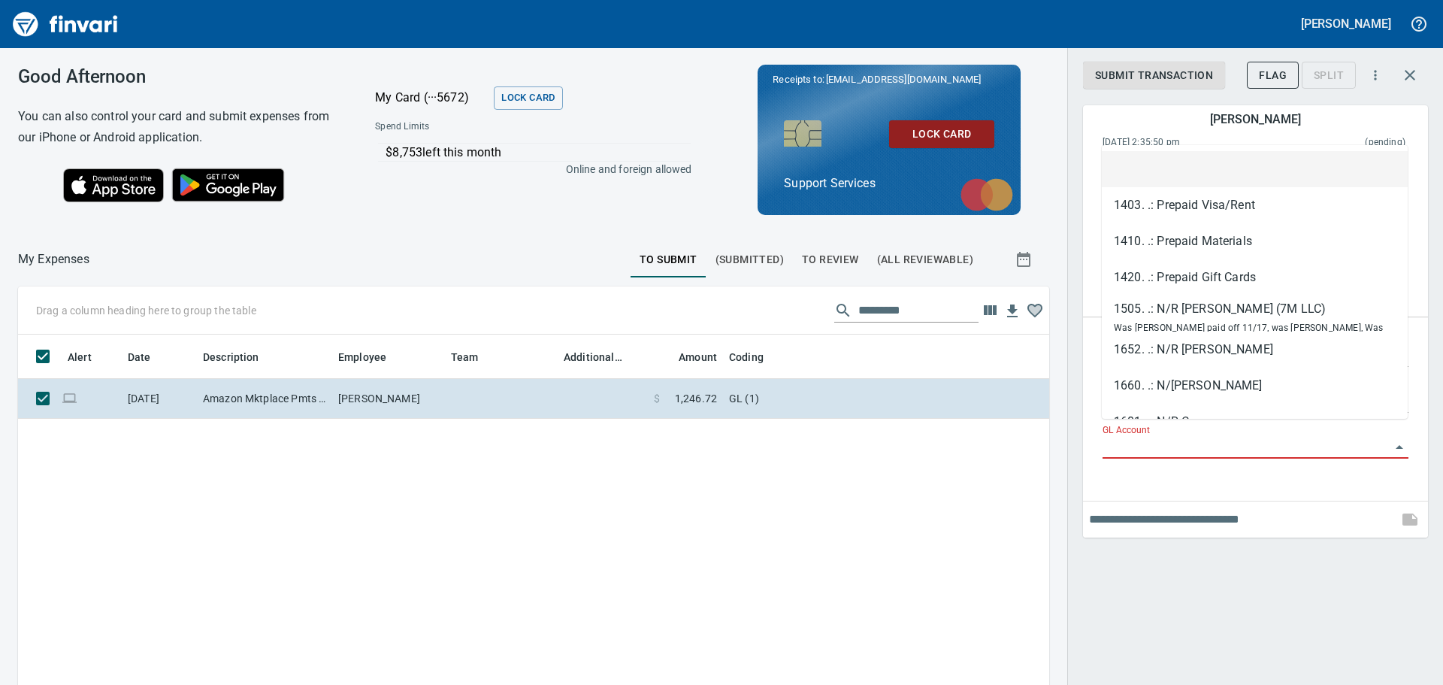
click at [1178, 437] on input "GL Account" at bounding box center [1247, 447] width 288 height 21
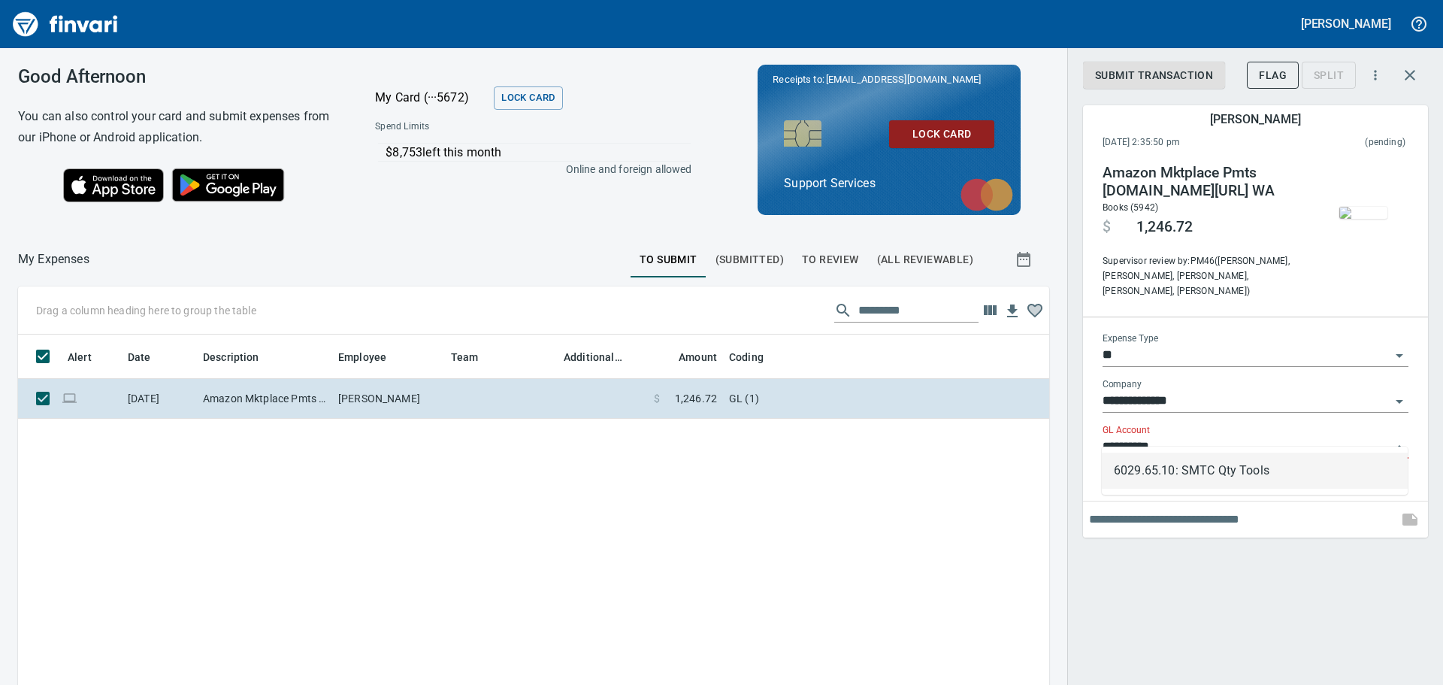
click at [1249, 467] on li "6029.65.10: SMTC Qty Tools" at bounding box center [1255, 471] width 306 height 36
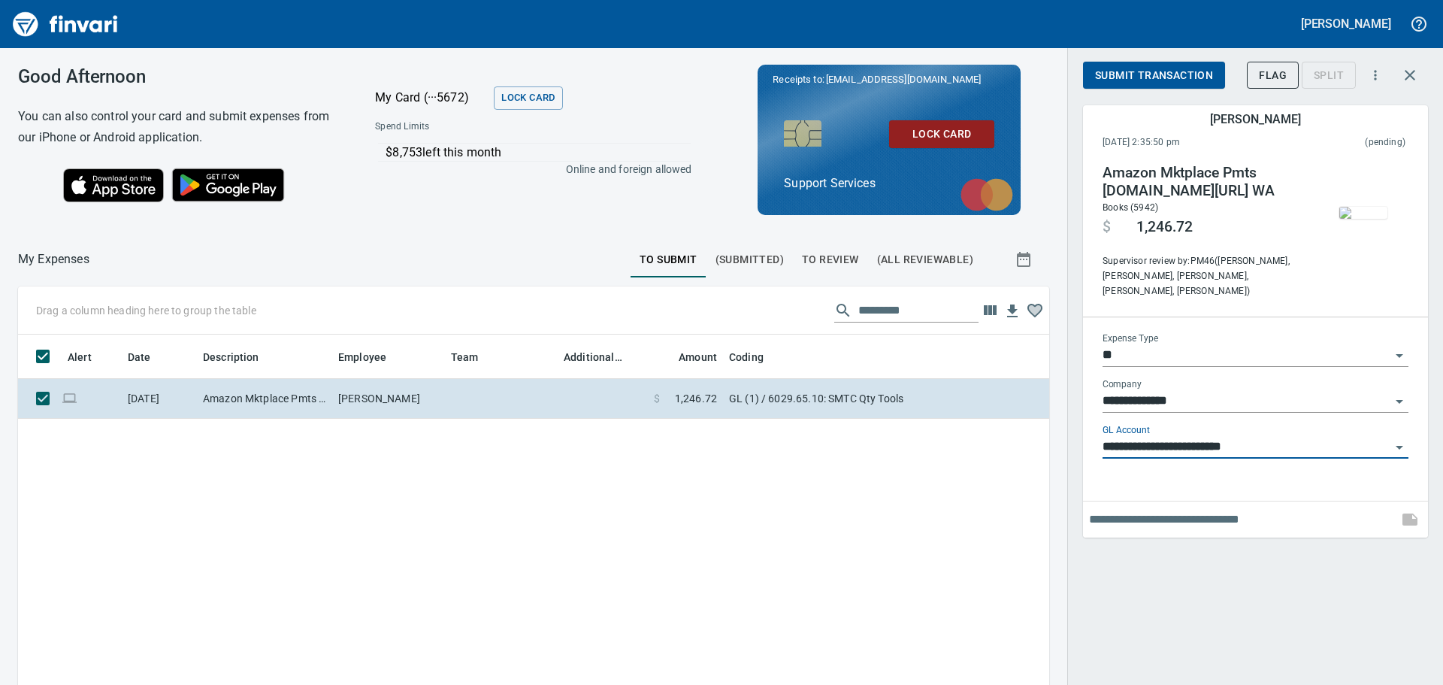
type input "**********"
click at [1228, 508] on input "text" at bounding box center [1240, 519] width 303 height 24
type input "**********"
click at [1398, 80] on button "button" at bounding box center [1410, 75] width 36 height 36
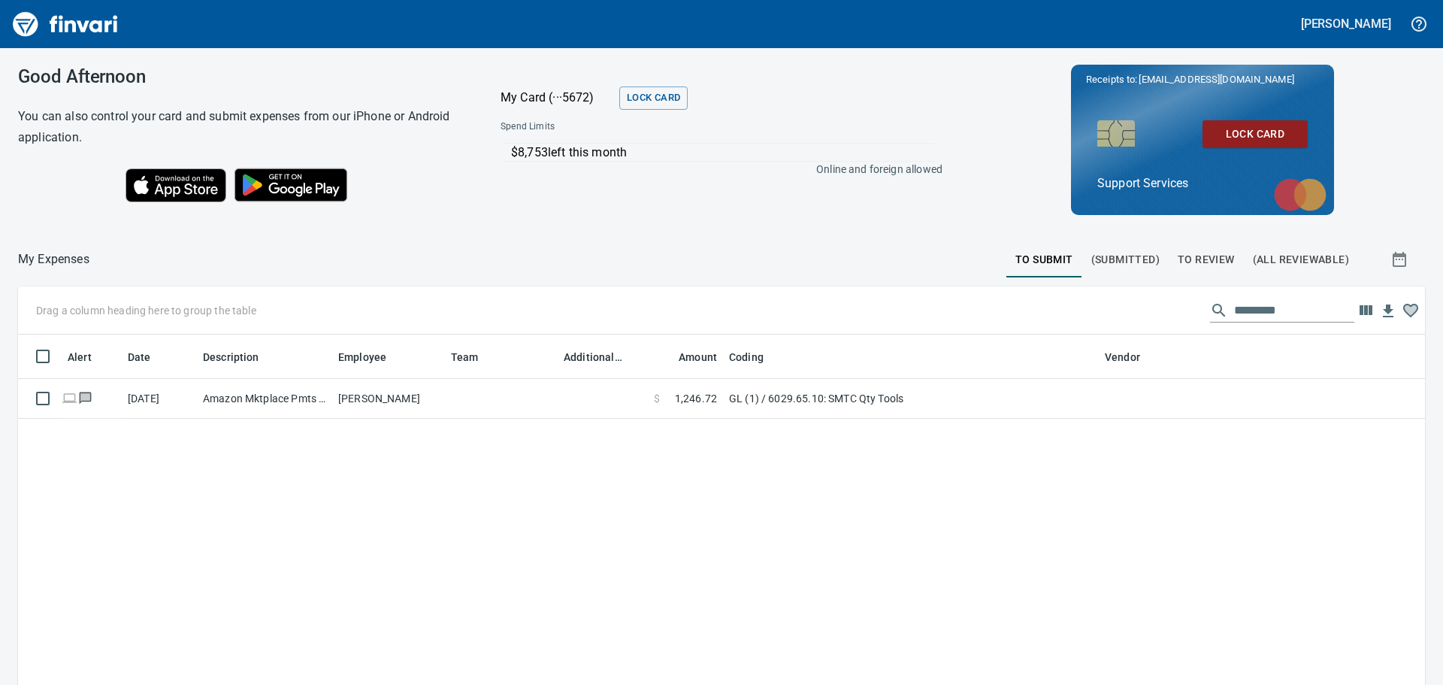
drag, startPoint x: 774, startPoint y: 404, endPoint x: 780, endPoint y: 437, distance: 32.9
click at [774, 404] on td "GL (1) / 6029.65.10: SMTC Qty Tools" at bounding box center [911, 399] width 376 height 40
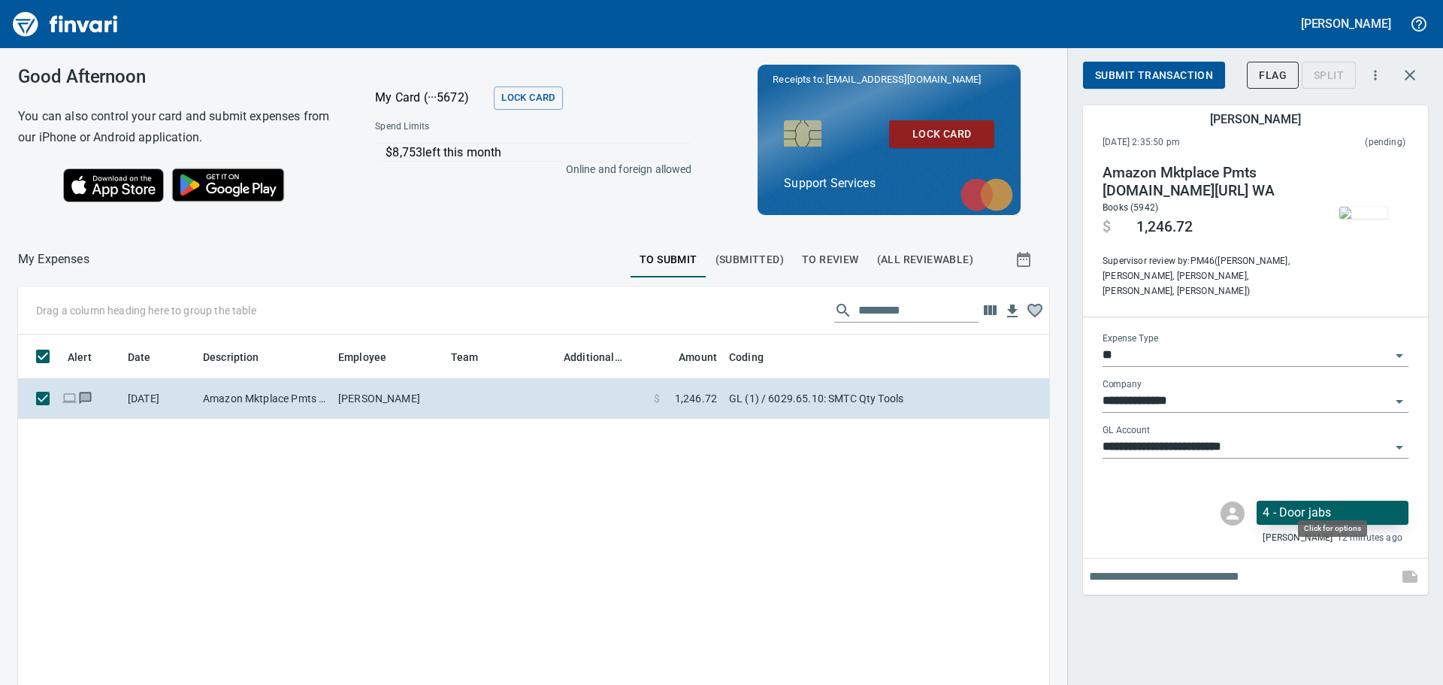
scroll to position [497, 1009]
click at [1312, 504] on p "4 - Door jabs" at bounding box center [1333, 513] width 140 height 18
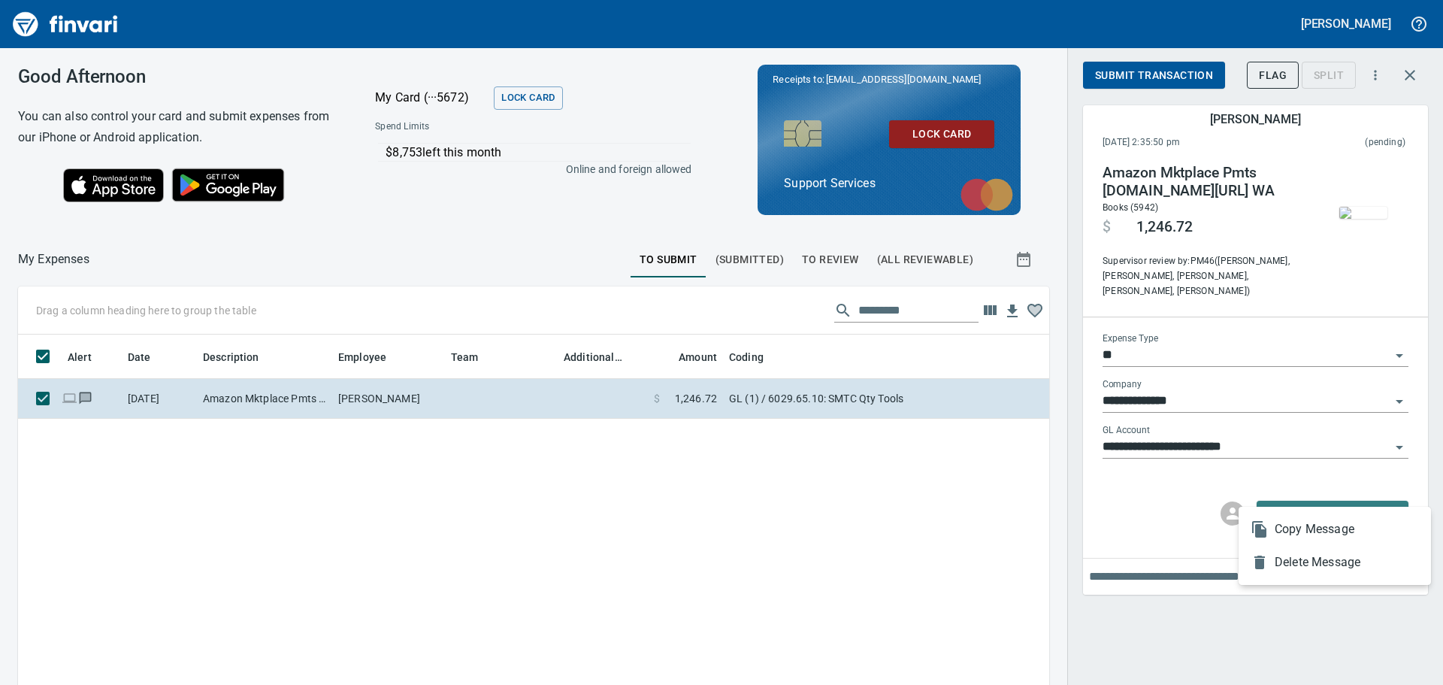
click at [1346, 496] on div at bounding box center [721, 342] width 1443 height 685
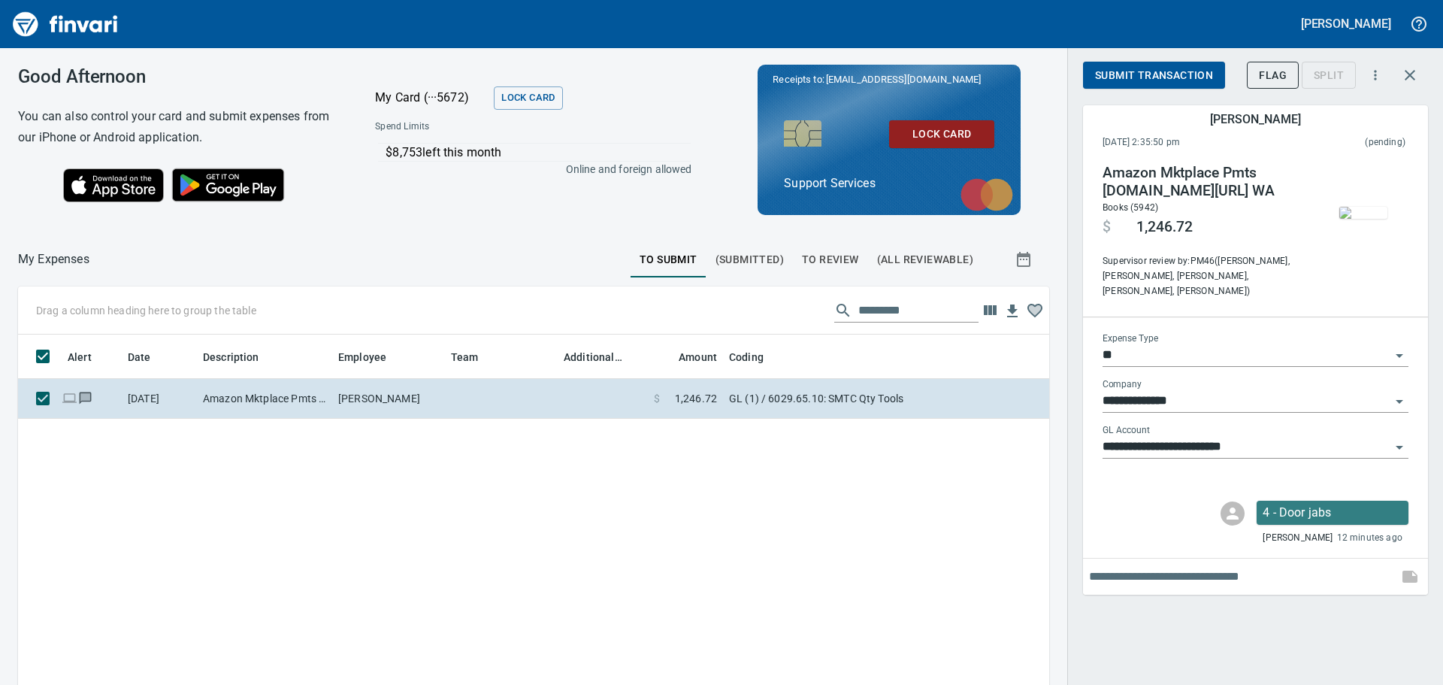
click at [1346, 504] on p "4 - Door jabs" at bounding box center [1333, 513] width 140 height 18
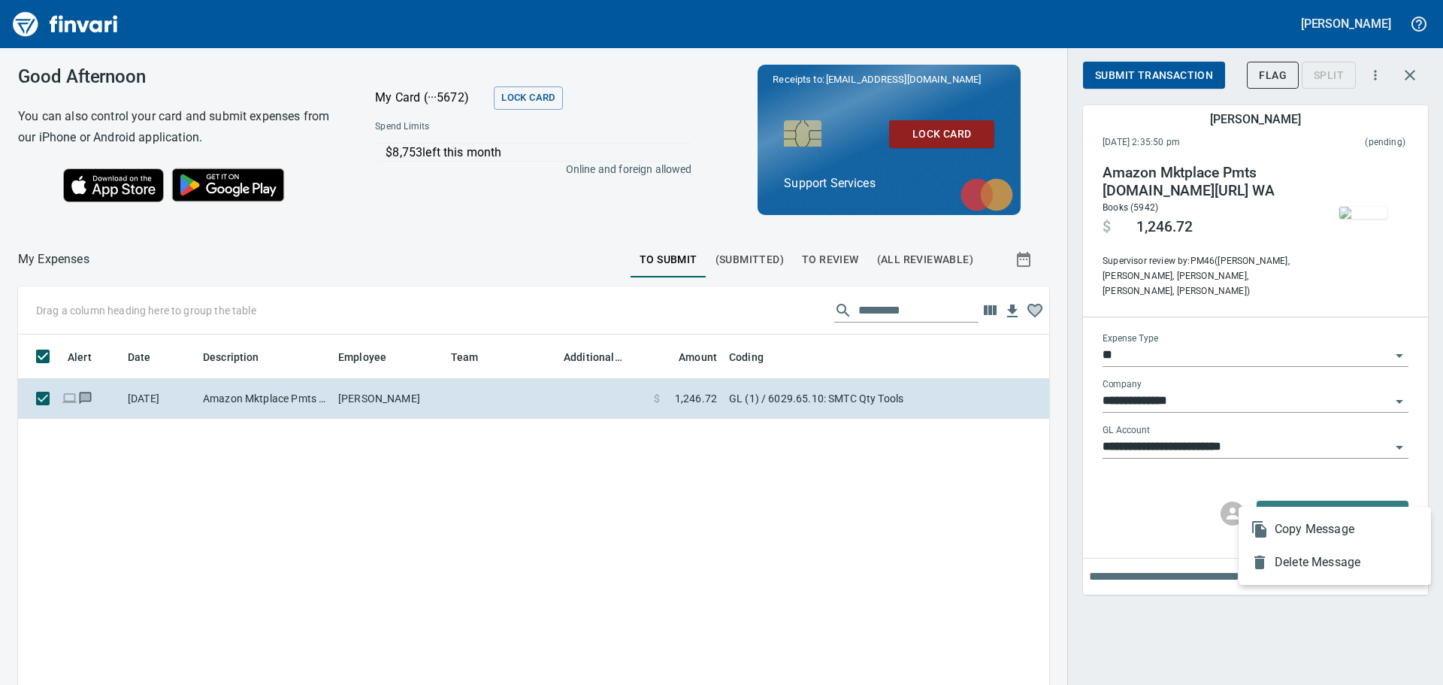
click at [1345, 496] on div at bounding box center [721, 342] width 1443 height 685
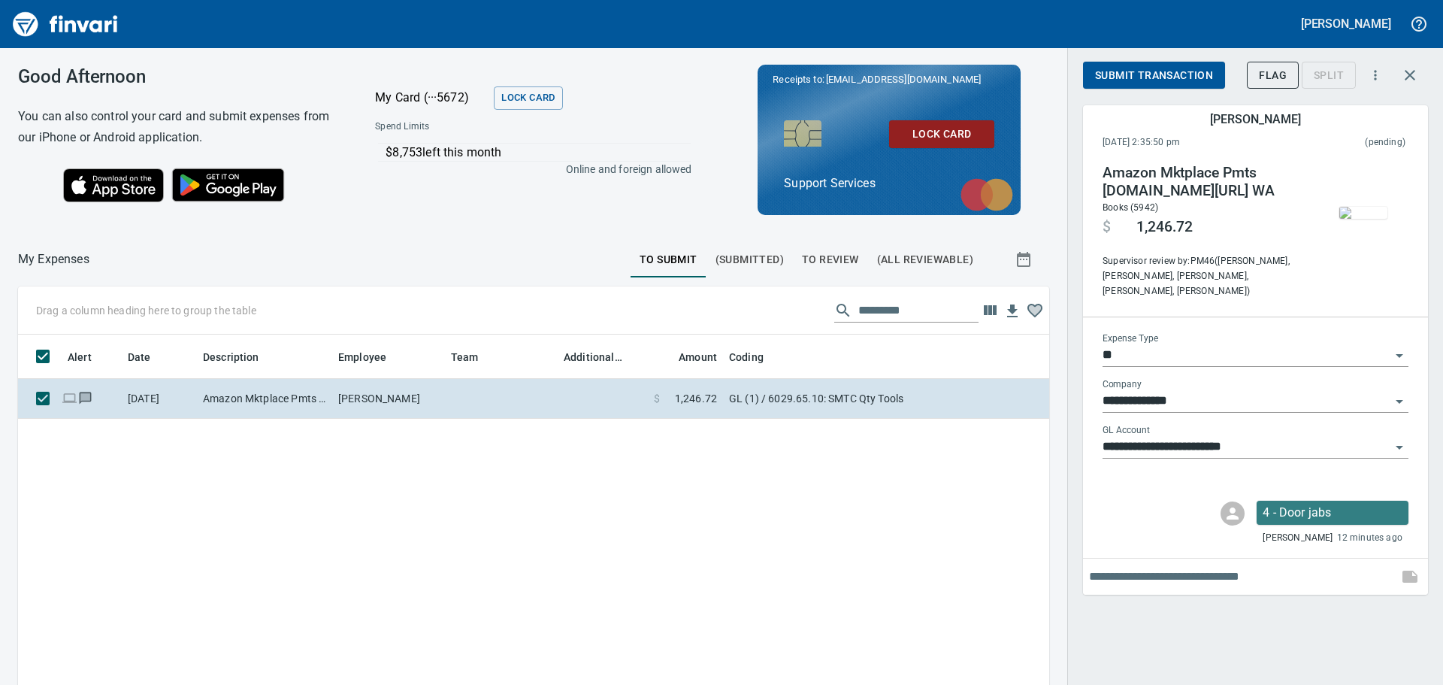
click at [1216, 565] on input "text" at bounding box center [1240, 577] width 303 height 24
click at [1314, 504] on p "4 - Door jabs" at bounding box center [1333, 513] width 140 height 18
click at [1314, 499] on div at bounding box center [721, 342] width 1443 height 685
click at [1314, 504] on p "4 - Door jabs" at bounding box center [1333, 513] width 140 height 18
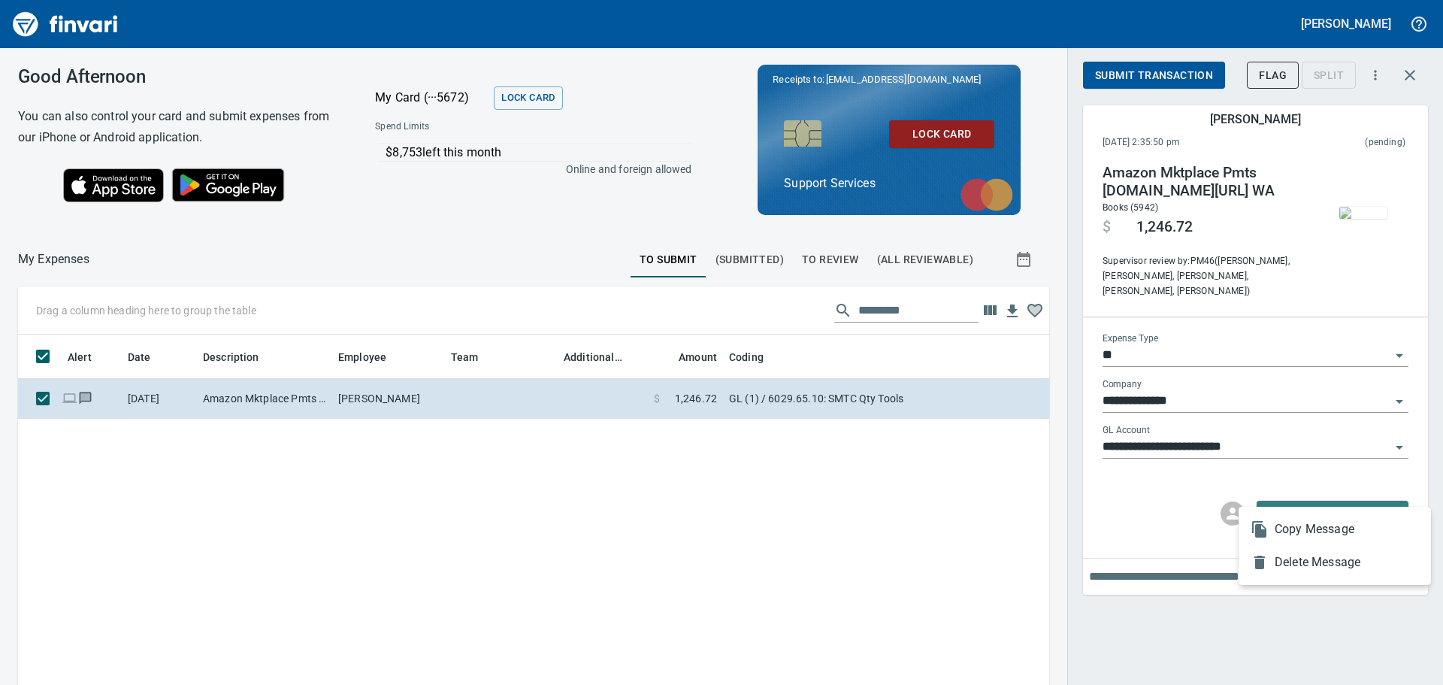
click at [1220, 569] on div at bounding box center [721, 342] width 1443 height 685
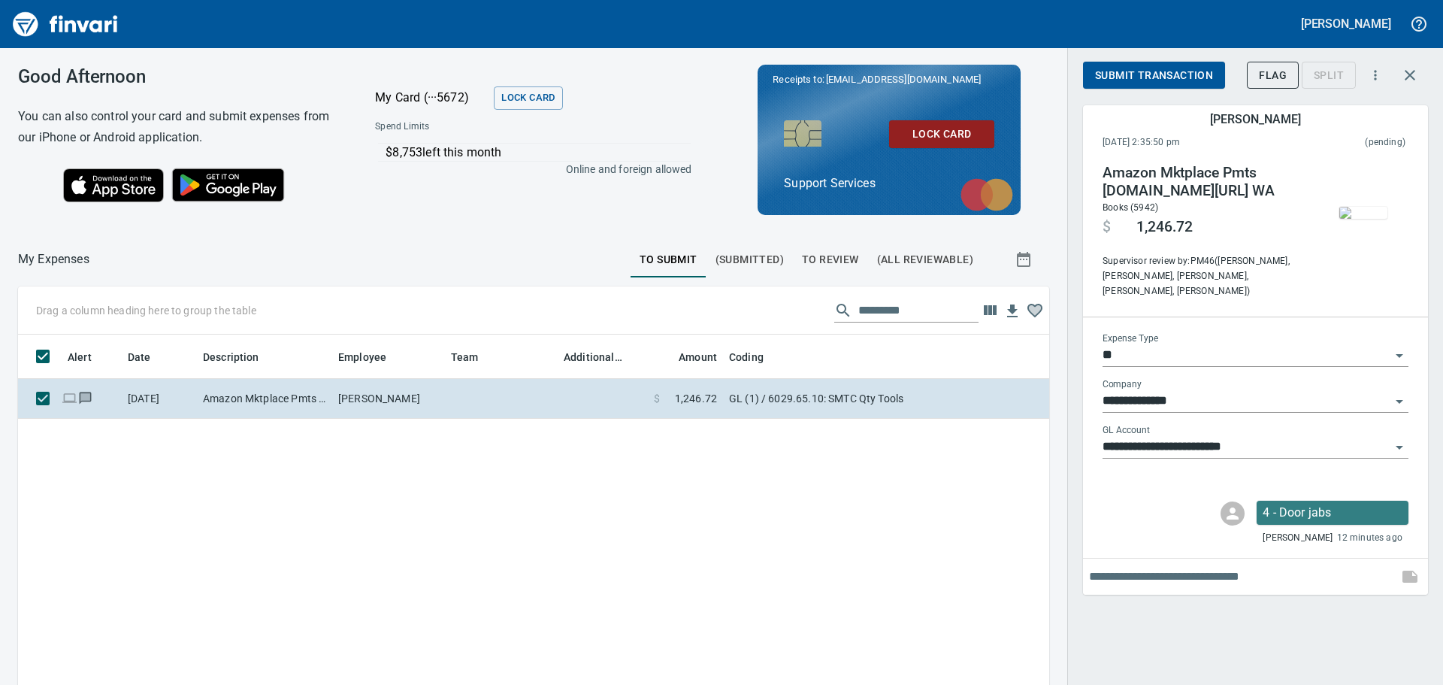
click at [1213, 565] on input "text" at bounding box center [1240, 577] width 303 height 24
click at [1223, 568] on input "text" at bounding box center [1240, 577] width 303 height 24
type input "**********"
click at [1418, 571] on icon "button" at bounding box center [1410, 577] width 15 height 12
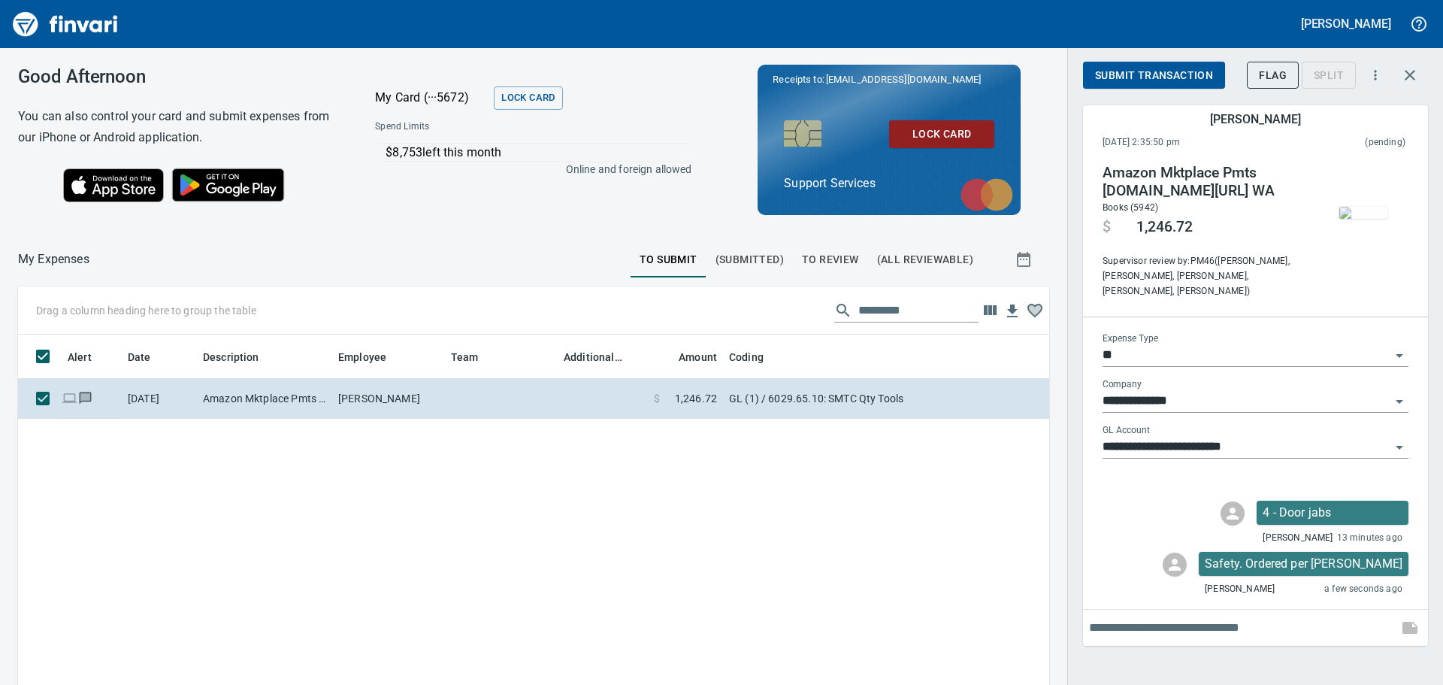
click at [1140, 65] on button "Submit Transaction" at bounding box center [1154, 76] width 142 height 28
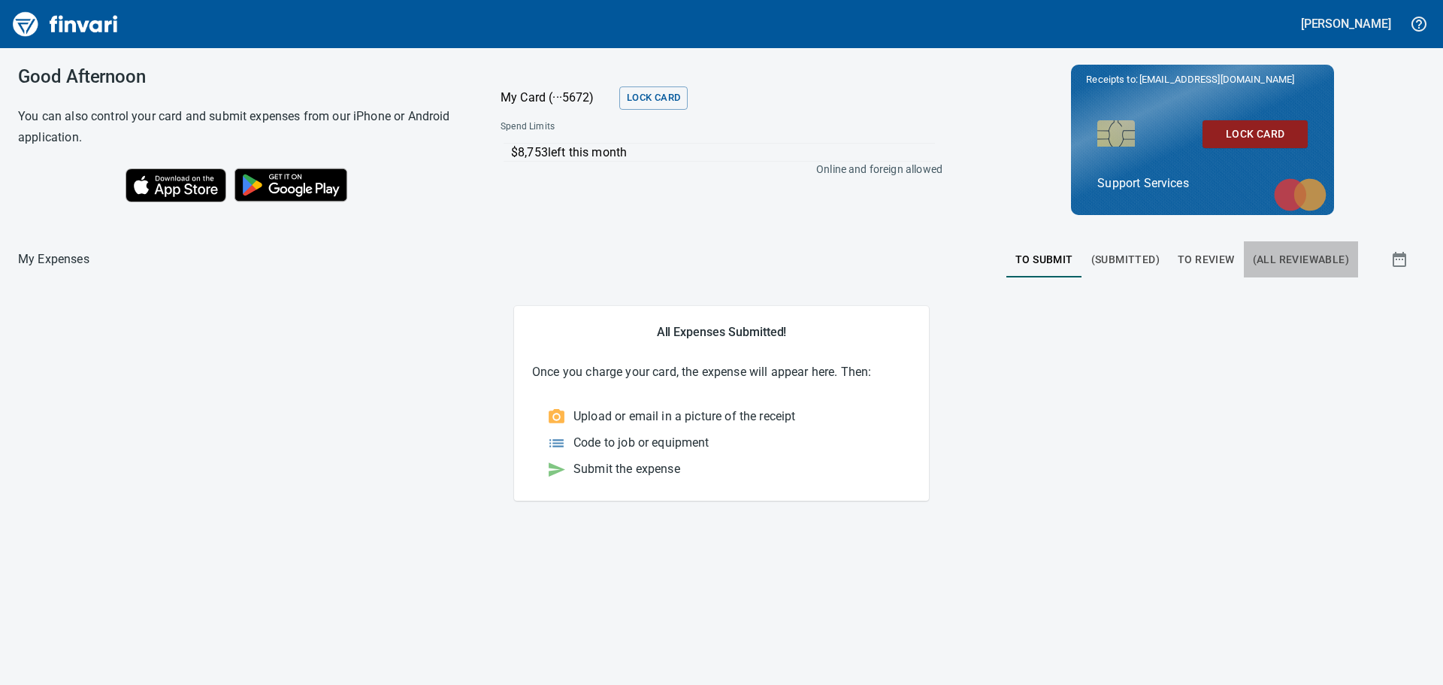
click at [1264, 248] on button "(All Reviewable)" at bounding box center [1301, 259] width 114 height 36
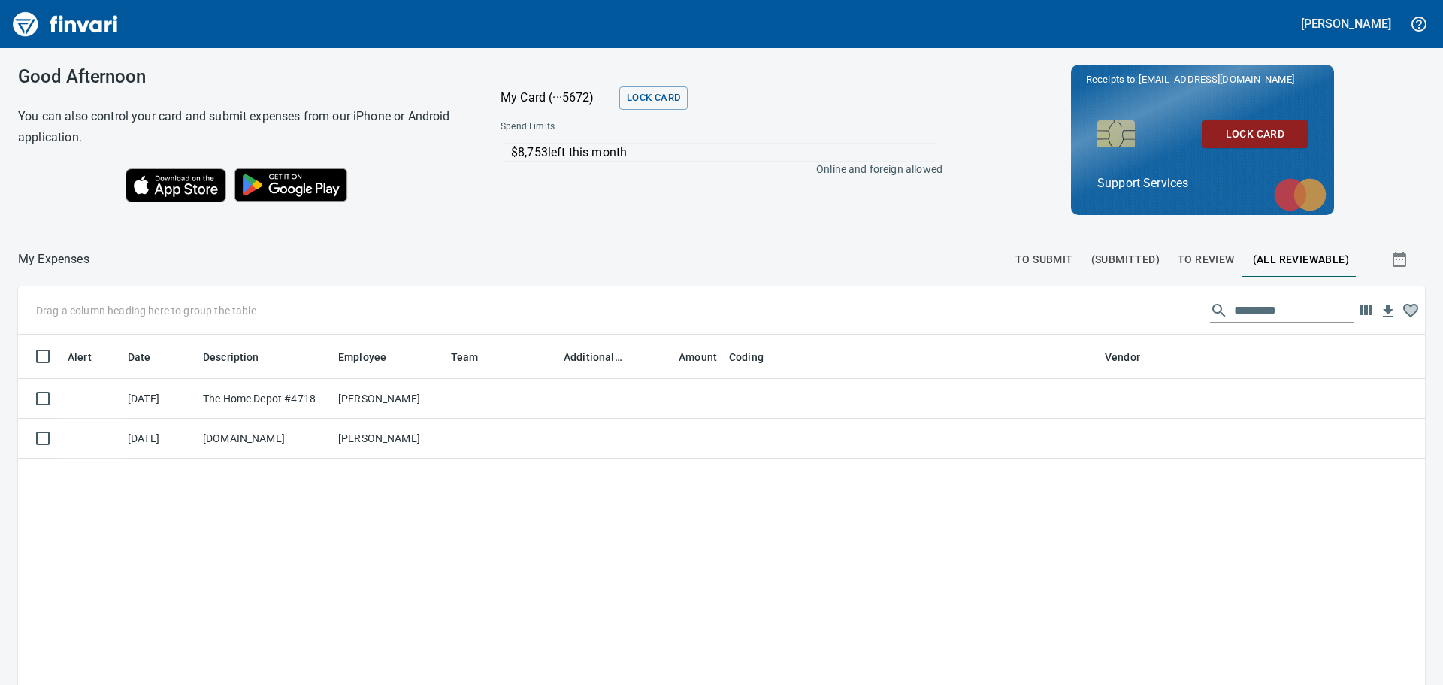
scroll to position [508, 1385]
click at [1104, 253] on span "(Submitted)" at bounding box center [1125, 259] width 68 height 19
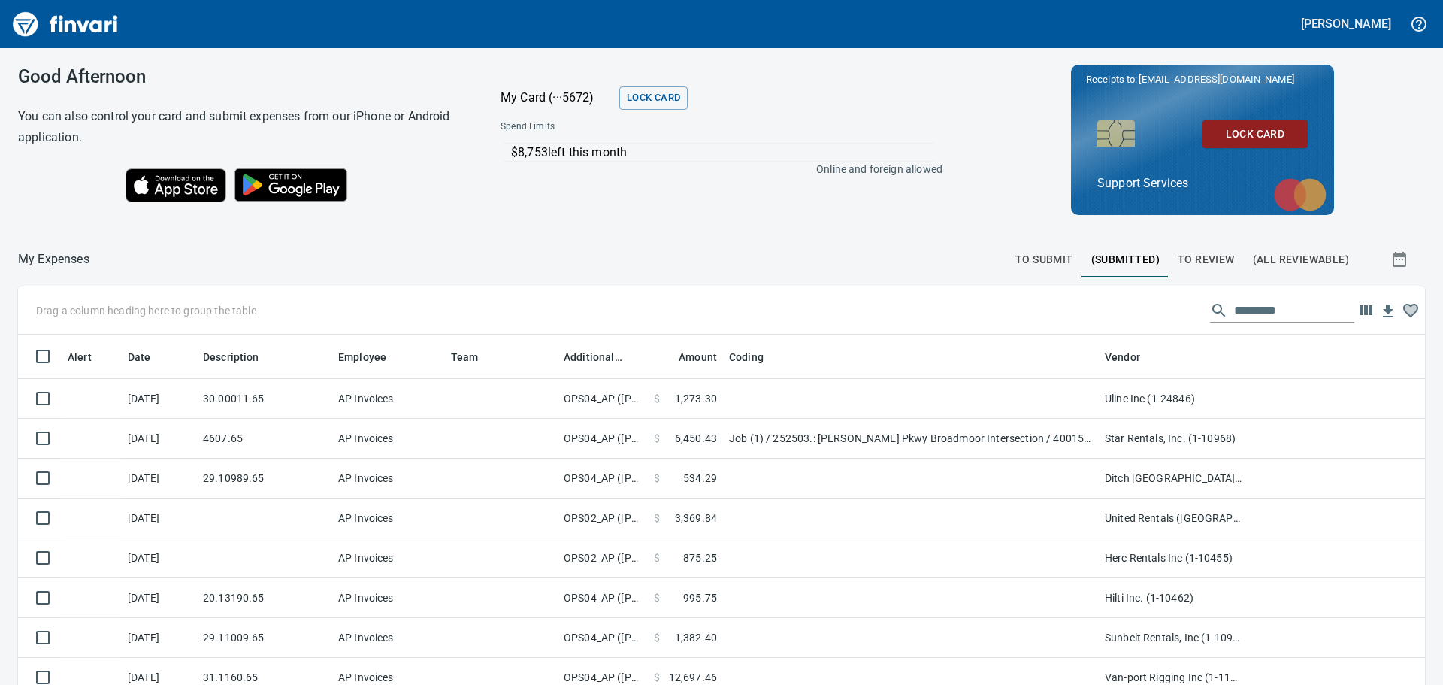
scroll to position [508, 1373]
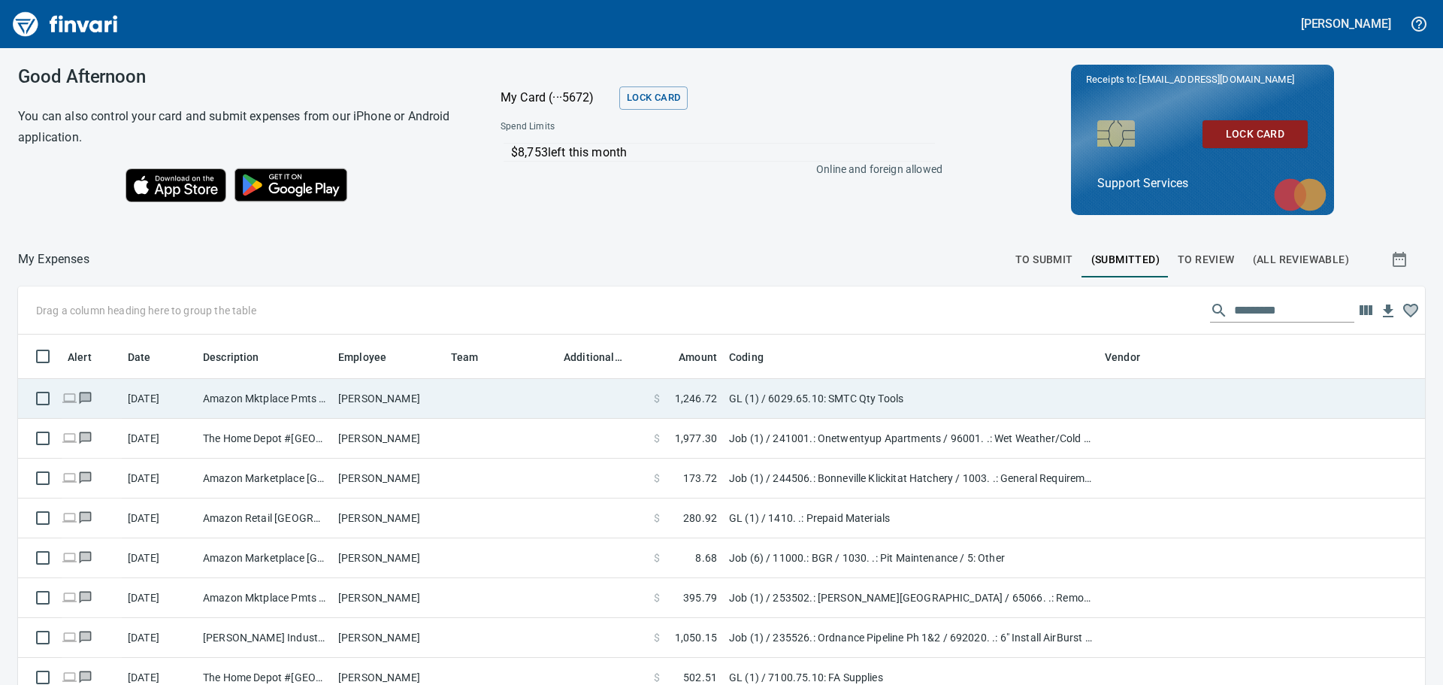
click at [763, 408] on td "GL (1) / 6029.65.10: SMTC Qty Tools" at bounding box center [911, 399] width 376 height 40
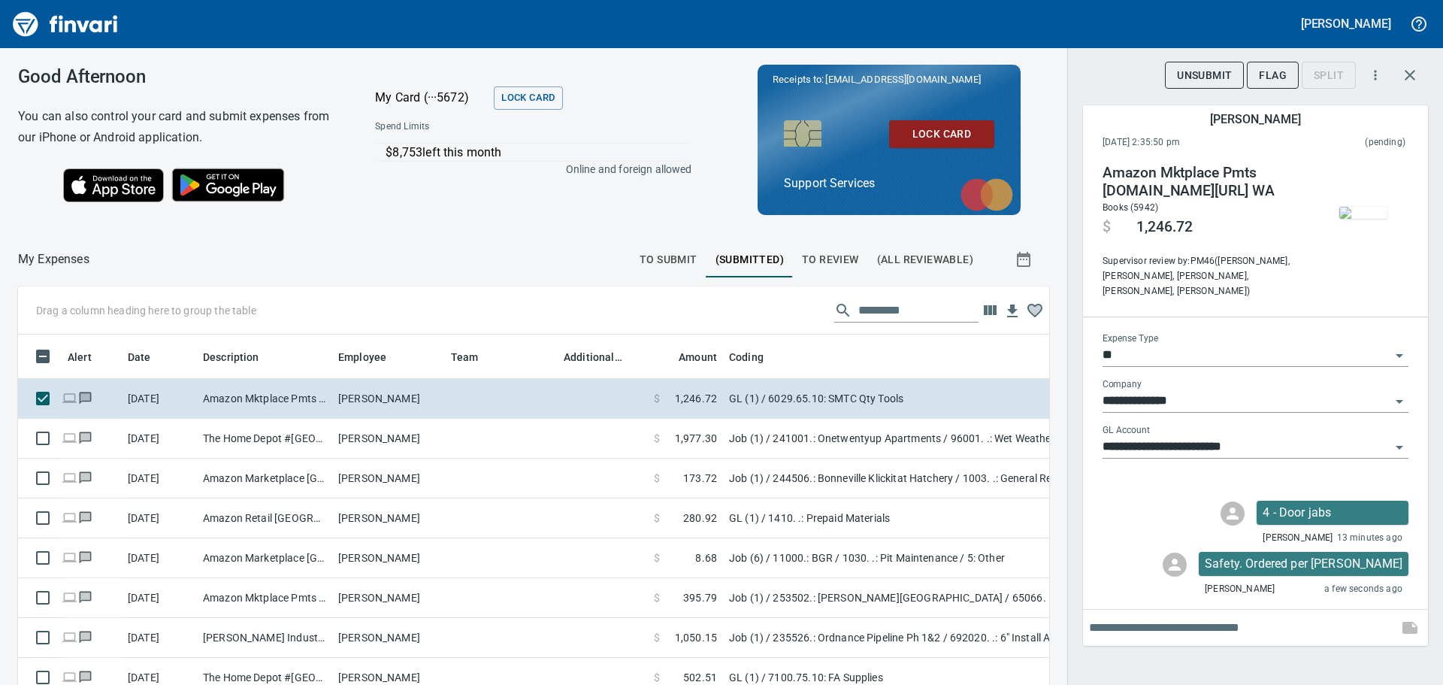
scroll to position [497, 998]
click at [1380, 190] on button "button" at bounding box center [1363, 213] width 75 height 98
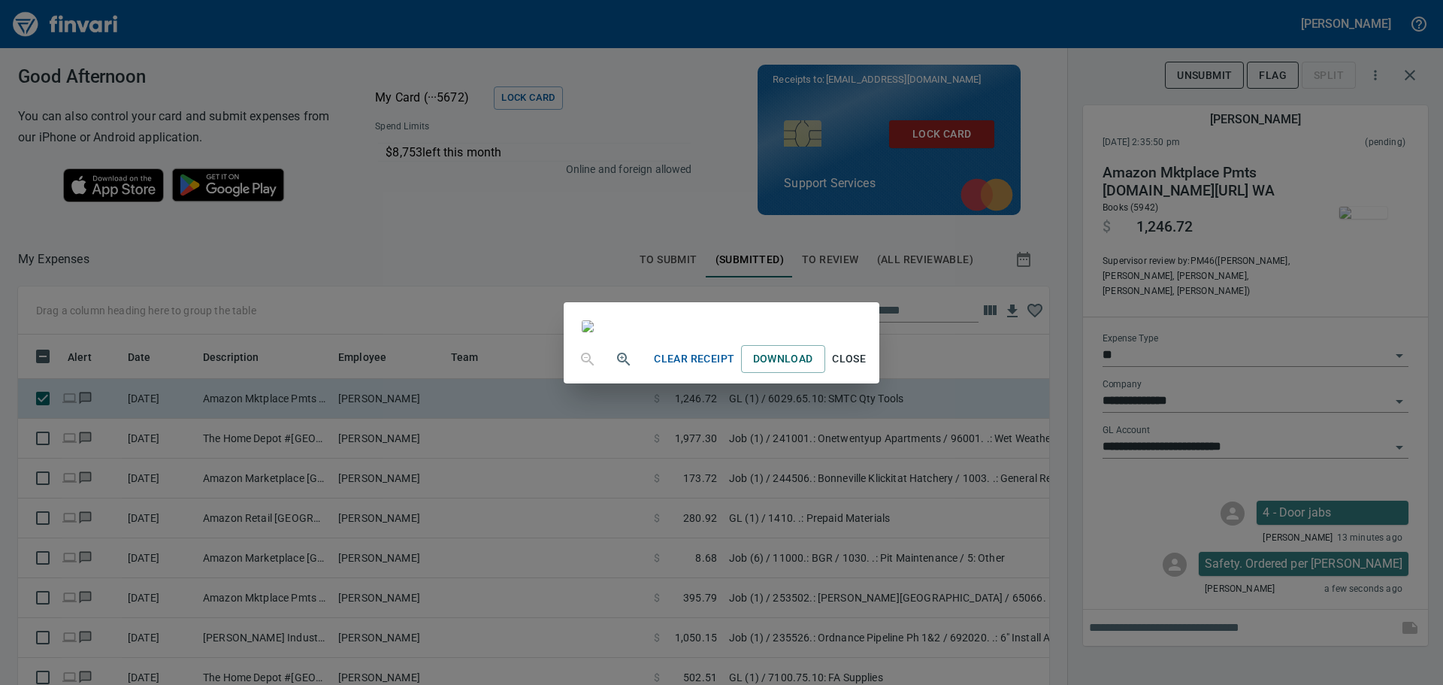
click at [1118, 66] on div "Clear Receipt Download Close" at bounding box center [721, 342] width 1443 height 685
